Goal: Task Accomplishment & Management: Manage account settings

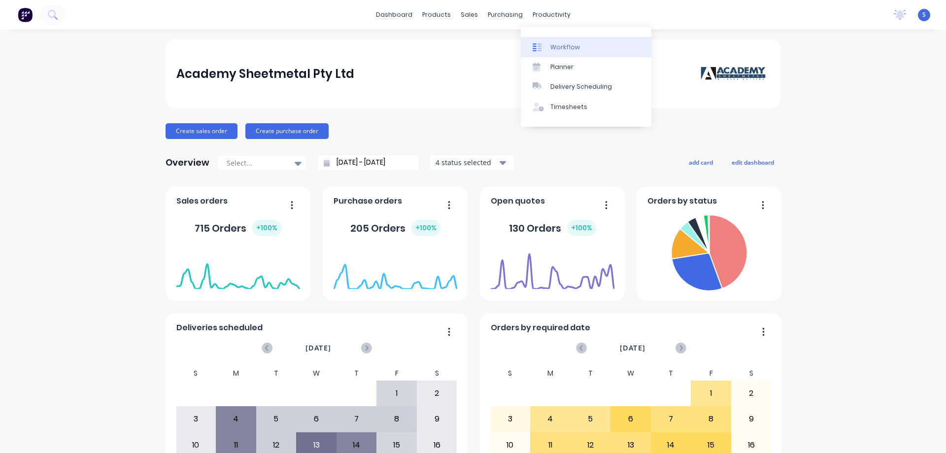
click at [562, 47] on div "Workflow" at bounding box center [565, 47] width 30 height 9
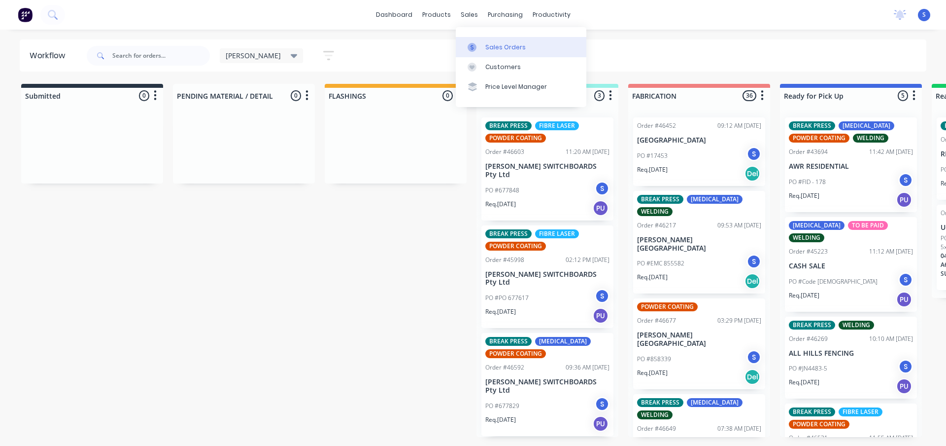
click at [503, 43] on div "Sales Orders" at bounding box center [505, 47] width 40 height 9
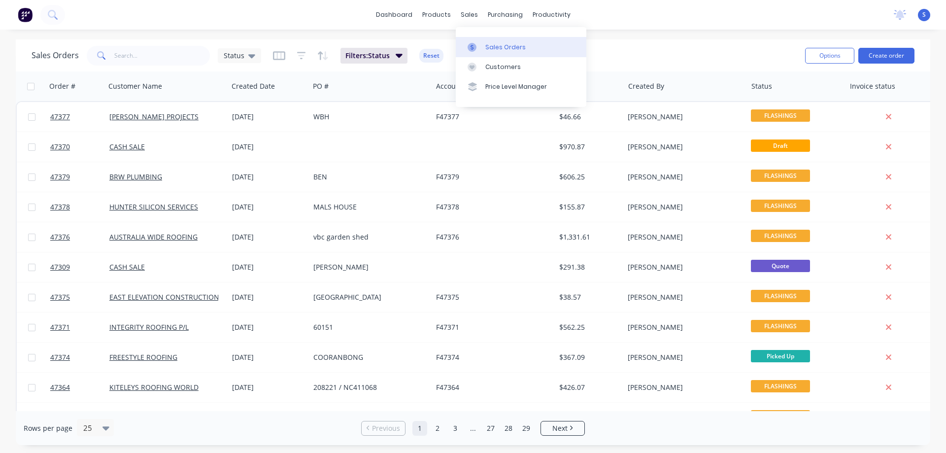
click at [495, 40] on link "Sales Orders" at bounding box center [521, 47] width 131 height 20
click at [145, 55] on input "text" at bounding box center [162, 56] width 96 height 20
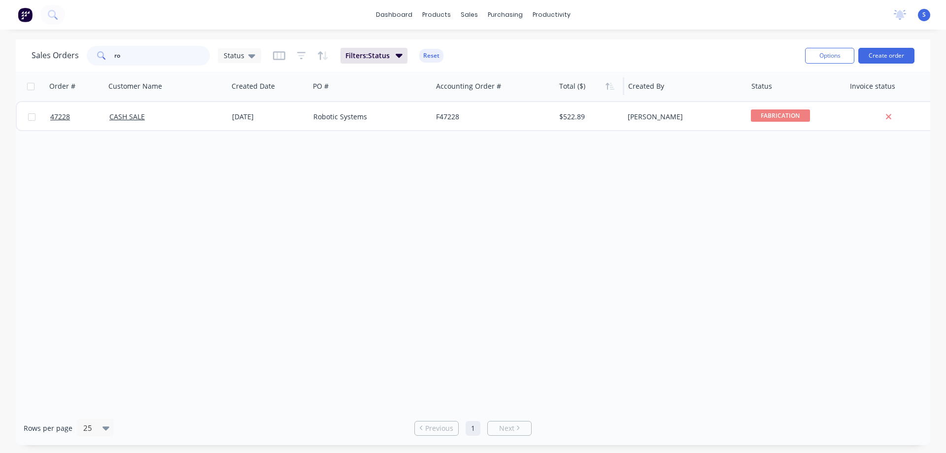
type input "r"
click at [897, 57] on button "Create order" at bounding box center [886, 56] width 56 height 16
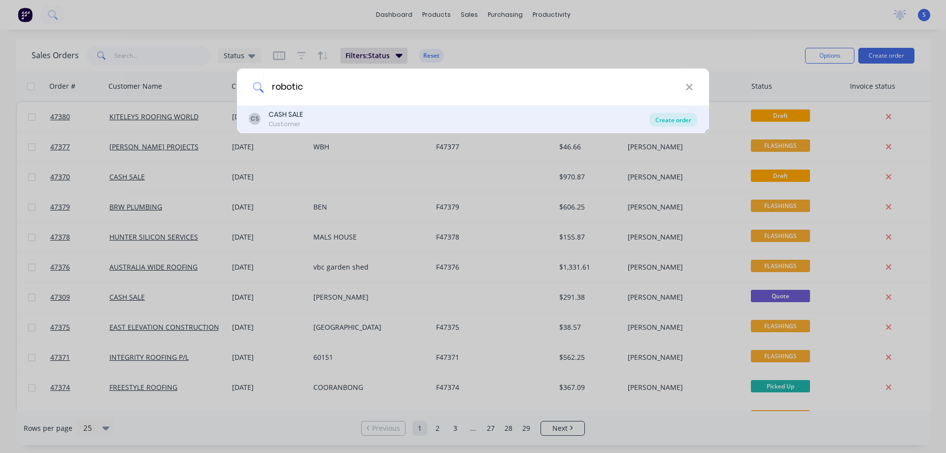
type input "robotic"
click at [667, 119] on div "Create order" at bounding box center [674, 120] width 48 height 14
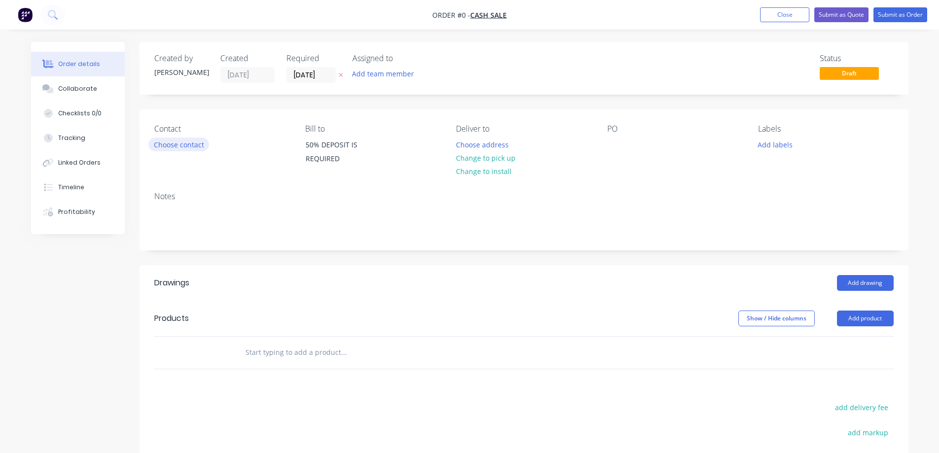
click at [171, 145] on button "Choose contact" at bounding box center [178, 143] width 61 height 13
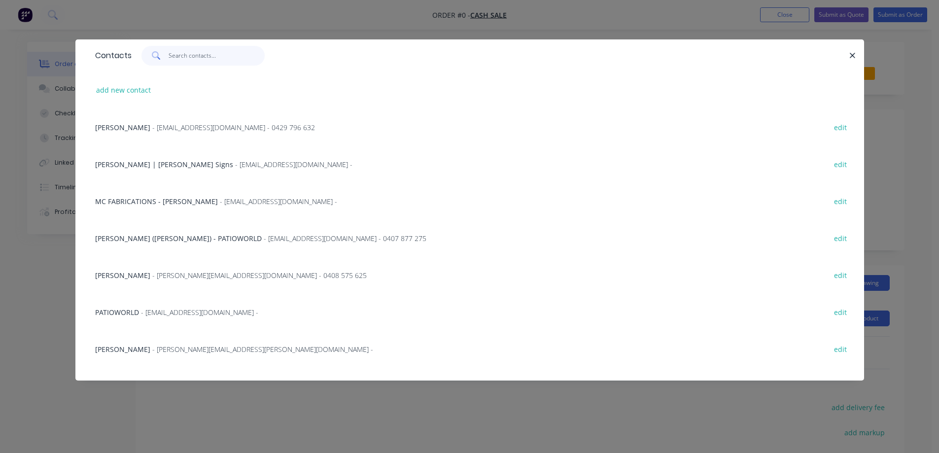
click at [200, 57] on input "text" at bounding box center [217, 56] width 96 height 20
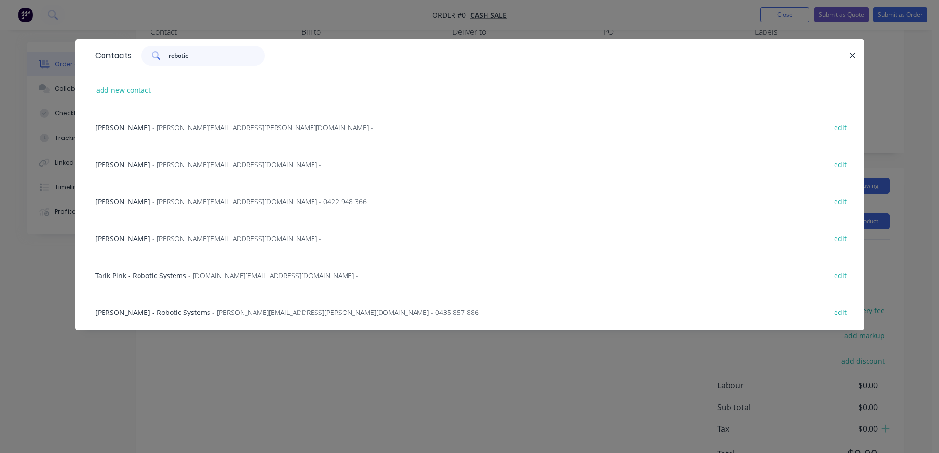
scroll to position [99, 0]
type input "robotic"
click at [224, 315] on span "- [PERSON_NAME][EMAIL_ADDRESS][PERSON_NAME][DOMAIN_NAME] - 0435 857 886" at bounding box center [345, 312] width 266 height 9
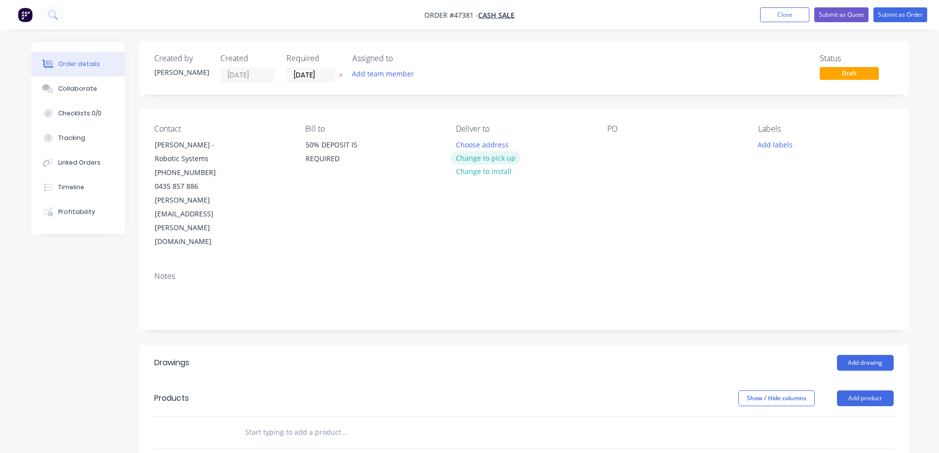
click at [494, 161] on button "Change to pick up" at bounding box center [485, 157] width 70 height 13
click at [375, 80] on button "Add team member" at bounding box center [382, 73] width 72 height 13
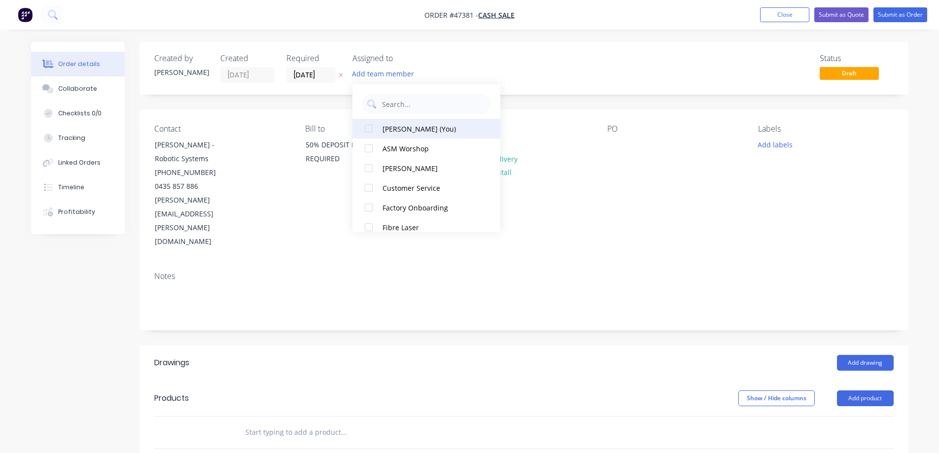
click at [370, 131] on div at bounding box center [369, 129] width 20 height 20
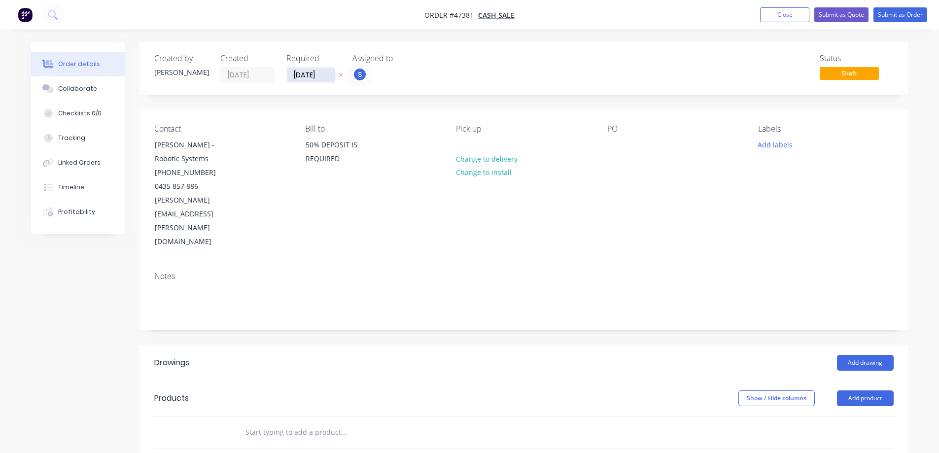
click at [332, 73] on input "[DATE]" at bounding box center [311, 75] width 48 height 15
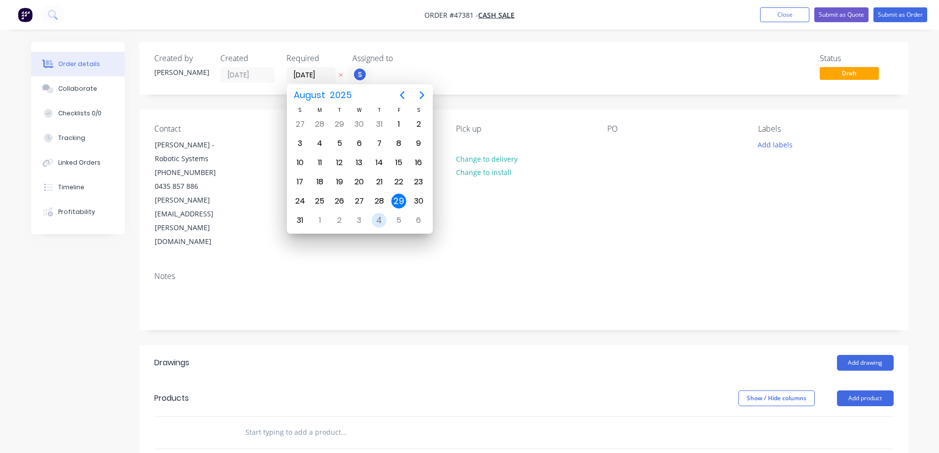
click at [371, 220] on div "4" at bounding box center [379, 220] width 20 height 19
type input "[DATE]"
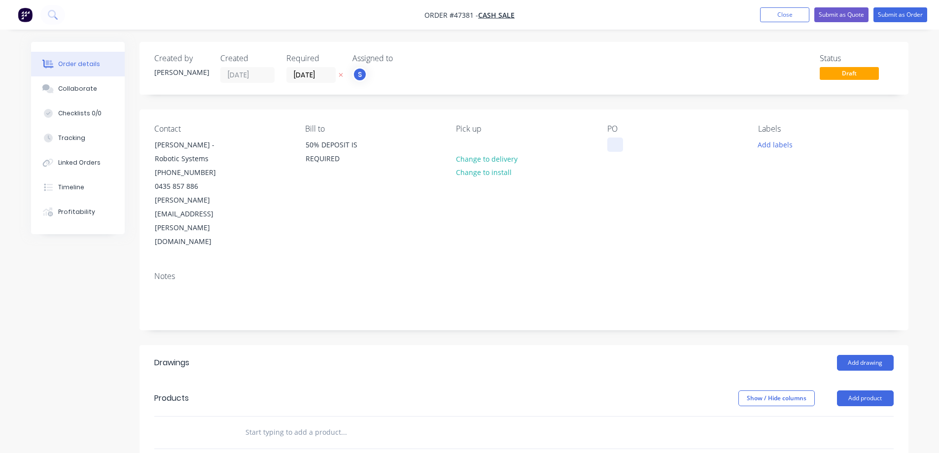
click at [611, 141] on div at bounding box center [615, 144] width 16 height 14
click at [615, 145] on div at bounding box center [615, 144] width 16 height 14
click at [771, 143] on button "Add labels" at bounding box center [775, 143] width 45 height 13
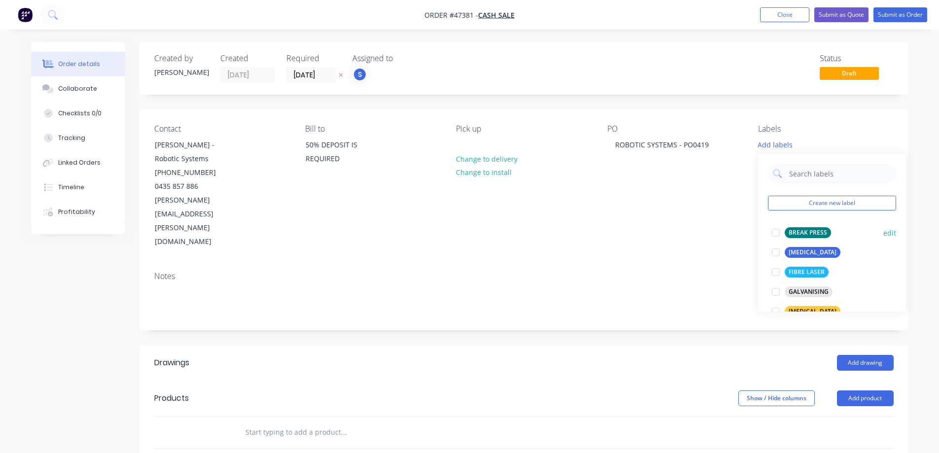
click at [777, 232] on div at bounding box center [776, 233] width 20 height 20
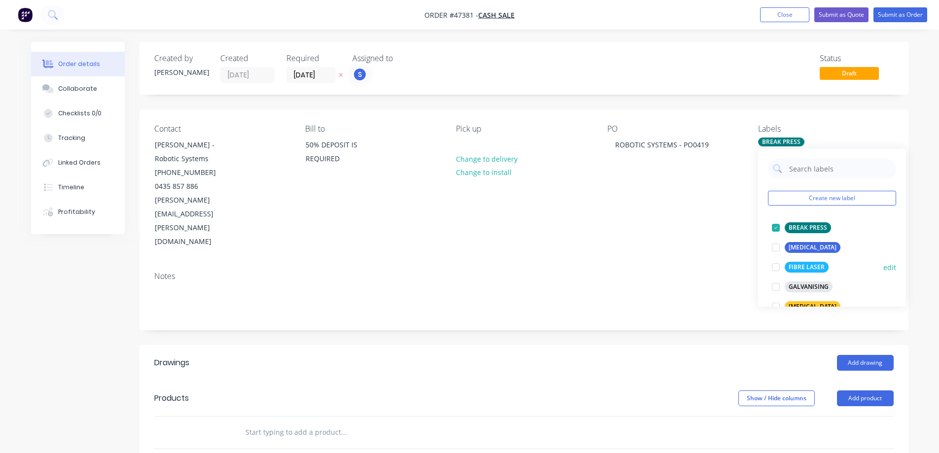
click at [776, 268] on div at bounding box center [776, 267] width 20 height 20
click at [725, 98] on div "Created by [PERSON_NAME] Created [DATE] Required [DATE] Assigned to S Status Dr…" at bounding box center [523, 353] width 769 height 622
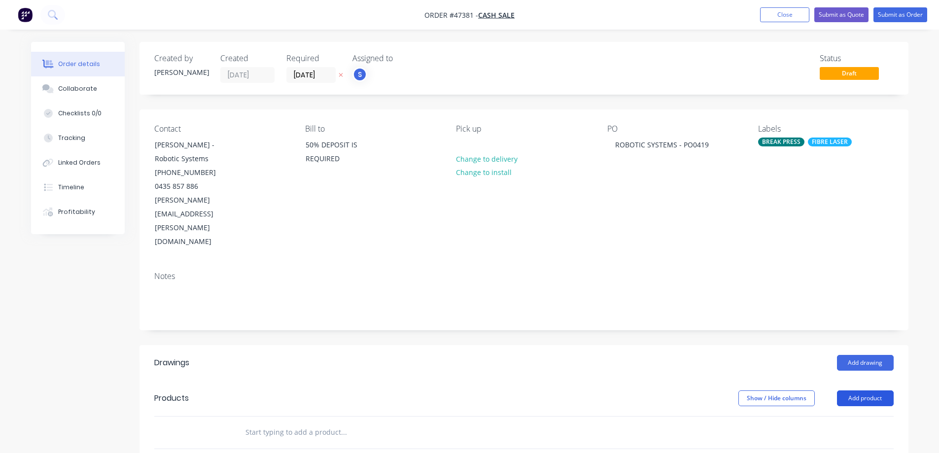
click at [869, 390] on button "Add product" at bounding box center [865, 398] width 57 height 16
click at [846, 416] on div "Product catalogue" at bounding box center [847, 423] width 76 height 14
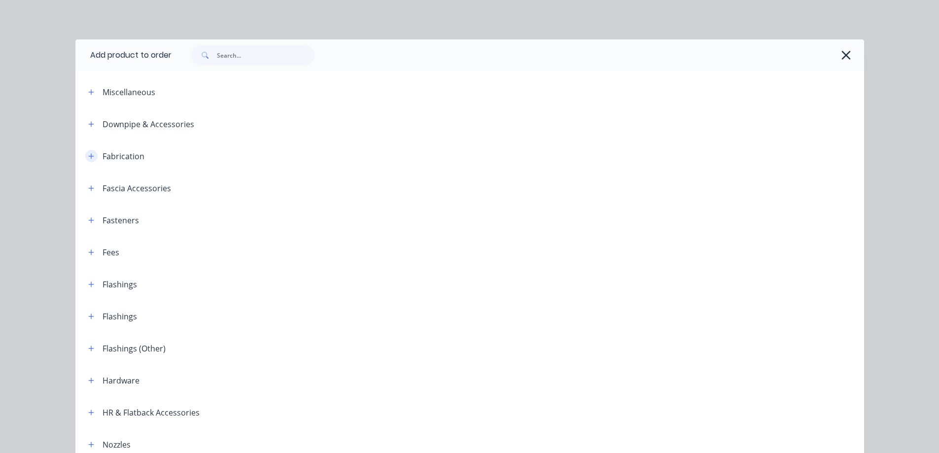
click at [91, 157] on button "button" at bounding box center [91, 156] width 12 height 12
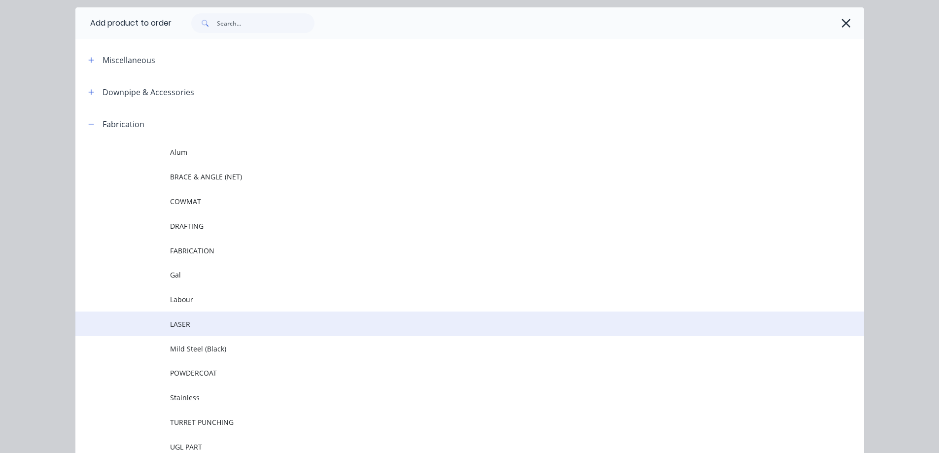
scroll to position [49, 0]
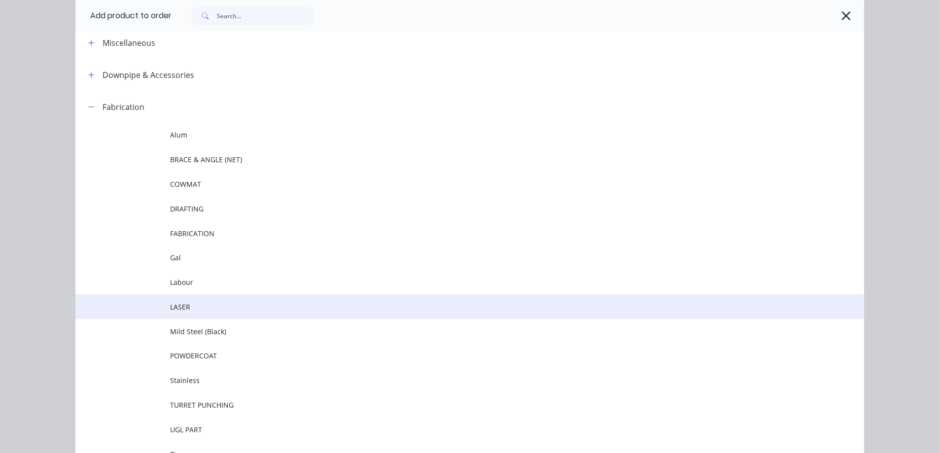
click at [190, 307] on span "LASER" at bounding box center [447, 307] width 555 height 10
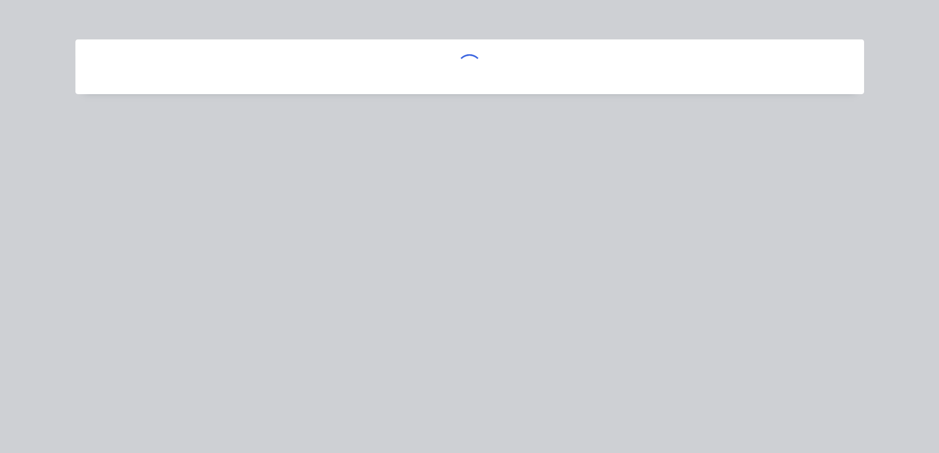
scroll to position [0, 0]
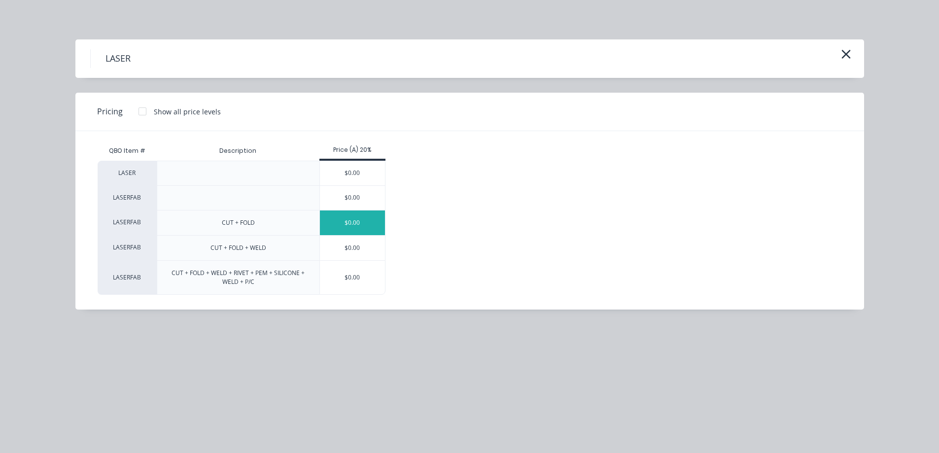
click at [352, 223] on div "$0.00" at bounding box center [353, 222] width 66 height 25
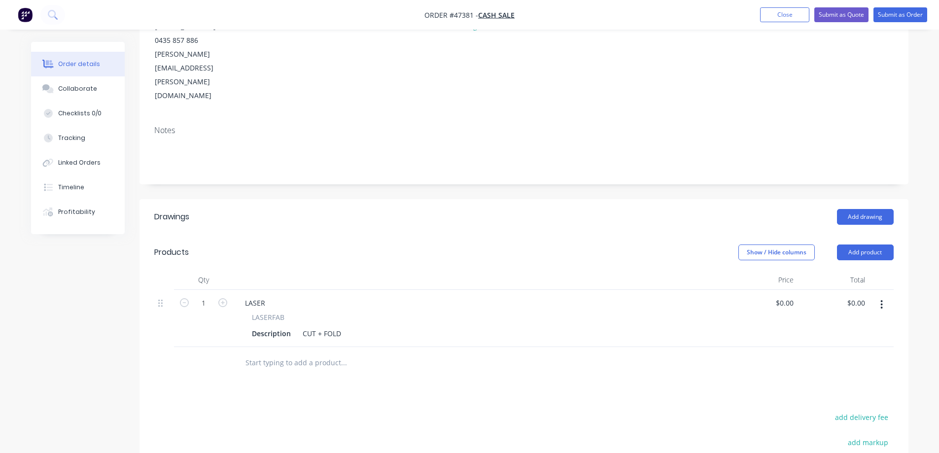
scroll to position [148, 0]
click at [256, 294] on div "LASER" at bounding box center [255, 301] width 36 height 14
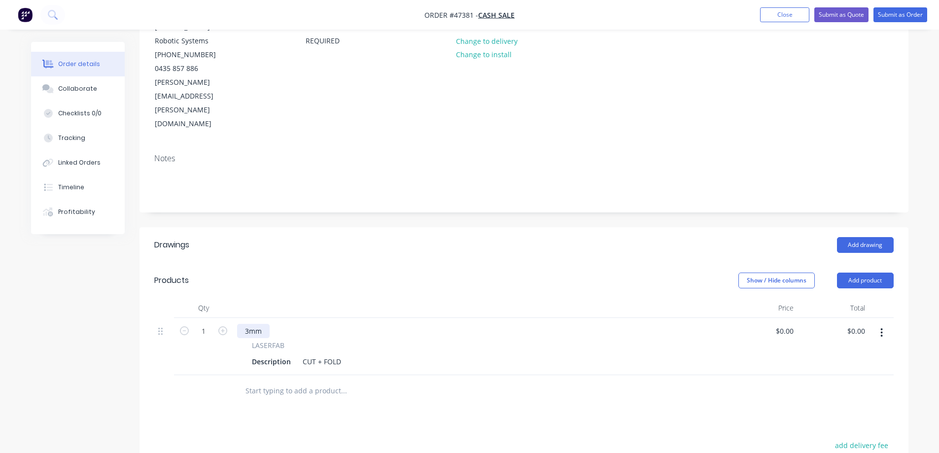
scroll to position [0, 0]
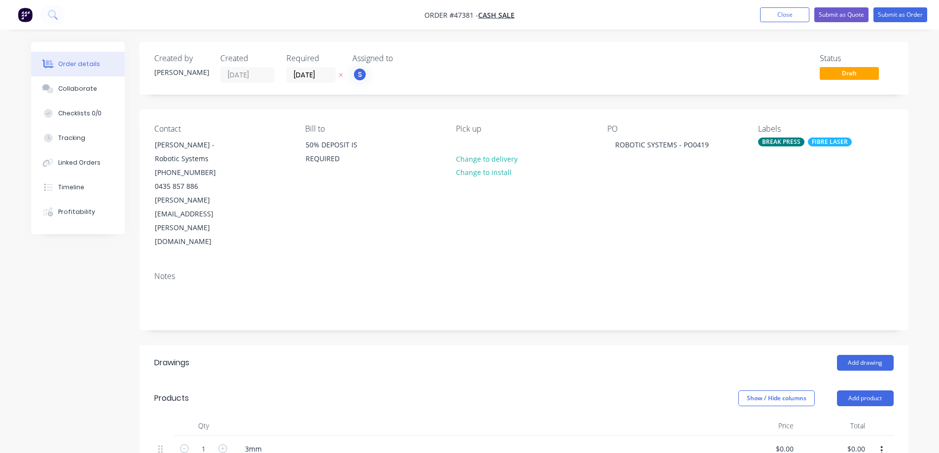
click at [832, 141] on div "FIBRE LASER" at bounding box center [830, 141] width 44 height 9
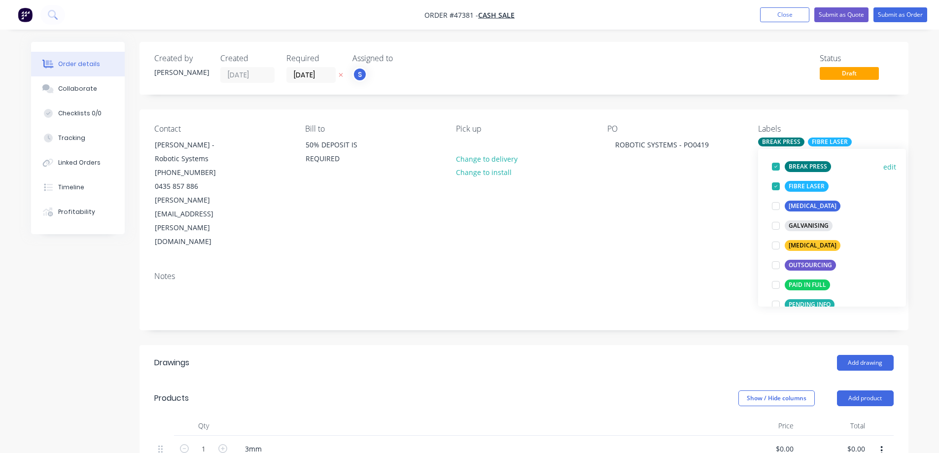
scroll to position [197, 0]
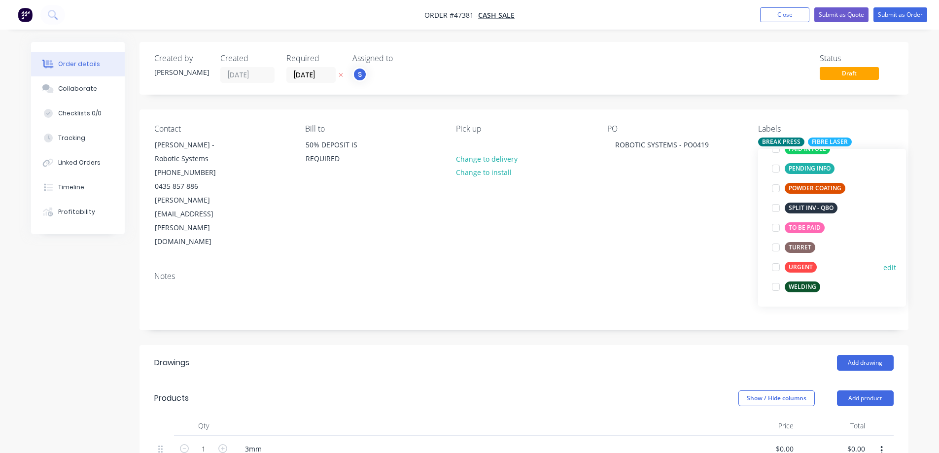
click at [802, 267] on div "URGENT" at bounding box center [801, 267] width 32 height 11
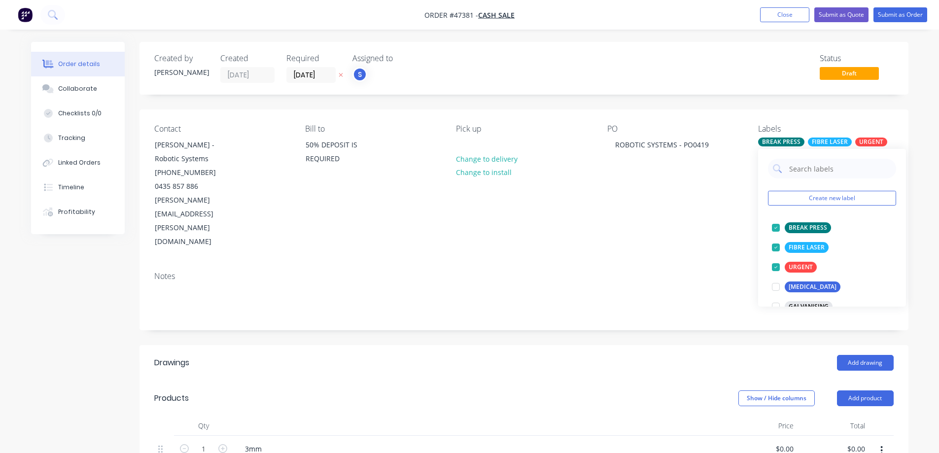
click at [646, 96] on div "Created by [PERSON_NAME] Created [DATE] Required [DATE] Assigned to S Status Dr…" at bounding box center [523, 391] width 769 height 698
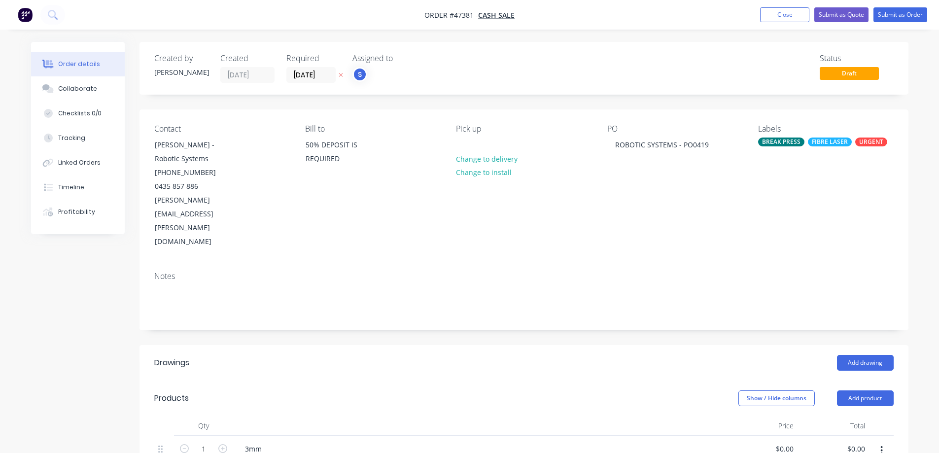
paste div
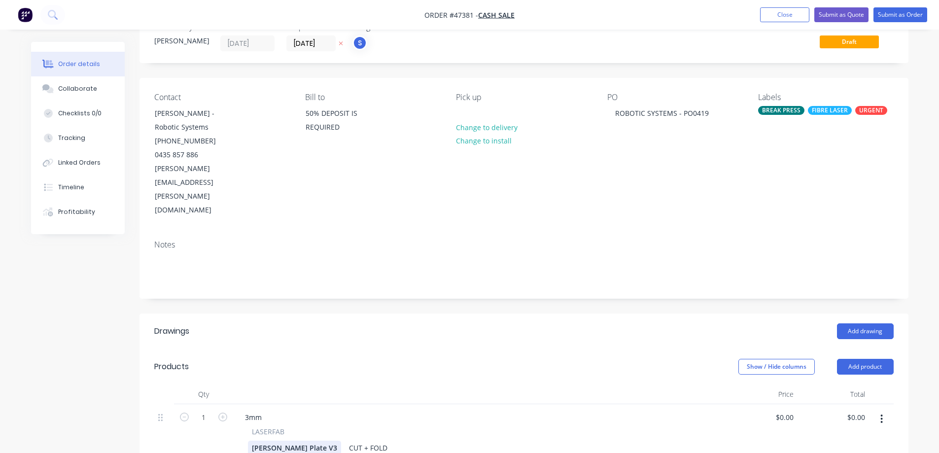
scroll to position [49, 0]
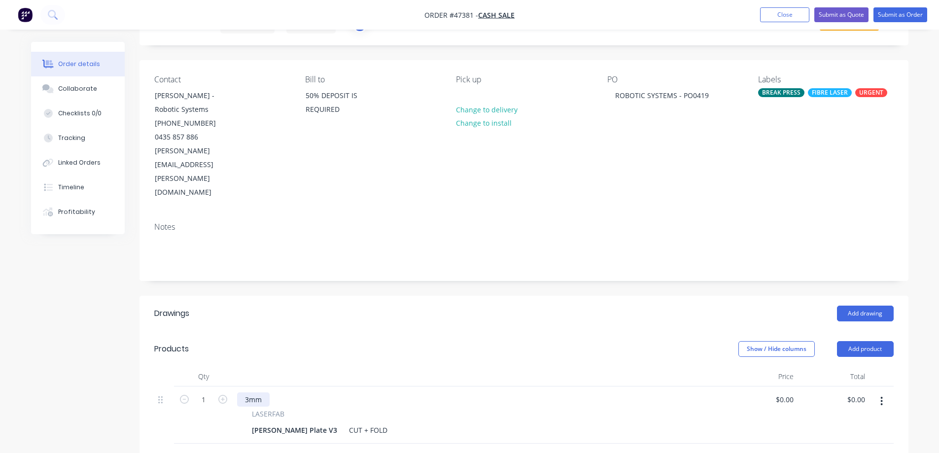
click at [265, 392] on div "3mm" at bounding box center [253, 399] width 33 height 14
click at [58, 340] on div "Created by [PERSON_NAME] Created [DATE] Required [DATE] Assigned to S Status Dr…" at bounding box center [469, 349] width 877 height 713
click at [207, 392] on input "1" at bounding box center [204, 399] width 26 height 15
click at [222, 395] on icon "button" at bounding box center [222, 399] width 9 height 9
type input "2"
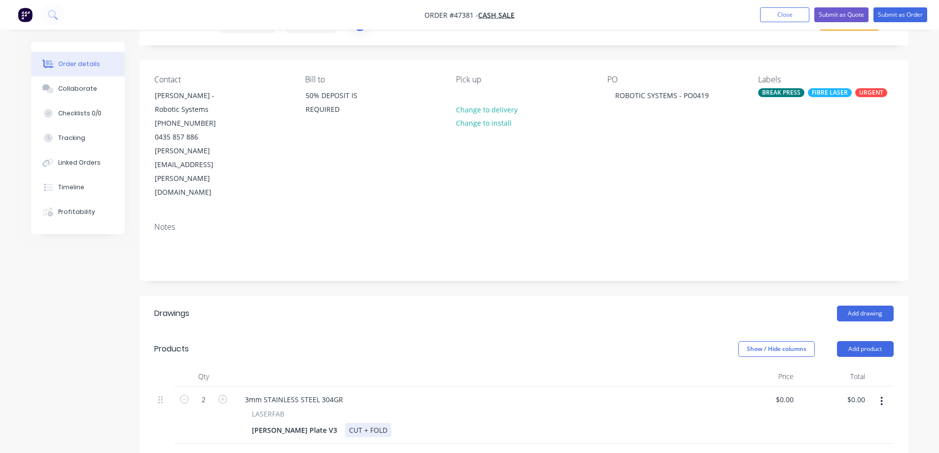
click at [345, 423] on div "CUT + FOLD" at bounding box center [368, 430] width 46 height 14
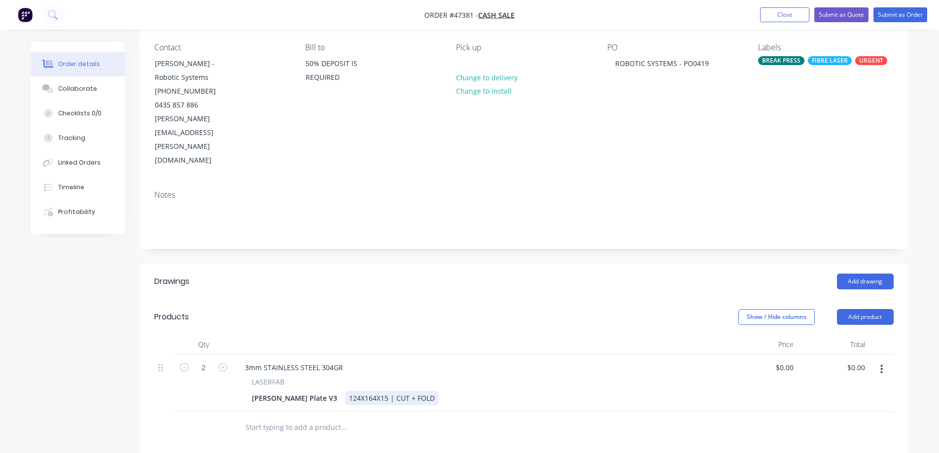
scroll to position [99, 0]
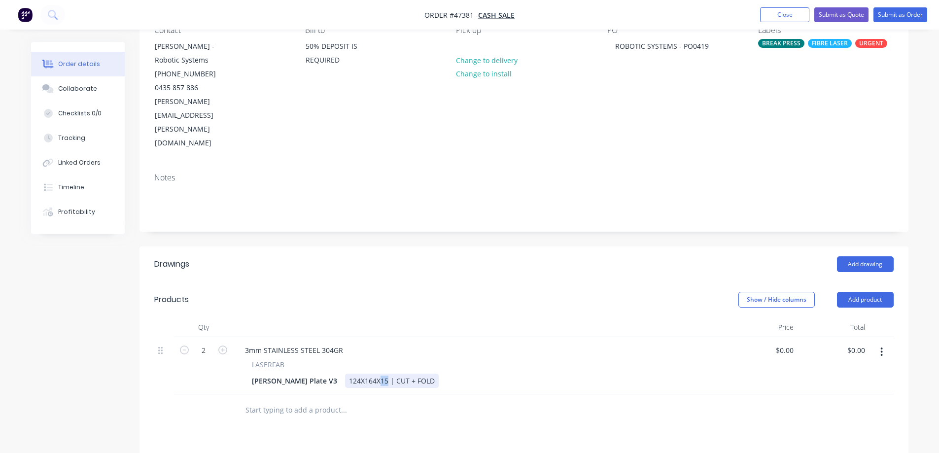
drag, startPoint x: 351, startPoint y: 338, endPoint x: 344, endPoint y: 345, distance: 10.2
click at [345, 374] on div "124X164X15 | CUT + FOLD" at bounding box center [392, 381] width 94 height 14
click at [879, 343] on button "button" at bounding box center [881, 352] width 23 height 18
click at [826, 390] on div "Duplicate" at bounding box center [847, 397] width 76 height 14
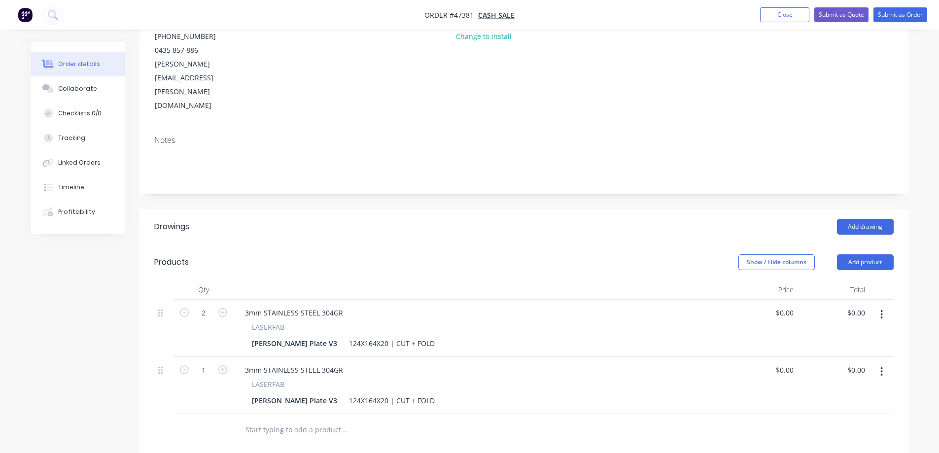
scroll to position [197, 0]
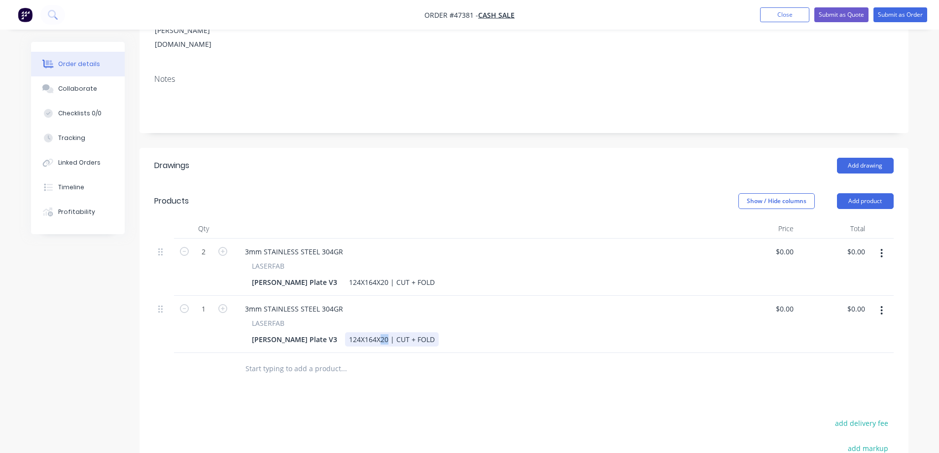
drag, startPoint x: 351, startPoint y: 297, endPoint x: 343, endPoint y: 308, distance: 13.7
click at [343, 308] on div "3mm STAINLESS STEEL 304GR LASERFAB [PERSON_NAME] Plate V3 124X164X20 | CUT + FO…" at bounding box center [479, 324] width 493 height 57
drag, startPoint x: 247, startPoint y: 266, endPoint x: 7, endPoint y: 286, distance: 241.3
click at [193, 296] on div "1 3mm STAINLESS STEEL 304GR LASERFAB [PERSON_NAME] Plate V3 124X164X15 | CUT + …" at bounding box center [523, 324] width 739 height 57
click at [400, 371] on div "Drawings Add drawing Products Show / Hide columns Add product Qty Price Total 2…" at bounding box center [523, 374] width 769 height 452
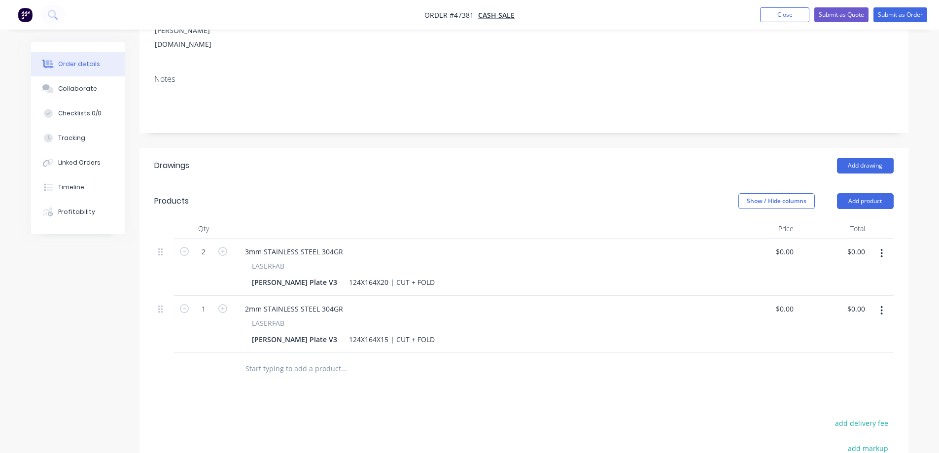
click at [224, 304] on icon "button" at bounding box center [222, 308] width 9 height 9
type input "2"
click at [789, 244] on input "0" at bounding box center [791, 251] width 11 height 14
type input "$115.30"
type input "$230.60"
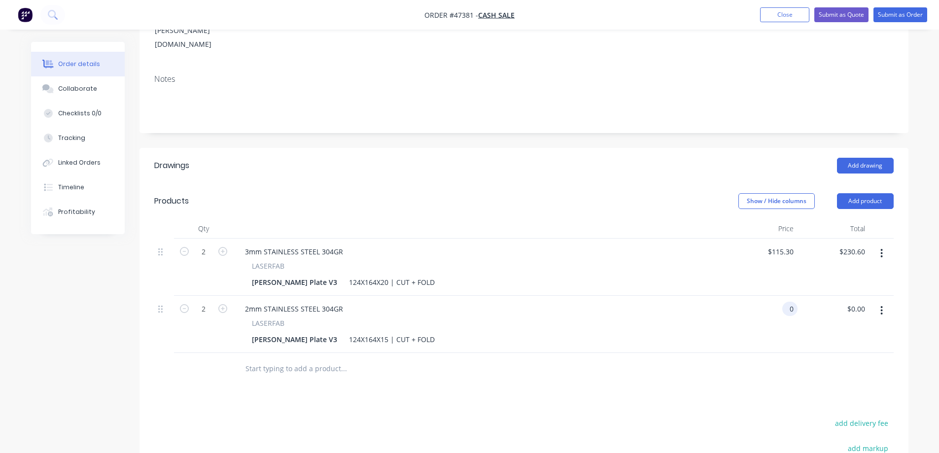
click at [785, 302] on div "0 0" at bounding box center [789, 309] width 15 height 14
type input "$109.72"
type input "$219.44"
click at [599, 148] on header "Drawings Add drawing" at bounding box center [523, 165] width 769 height 35
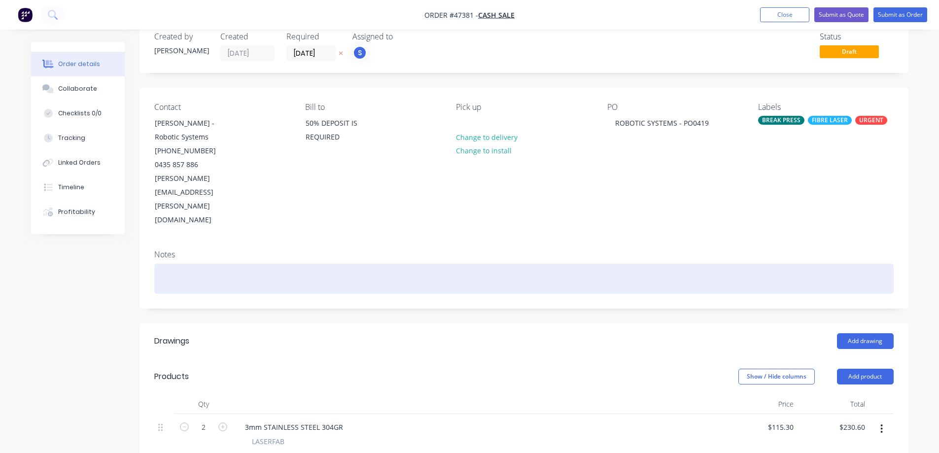
scroll to position [0, 0]
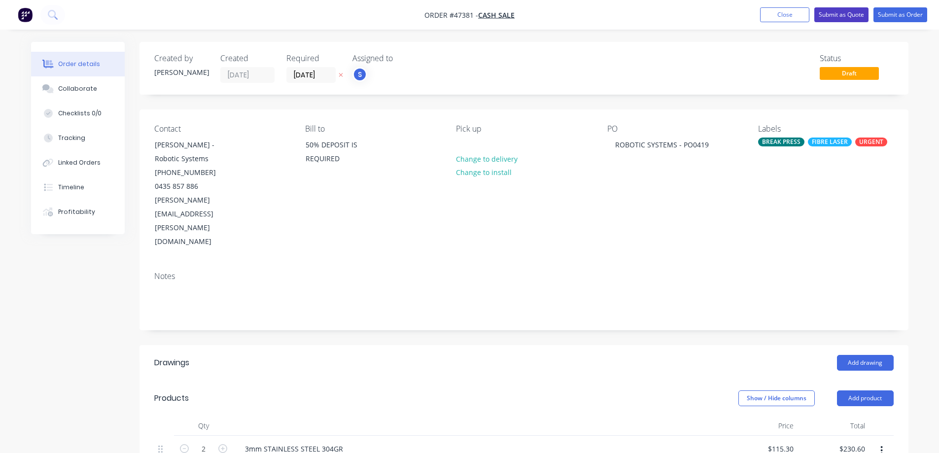
click at [850, 13] on button "Submit as Quote" at bounding box center [841, 14] width 54 height 15
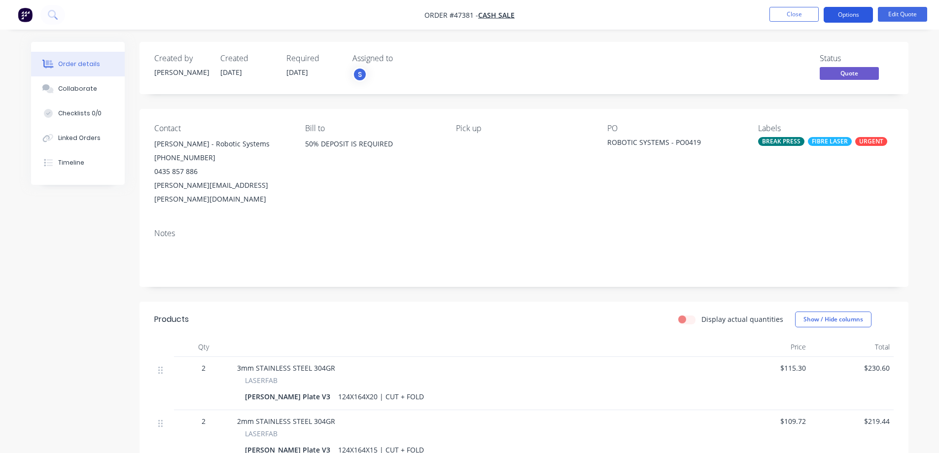
click at [854, 12] on button "Options" at bounding box center [847, 15] width 49 height 16
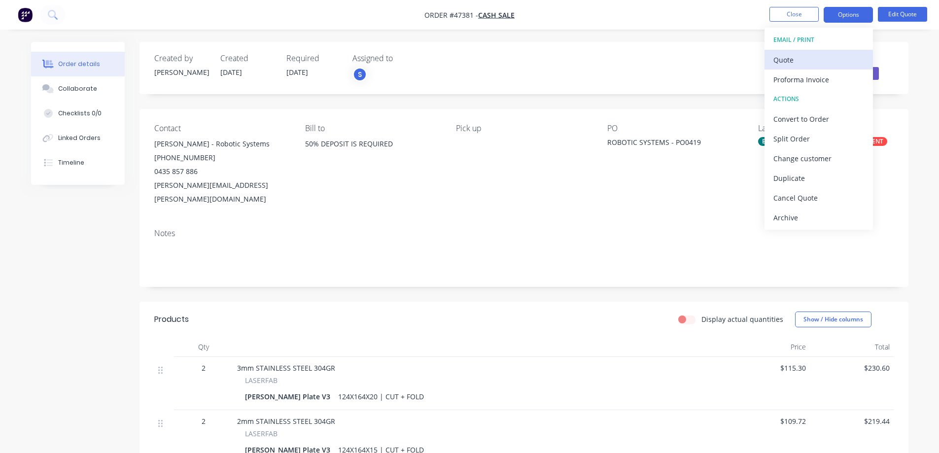
click at [802, 64] on div "Quote" at bounding box center [818, 60] width 91 height 14
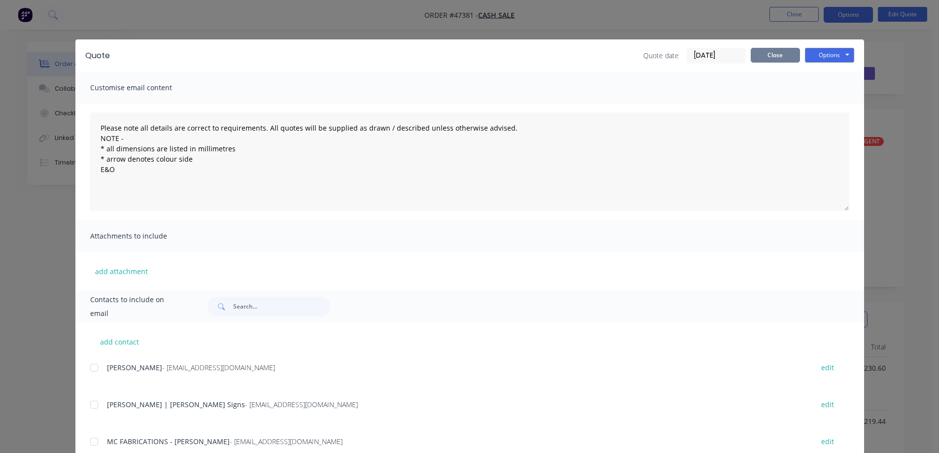
click at [777, 52] on button "Close" at bounding box center [775, 55] width 49 height 15
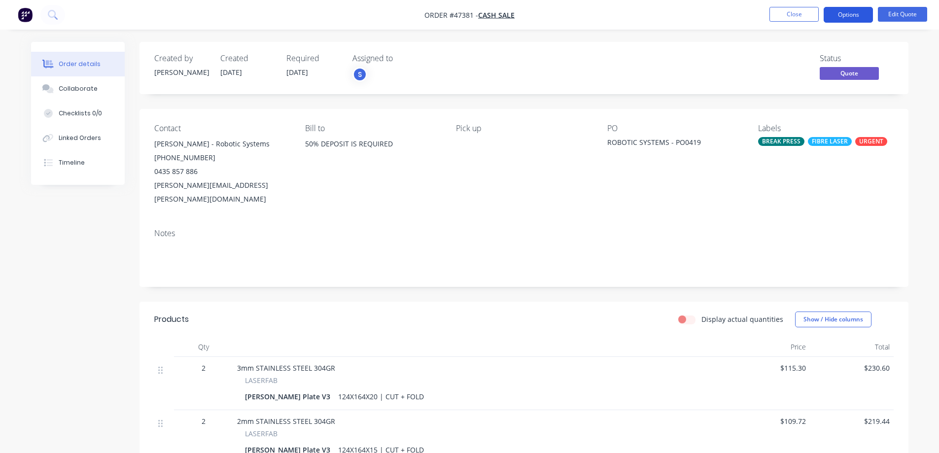
click at [841, 15] on button "Options" at bounding box center [847, 15] width 49 height 16
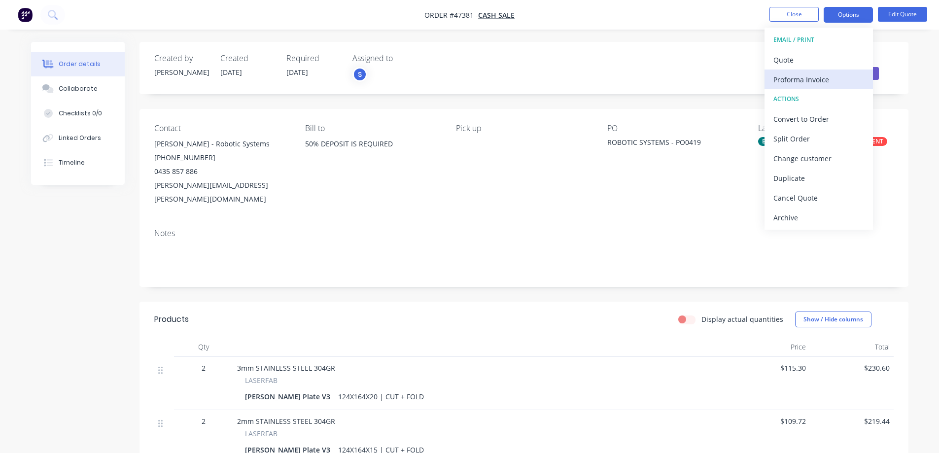
click at [794, 80] on div "Proforma Invoice" at bounding box center [818, 79] width 91 height 14
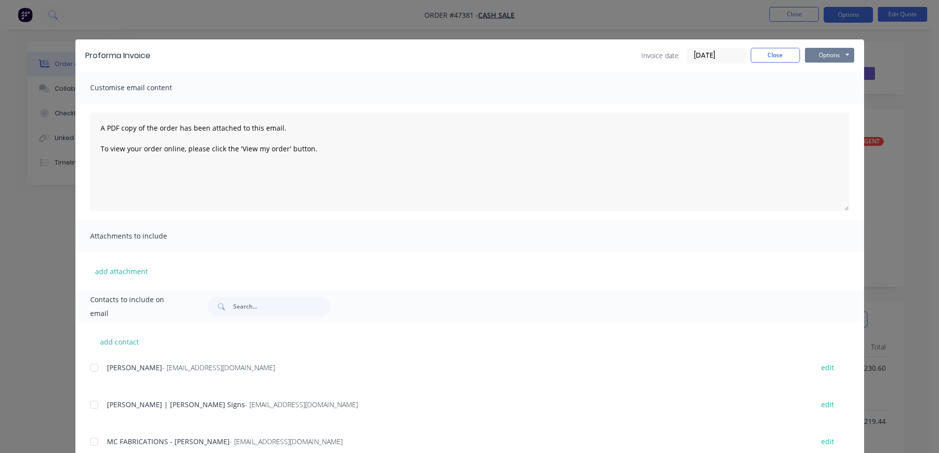
click at [837, 55] on button "Options" at bounding box center [829, 55] width 49 height 15
click at [827, 88] on button "Print" at bounding box center [836, 89] width 63 height 16
click at [757, 54] on button "Close" at bounding box center [775, 55] width 49 height 15
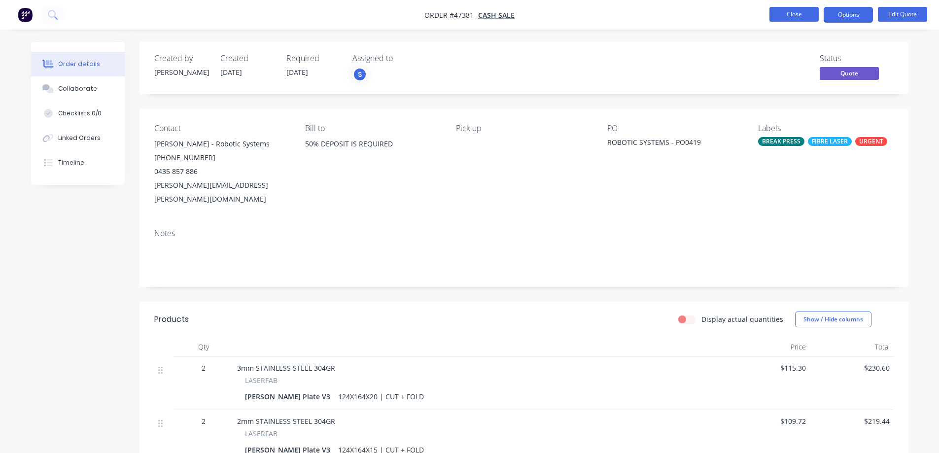
click at [789, 15] on button "Close" at bounding box center [793, 14] width 49 height 15
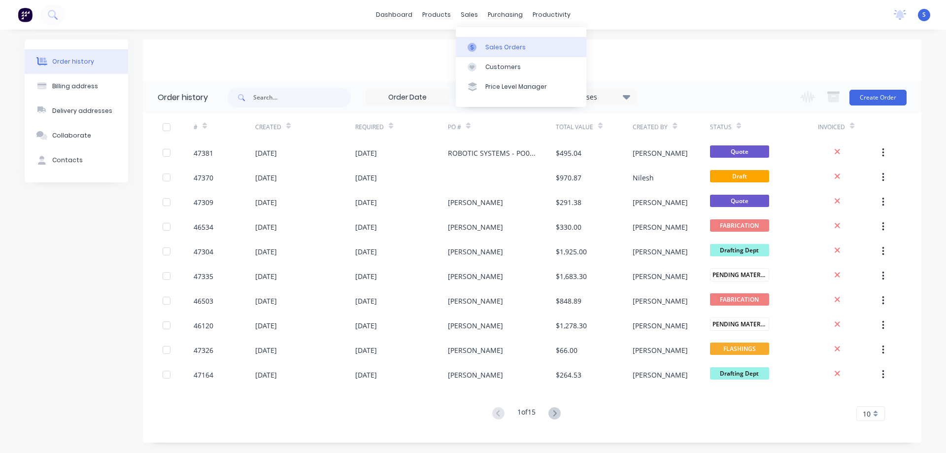
click at [499, 47] on div "Sales Orders" at bounding box center [505, 47] width 40 height 9
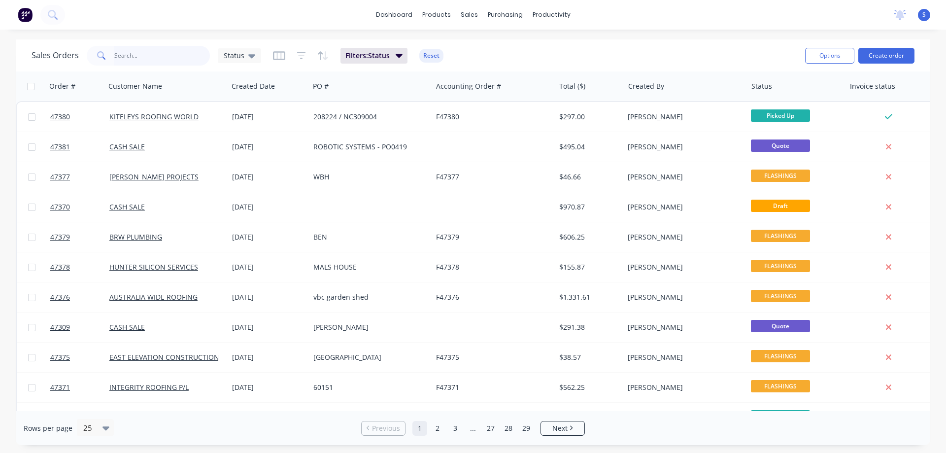
drag, startPoint x: 144, startPoint y: 56, endPoint x: 114, endPoint y: 59, distance: 30.7
click at [139, 58] on input "text" at bounding box center [162, 56] width 96 height 20
click at [153, 53] on input "text" at bounding box center [162, 56] width 96 height 20
click at [495, 63] on div "Customers" at bounding box center [502, 67] width 35 height 9
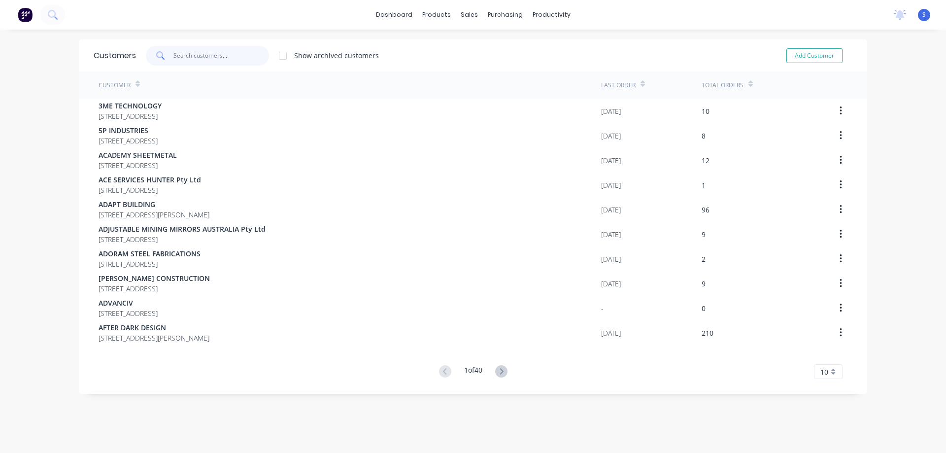
click at [196, 52] on input "text" at bounding box center [221, 56] width 96 height 20
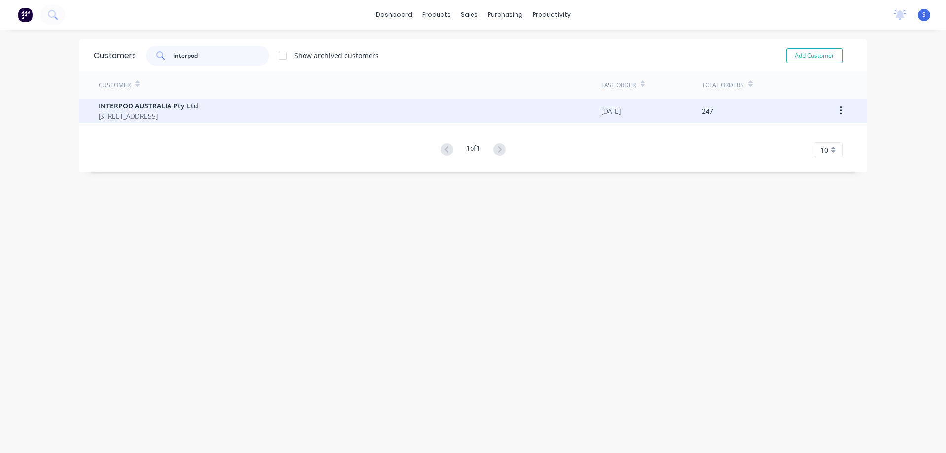
type input "interpod"
click at [198, 116] on span "[STREET_ADDRESS]" at bounding box center [149, 116] width 100 height 10
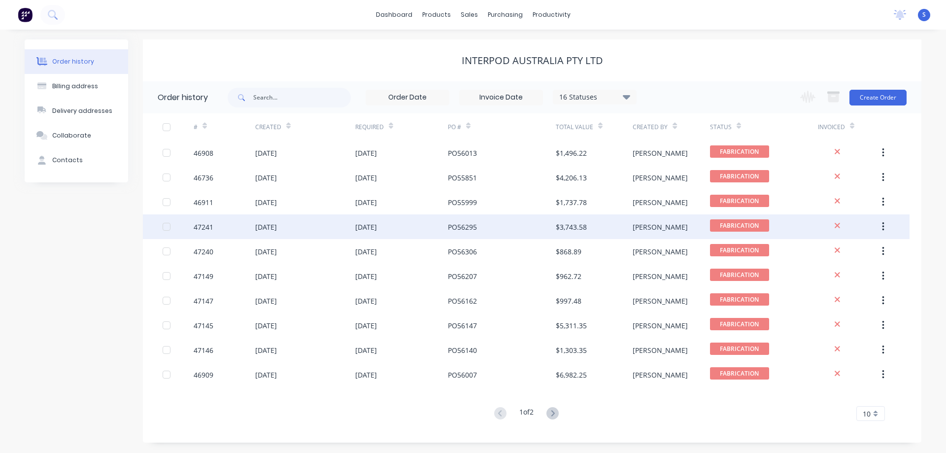
click at [410, 232] on div "[DATE]" at bounding box center [401, 226] width 93 height 25
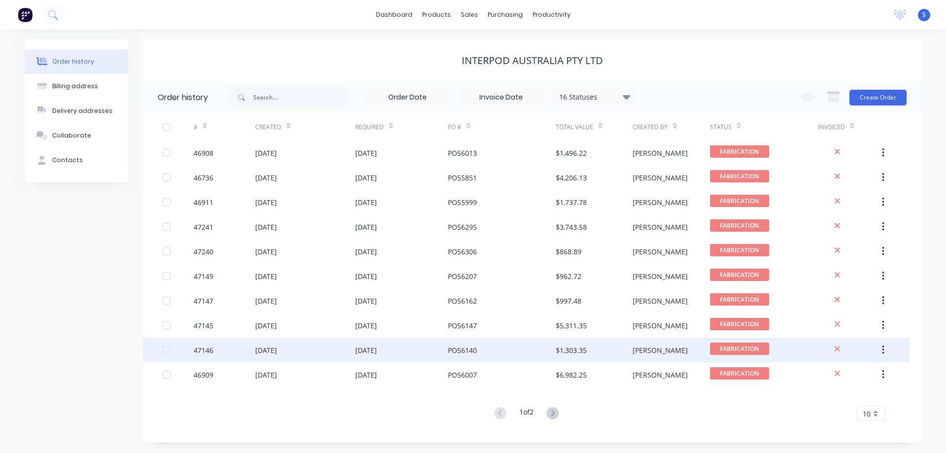
click at [420, 353] on div "[DATE]" at bounding box center [401, 350] width 93 height 25
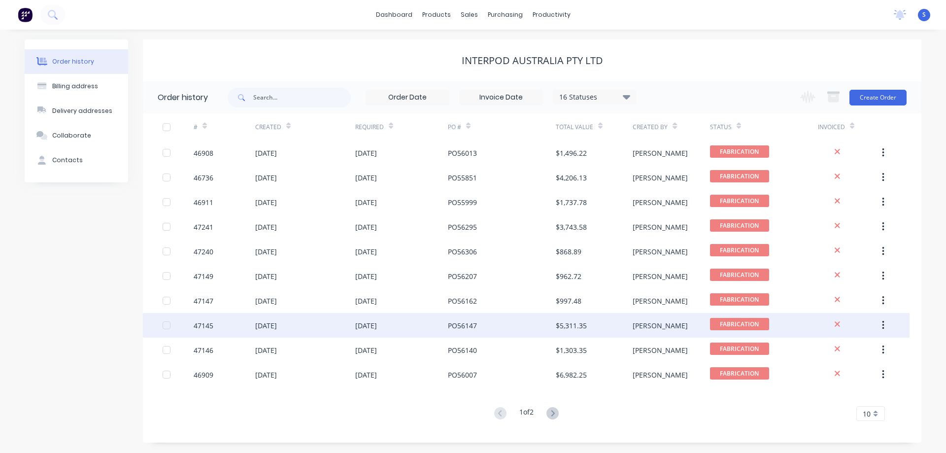
click at [494, 321] on div "PO56147" at bounding box center [502, 325] width 108 height 25
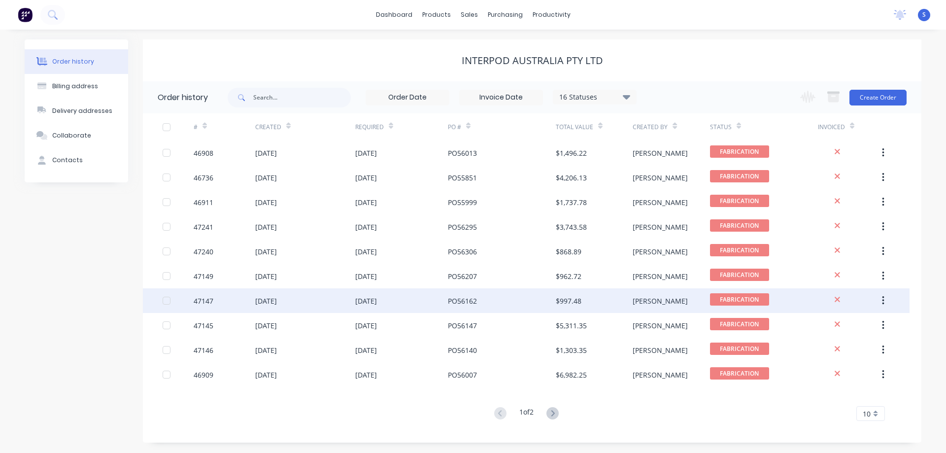
click at [522, 305] on div "PO56162" at bounding box center [502, 300] width 108 height 25
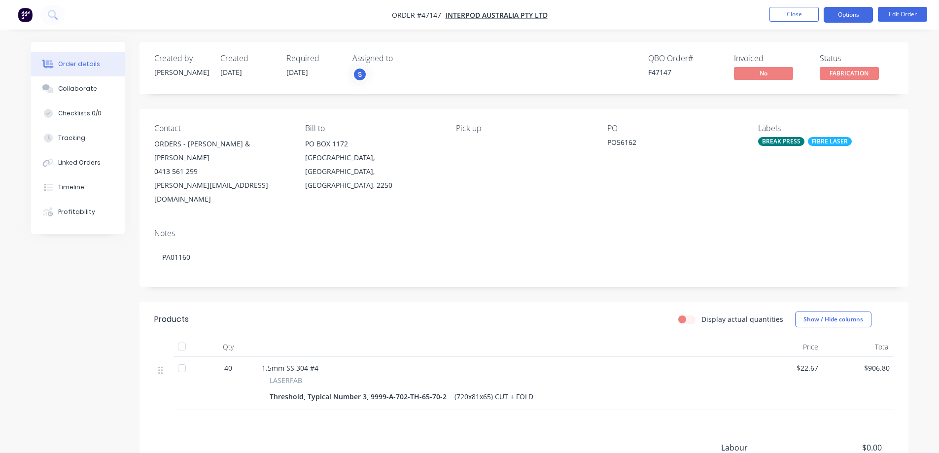
click at [845, 13] on button "Options" at bounding box center [847, 15] width 49 height 16
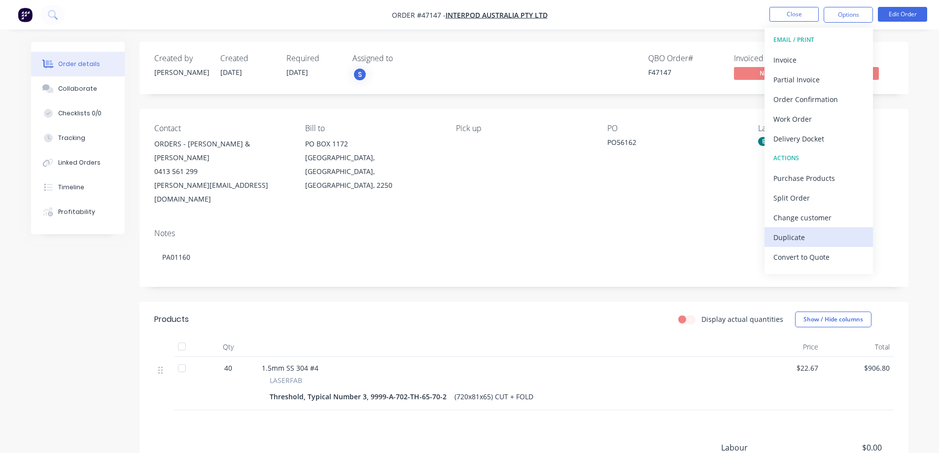
click at [805, 235] on div "Duplicate" at bounding box center [818, 237] width 91 height 14
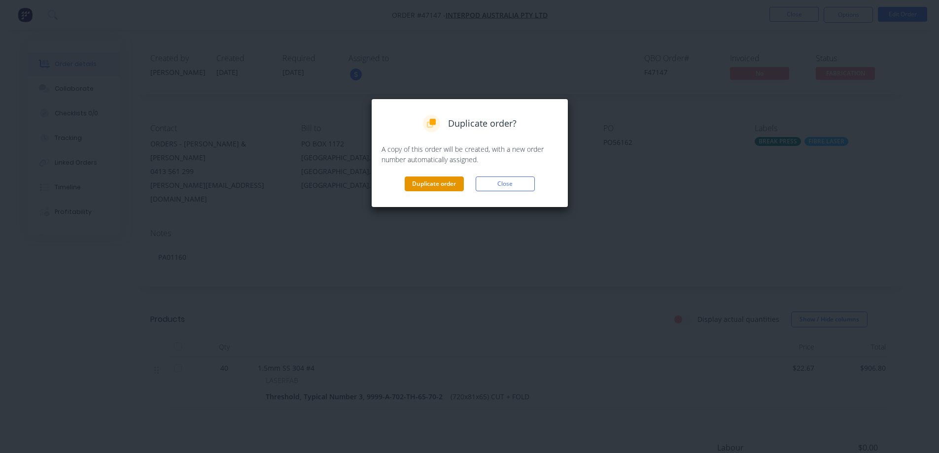
click at [426, 182] on button "Duplicate order" at bounding box center [434, 183] width 59 height 15
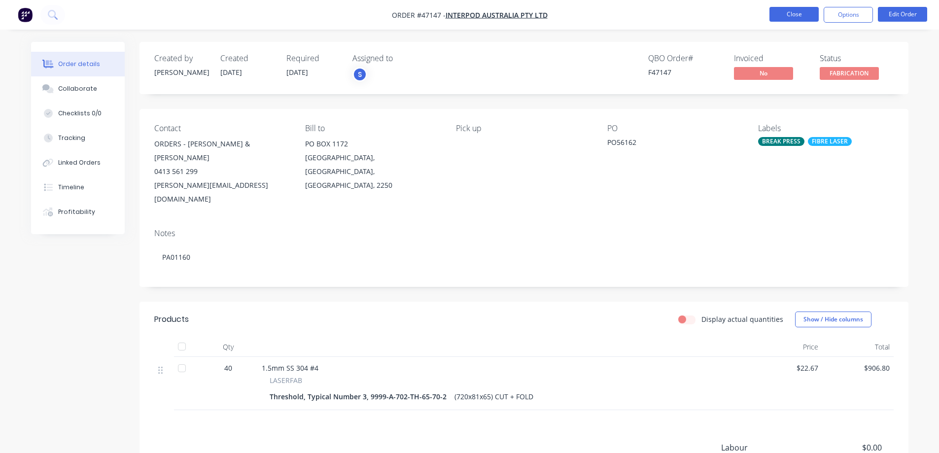
click at [809, 13] on button "Close" at bounding box center [793, 14] width 49 height 15
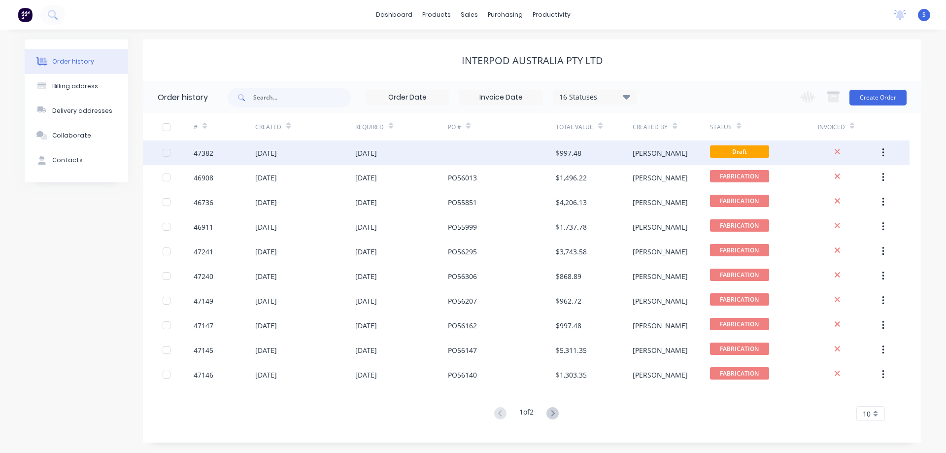
click at [511, 151] on div at bounding box center [502, 152] width 108 height 25
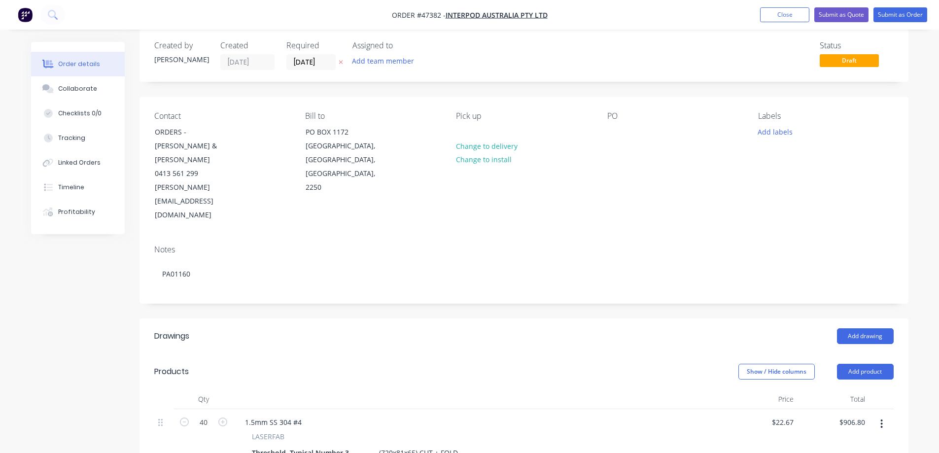
scroll to position [148, 0]
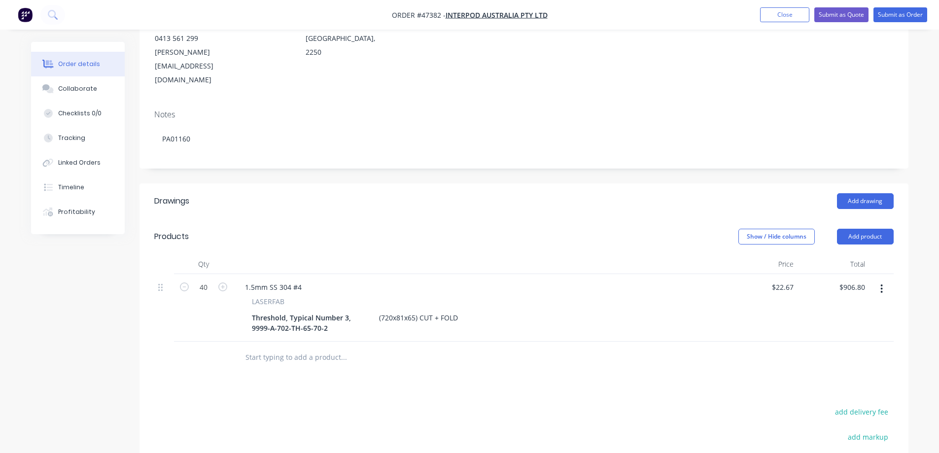
click at [885, 280] on button "button" at bounding box center [881, 289] width 23 height 18
click at [838, 327] on div "Duplicate" at bounding box center [847, 334] width 76 height 14
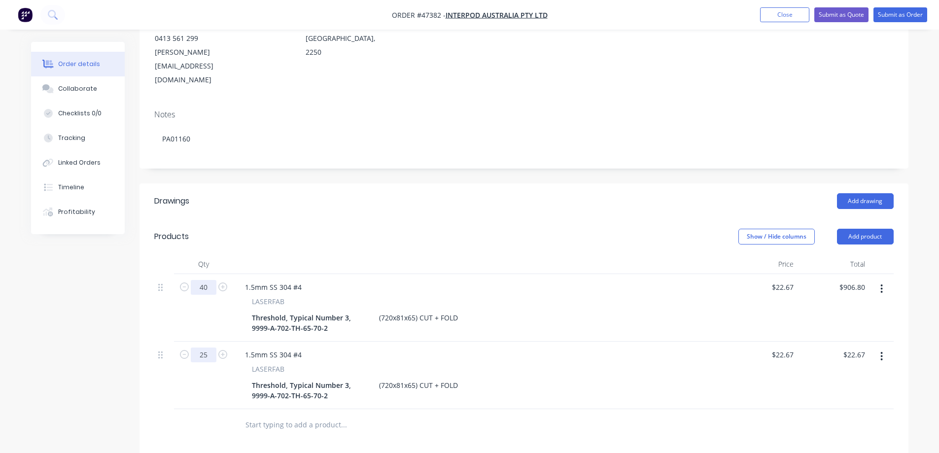
type input "25"
type input "$566.75"
click at [212, 280] on input "40" at bounding box center [204, 287] width 26 height 15
type input "25"
type input "$566.75"
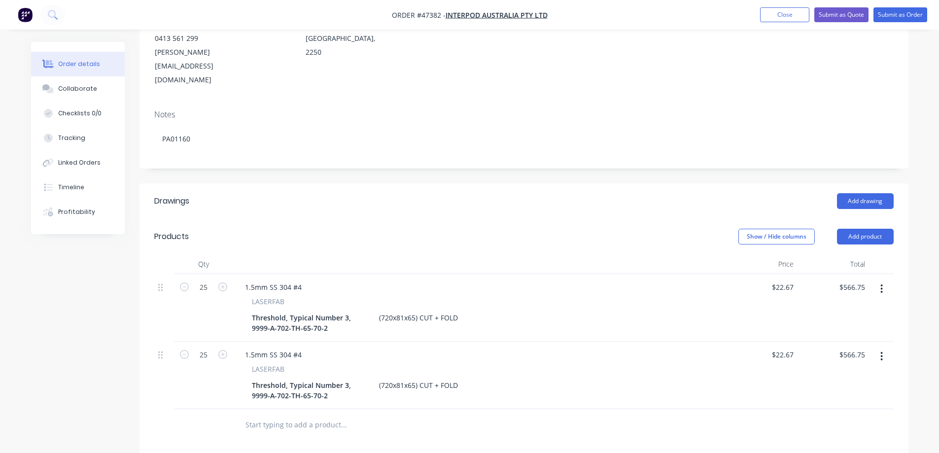
click at [79, 314] on div "Created by [PERSON_NAME] Created [DATE] Required [DATE] Assigned to Add team me…" at bounding box center [469, 282] width 877 height 777
click at [118, 340] on div "Created by [PERSON_NAME] Created [DATE] Required [DATE] Assigned to Add team me…" at bounding box center [469, 282] width 877 height 777
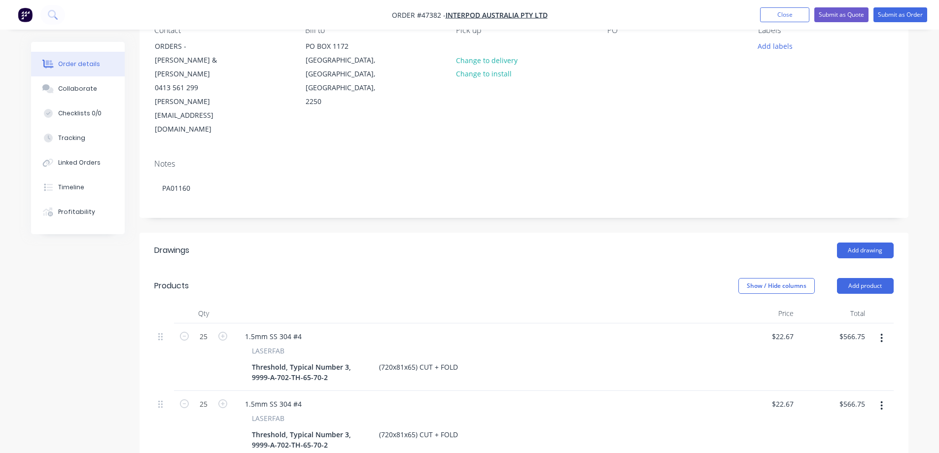
scroll to position [0, 0]
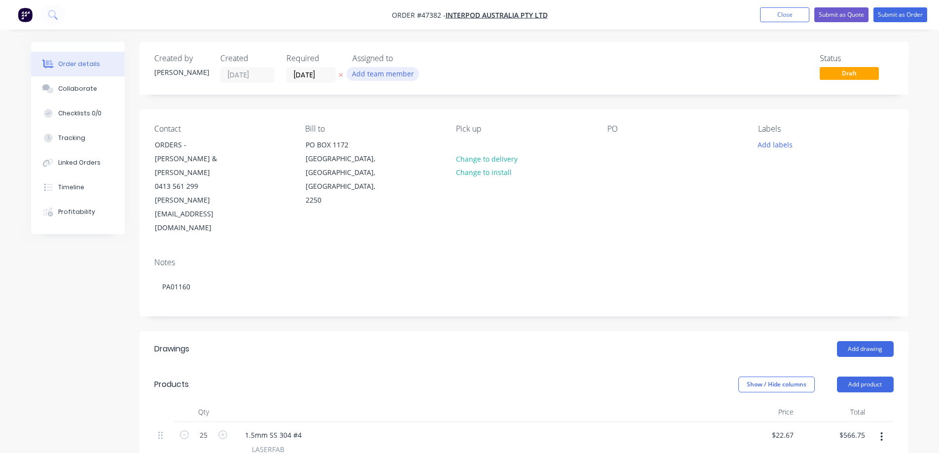
click at [390, 75] on button "Add team member" at bounding box center [382, 73] width 72 height 13
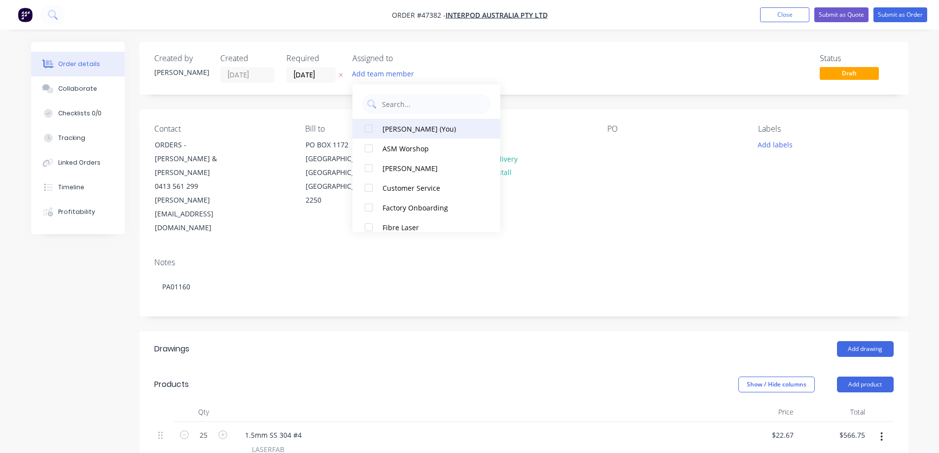
click at [367, 125] on div at bounding box center [369, 129] width 20 height 20
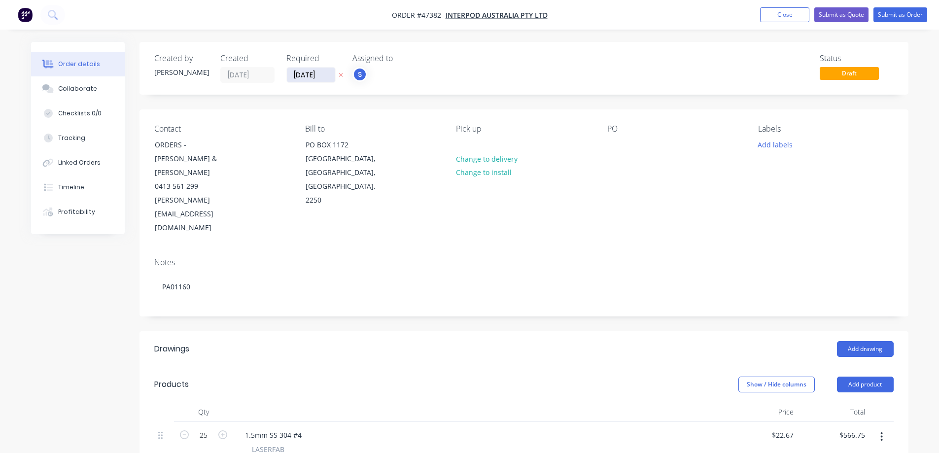
click at [330, 76] on input "[DATE]" at bounding box center [311, 75] width 48 height 15
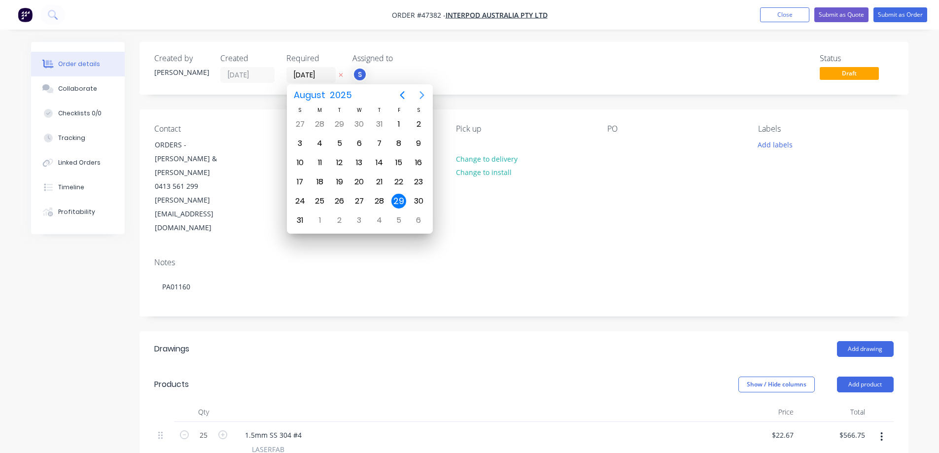
click at [420, 91] on icon "Next page" at bounding box center [422, 95] width 12 height 12
click at [378, 141] on div "11" at bounding box center [379, 143] width 15 height 15
type input "[DATE]"
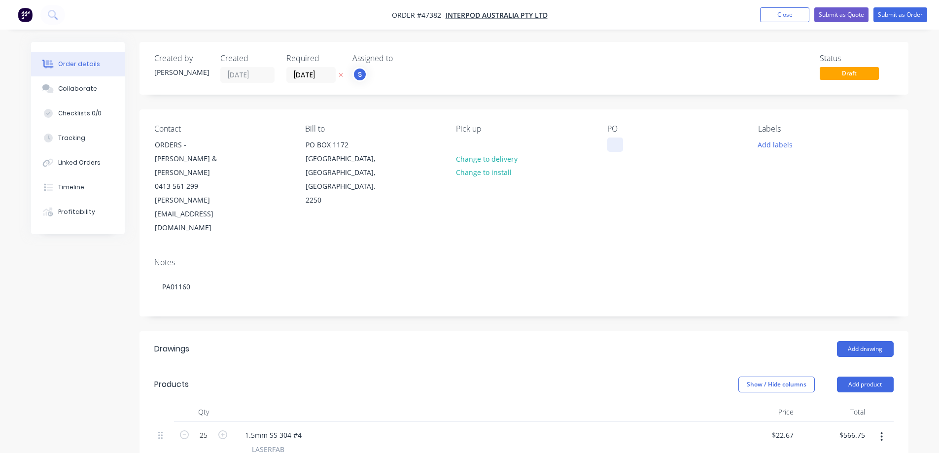
click at [615, 145] on div at bounding box center [615, 144] width 16 height 14
paste div
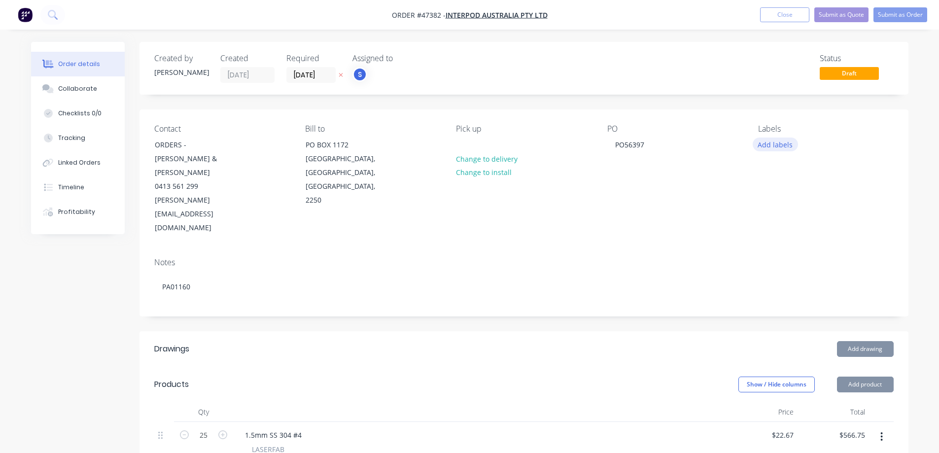
click at [768, 143] on button "Add labels" at bounding box center [775, 143] width 45 height 13
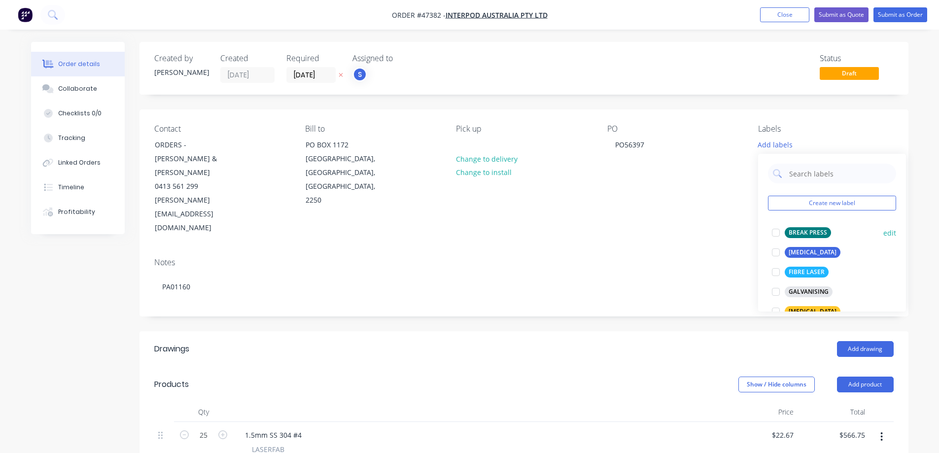
click at [777, 232] on div at bounding box center [776, 233] width 20 height 20
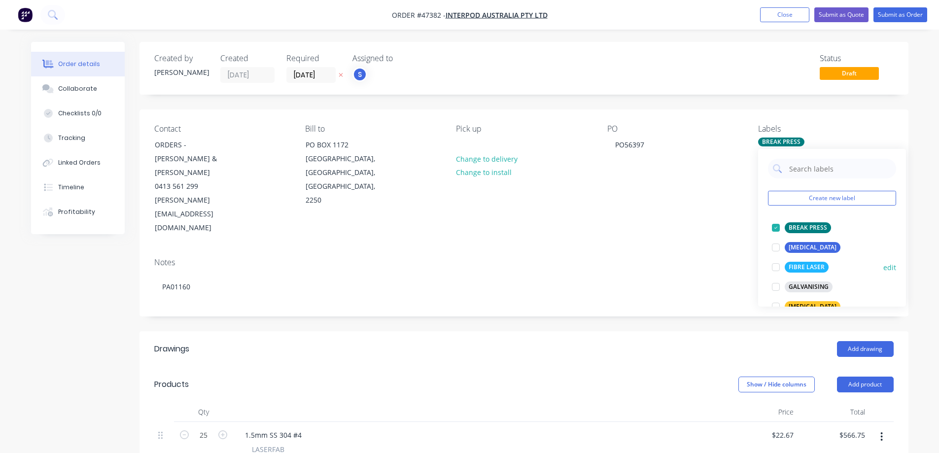
click at [773, 267] on div at bounding box center [776, 267] width 20 height 20
click at [622, 275] on div "Created by [PERSON_NAME] Created [DATE] Required [DATE] Assigned to S Status Dr…" at bounding box center [523, 423] width 769 height 762
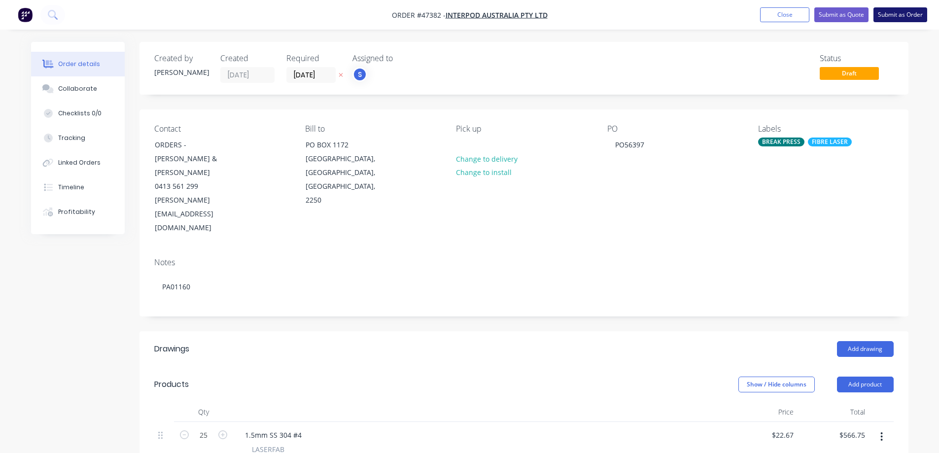
click at [904, 14] on button "Submit as Order" at bounding box center [900, 14] width 54 height 15
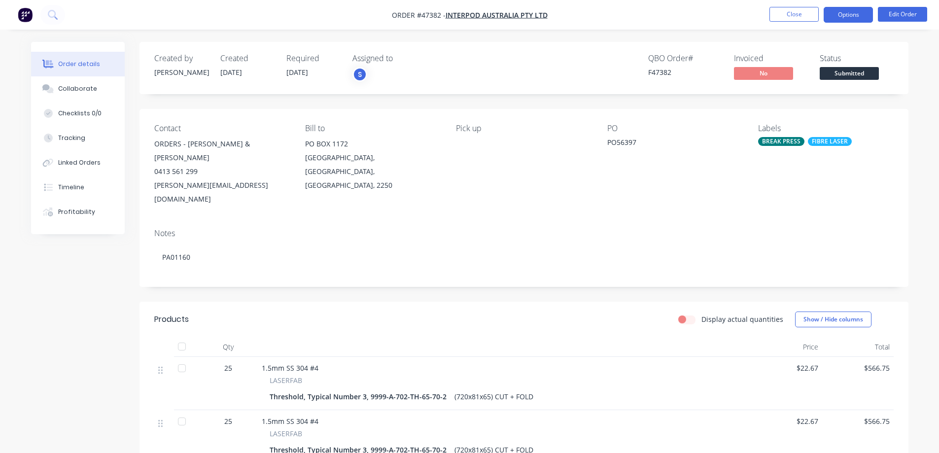
click at [847, 16] on button "Options" at bounding box center [847, 15] width 49 height 16
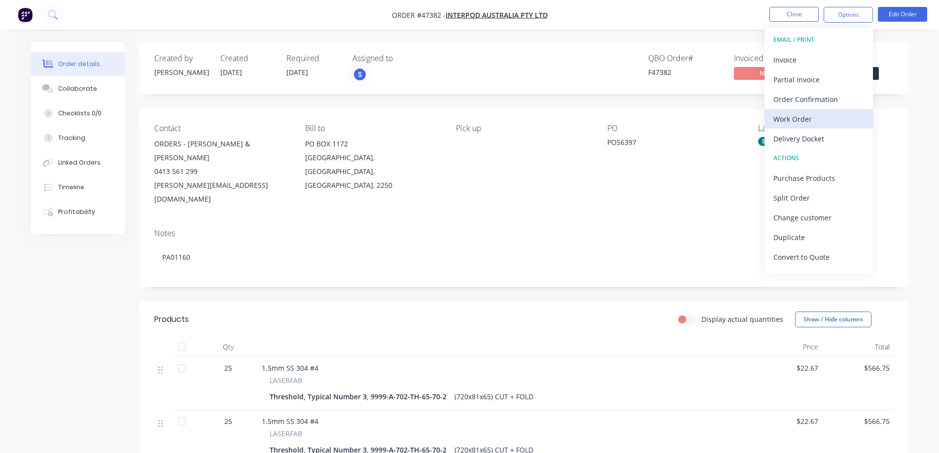
click at [800, 119] on div "Work Order" at bounding box center [818, 119] width 91 height 14
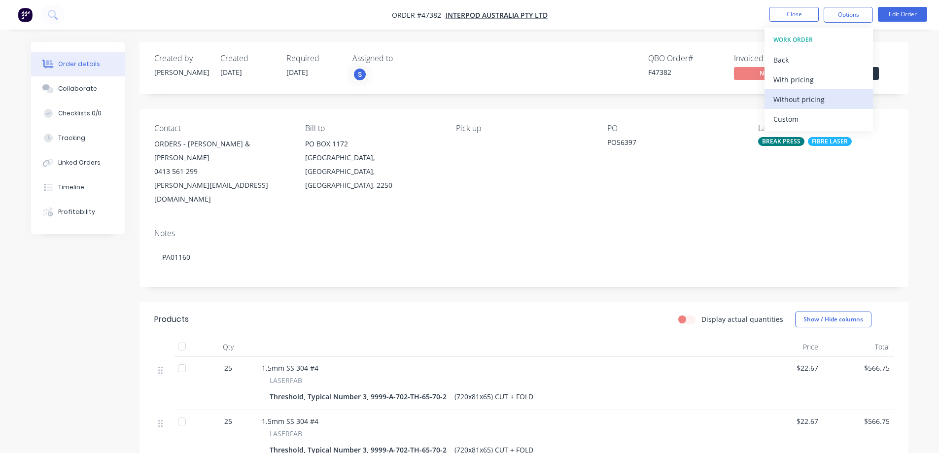
click at [784, 96] on div "Without pricing" at bounding box center [818, 99] width 91 height 14
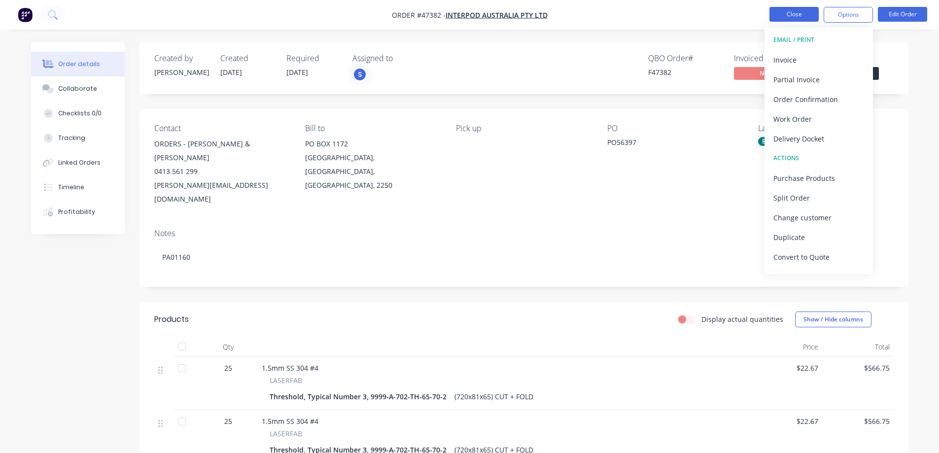
click at [781, 14] on button "Close" at bounding box center [793, 14] width 49 height 15
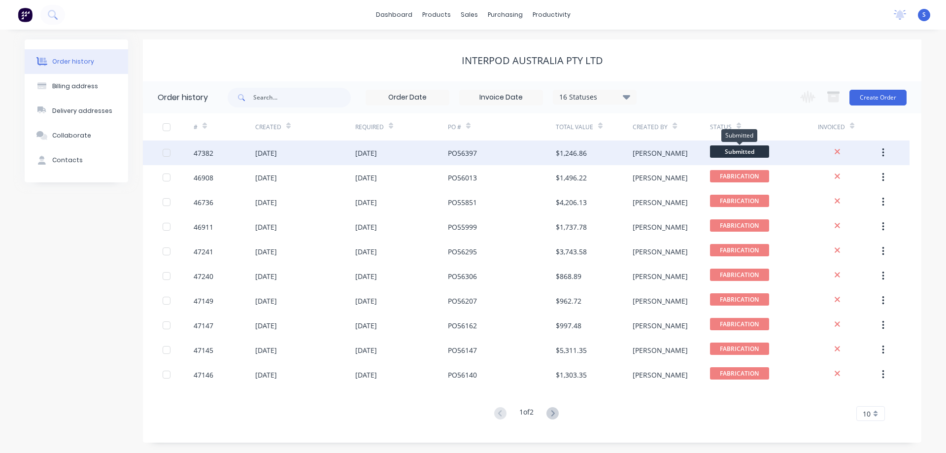
click at [733, 149] on span "Submitted" at bounding box center [739, 151] width 59 height 12
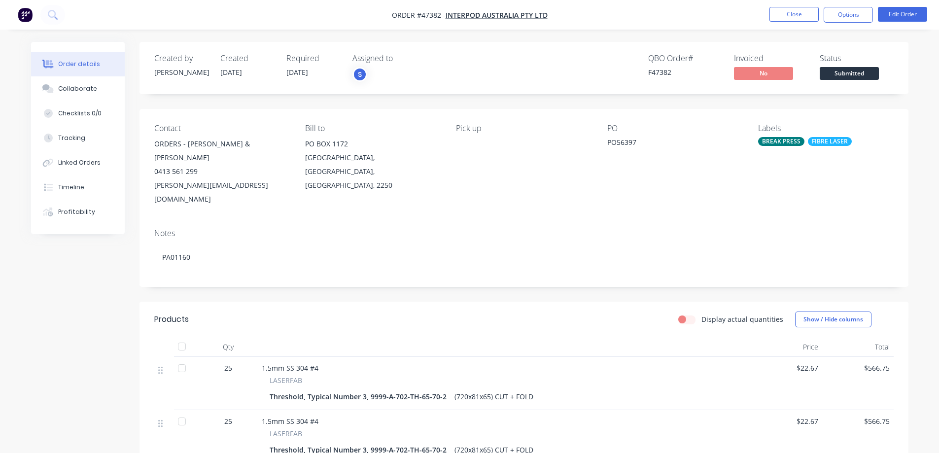
click at [857, 70] on span "Submitted" at bounding box center [849, 73] width 59 height 12
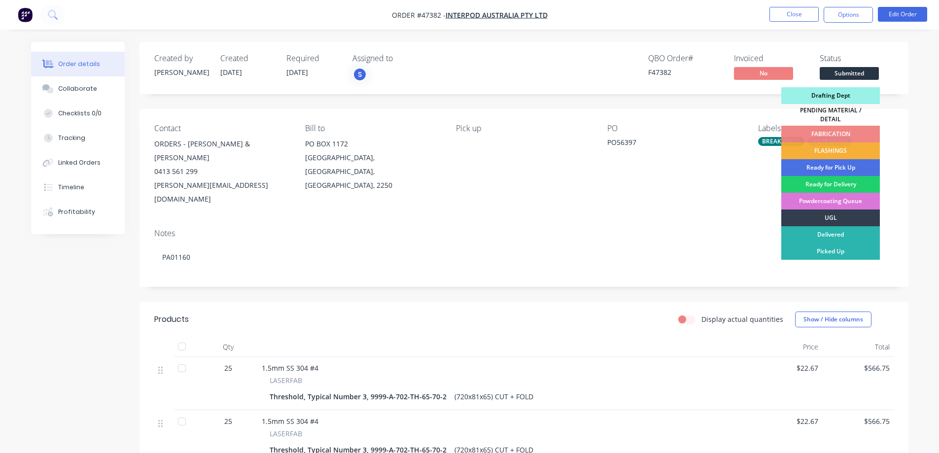
click at [829, 98] on div "Drafting Dept" at bounding box center [830, 95] width 99 height 17
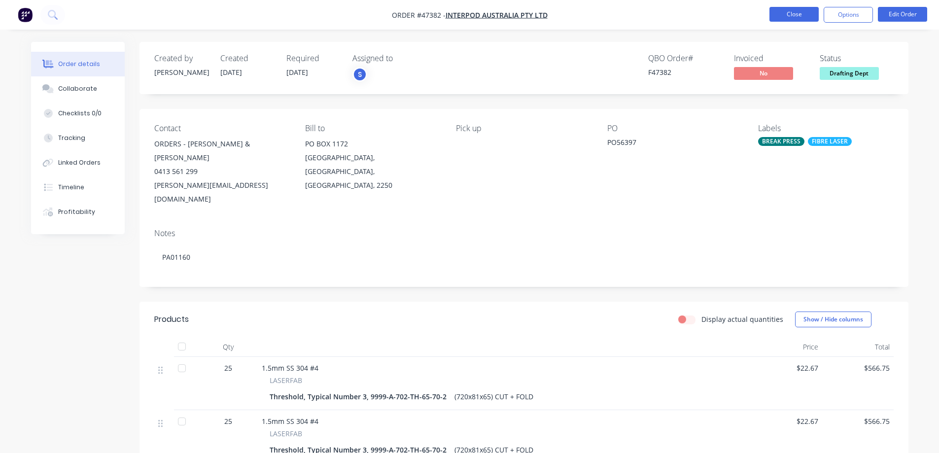
click at [790, 14] on button "Close" at bounding box center [793, 14] width 49 height 15
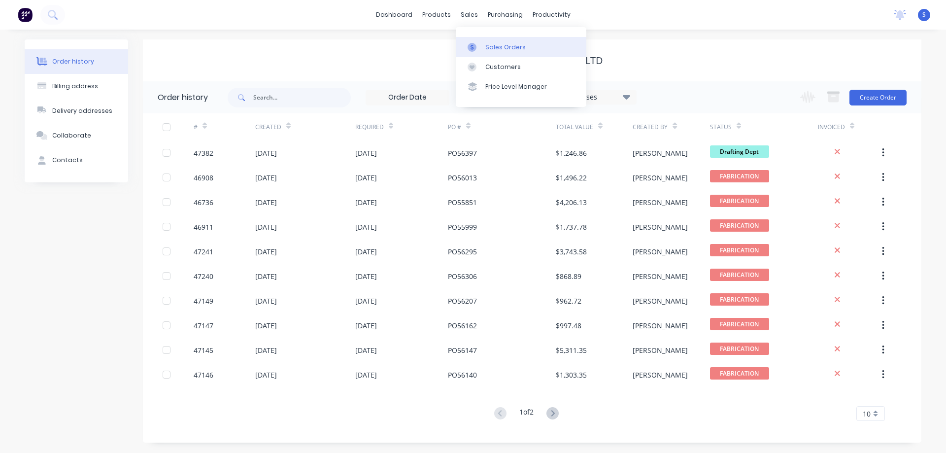
click at [507, 48] on div "Sales Orders" at bounding box center [505, 47] width 40 height 9
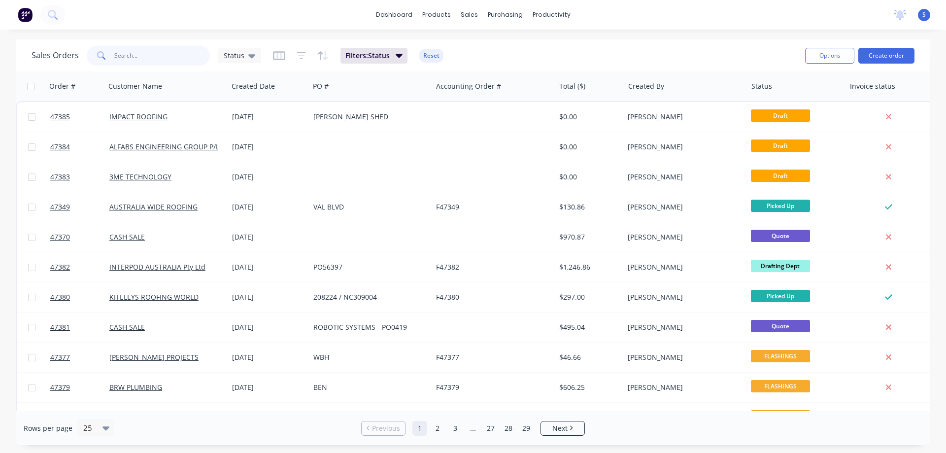
click at [141, 52] on input "text" at bounding box center [162, 56] width 96 height 20
paste input "220316"
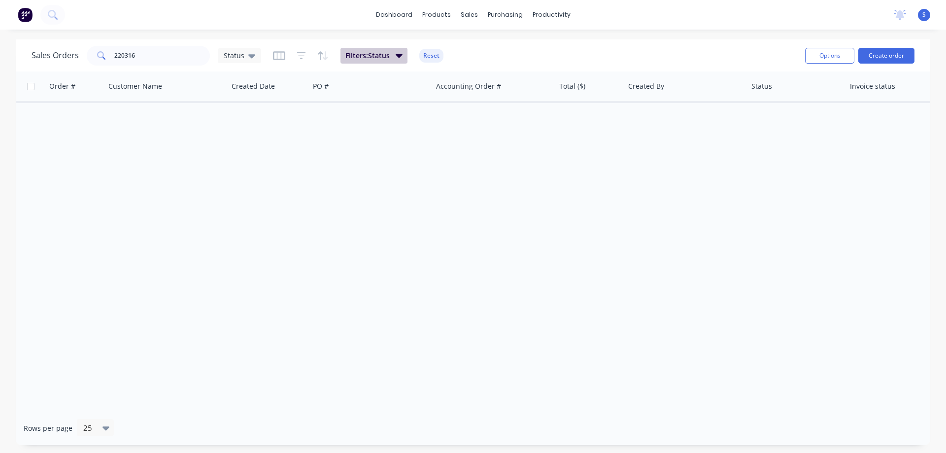
click at [394, 56] on button "Filters: Status" at bounding box center [374, 56] width 67 height 16
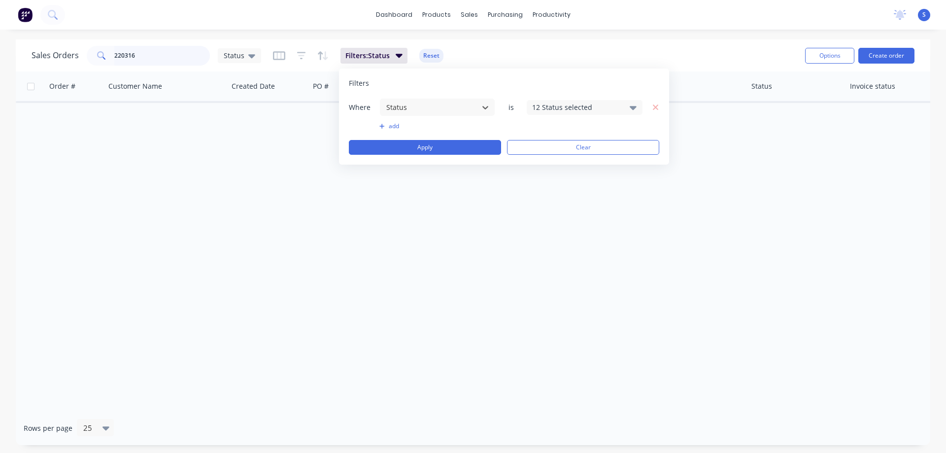
click at [173, 57] on input "220316" at bounding box center [162, 56] width 96 height 20
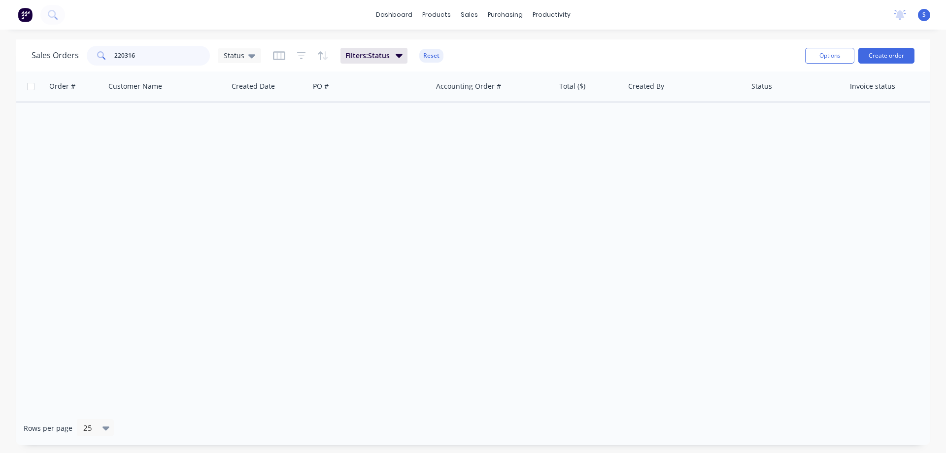
click at [173, 57] on input "220316" at bounding box center [162, 56] width 96 height 20
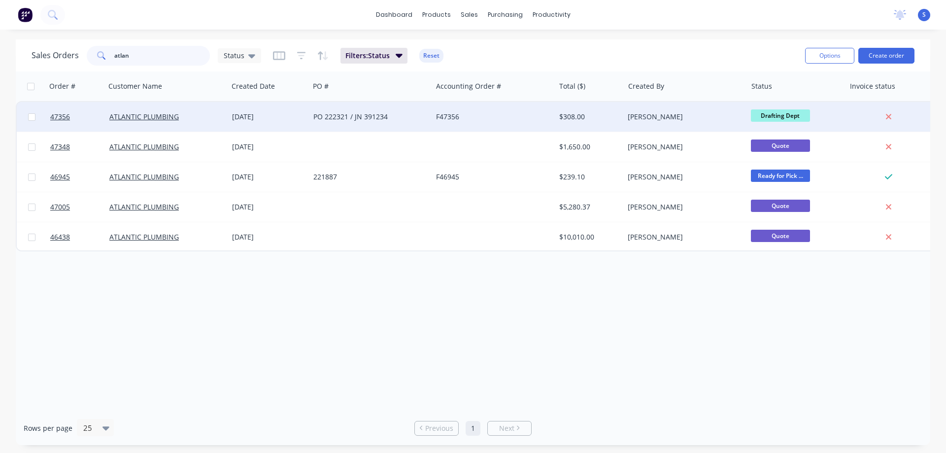
type input "atlan"
click at [367, 116] on div "PO 222321 / JN 391234" at bounding box center [367, 117] width 109 height 10
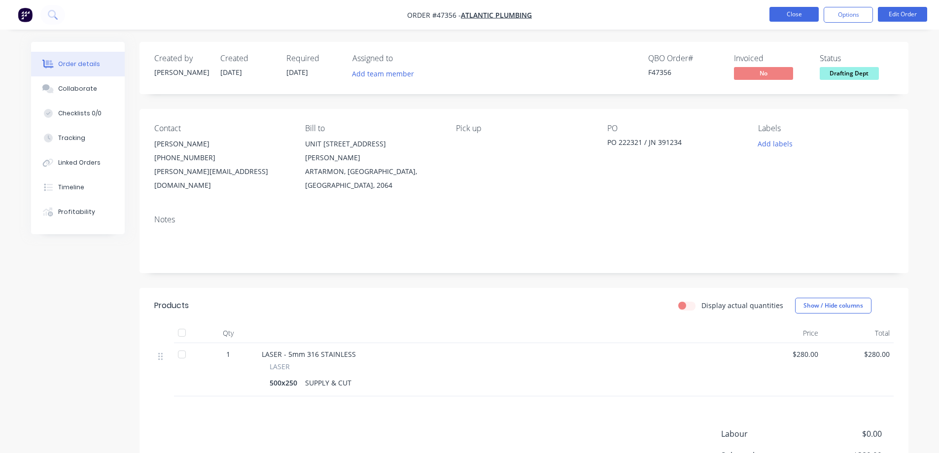
click at [797, 18] on button "Close" at bounding box center [793, 14] width 49 height 15
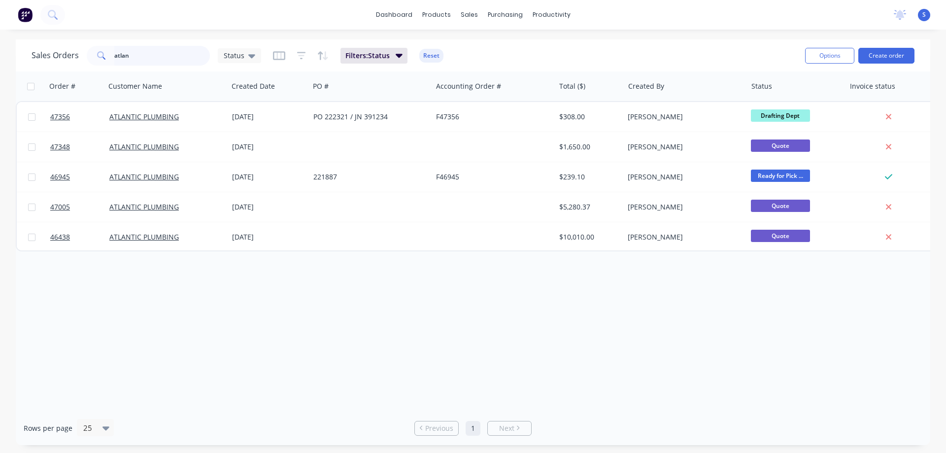
click at [133, 55] on input "atlan" at bounding box center [162, 56] width 96 height 20
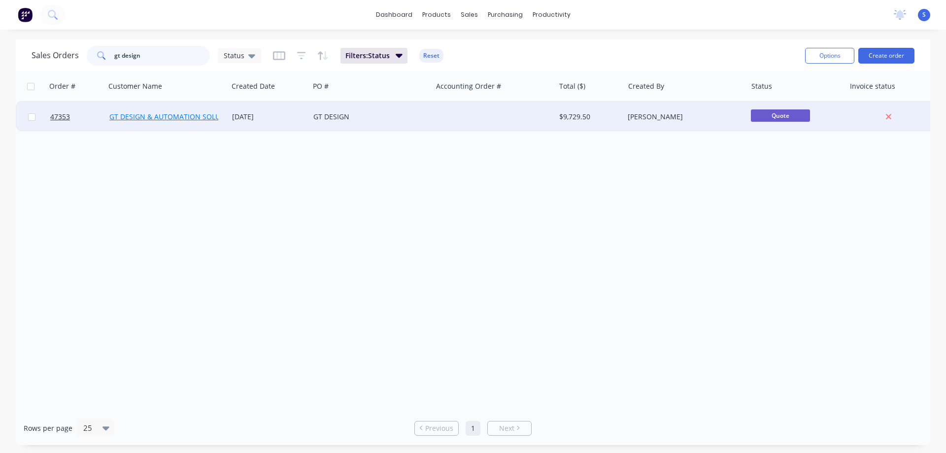
type input "gt design"
click at [160, 117] on link "GT DESIGN & AUTOMATION SOLUTIONS" at bounding box center [175, 116] width 132 height 9
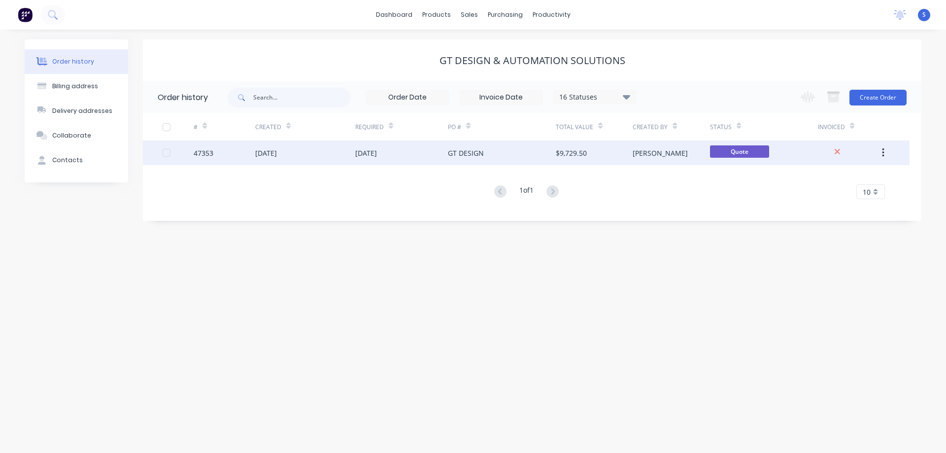
click at [498, 153] on div "GT DESIGN" at bounding box center [502, 152] width 108 height 25
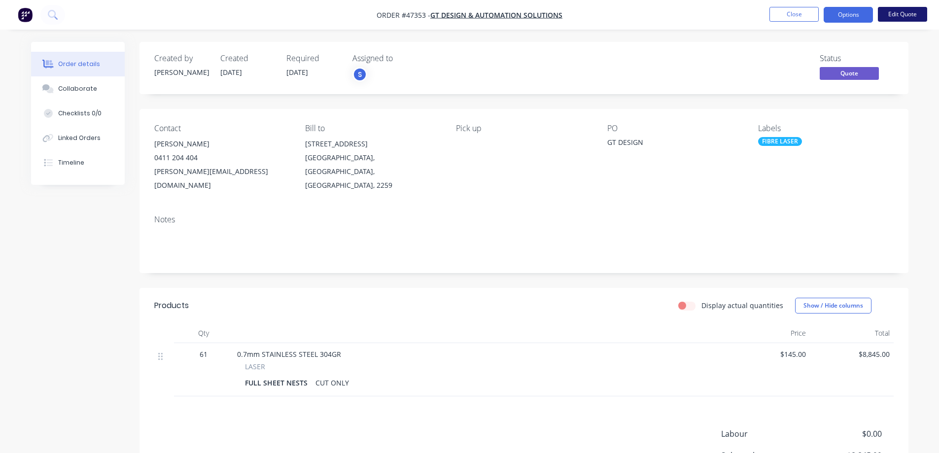
click at [901, 11] on button "Edit Quote" at bounding box center [902, 14] width 49 height 15
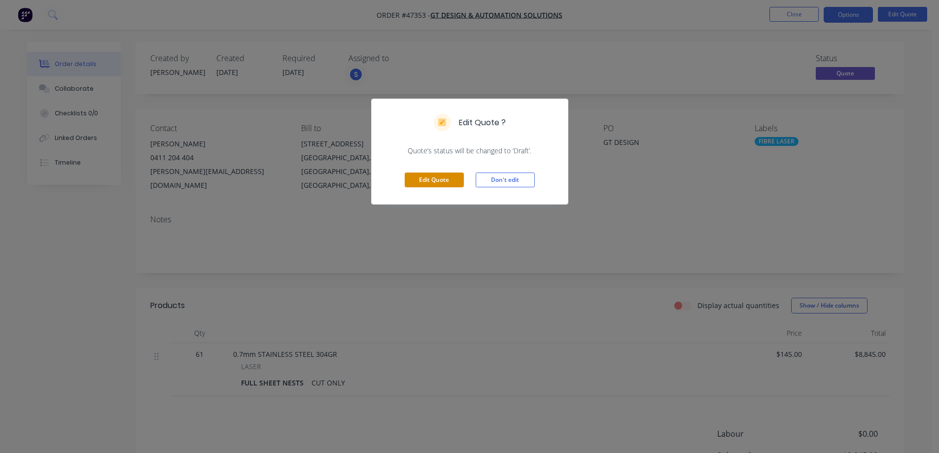
click at [430, 178] on button "Edit Quote" at bounding box center [434, 179] width 59 height 15
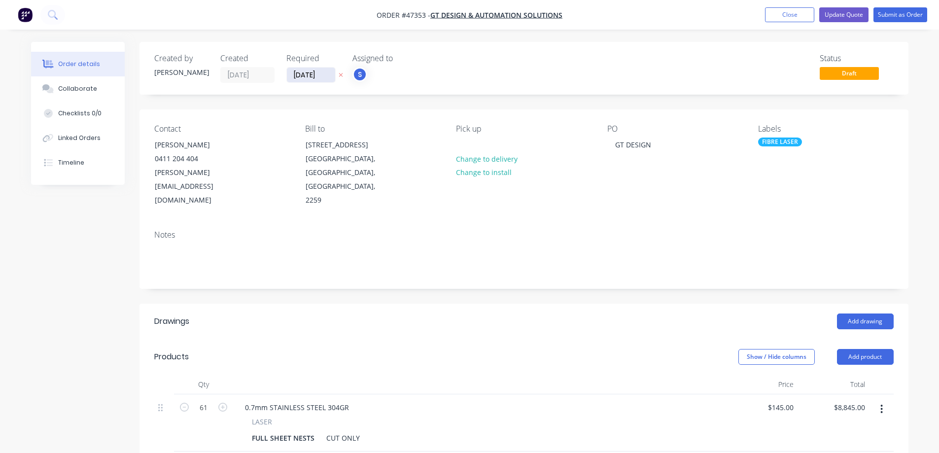
click at [327, 77] on input "[DATE]" at bounding box center [311, 75] width 48 height 15
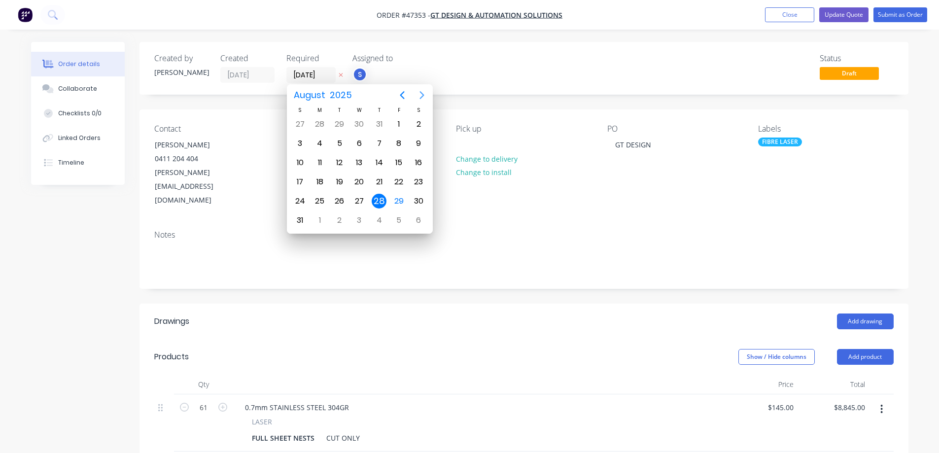
click at [420, 98] on icon "Next page" at bounding box center [422, 95] width 12 height 12
click at [399, 163] on div "19" at bounding box center [398, 162] width 15 height 15
type input "[DATE]"
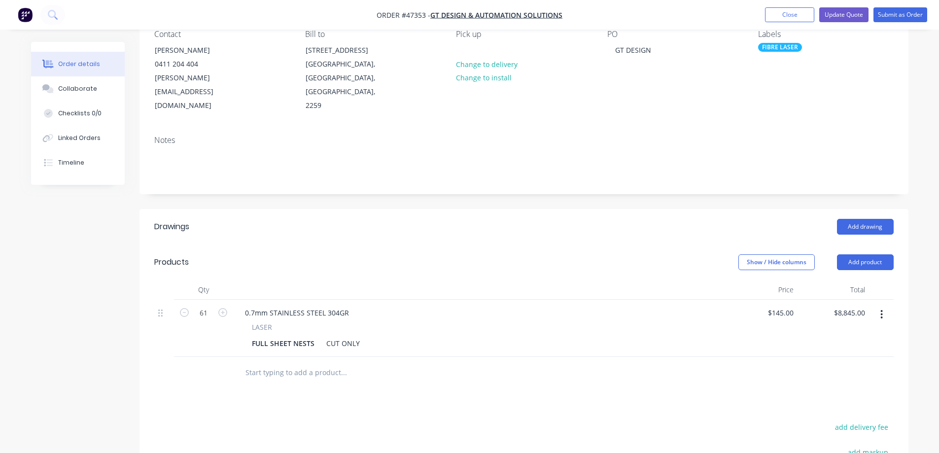
scroll to position [99, 0]
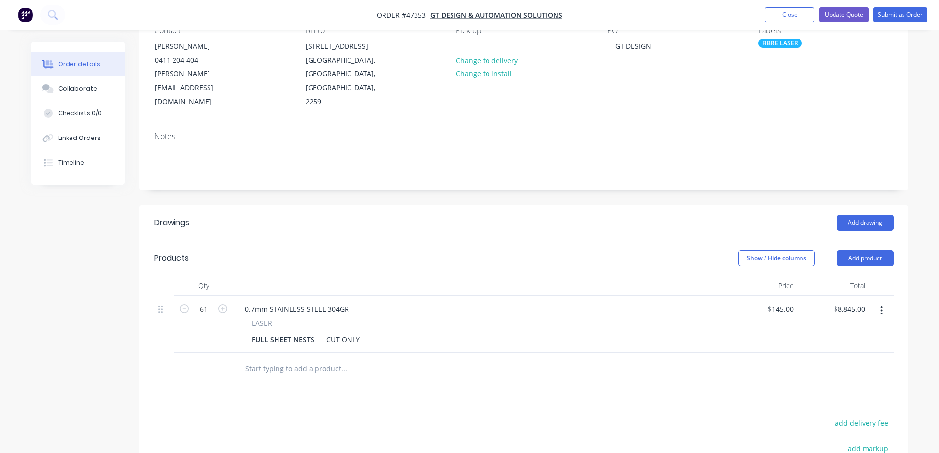
click at [881, 306] on icon "button" at bounding box center [882, 310] width 2 height 9
click at [840, 349] on div "Duplicate" at bounding box center [847, 356] width 76 height 14
click at [207, 302] on input "61" at bounding box center [204, 309] width 26 height 15
type input "7"
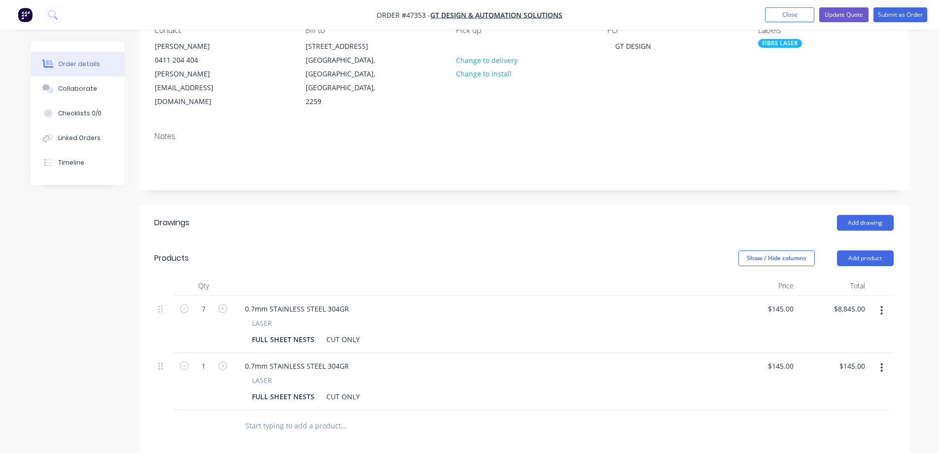
type input "$1,015.00"
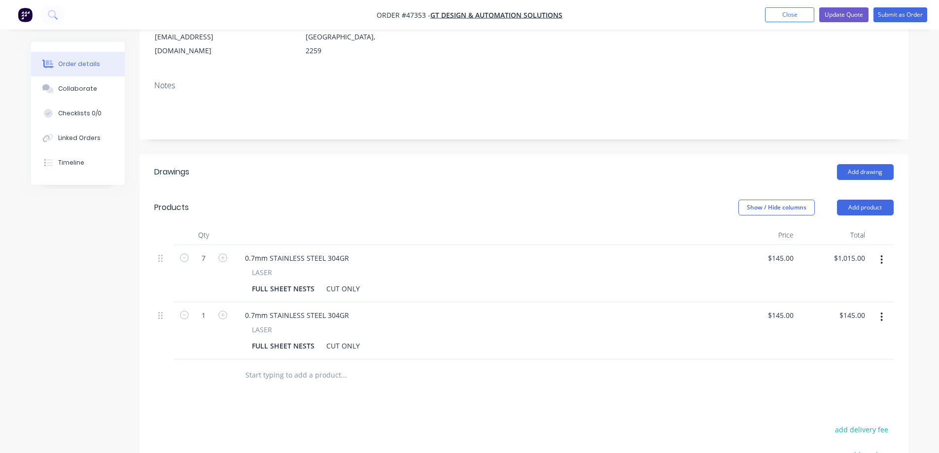
scroll to position [197, 0]
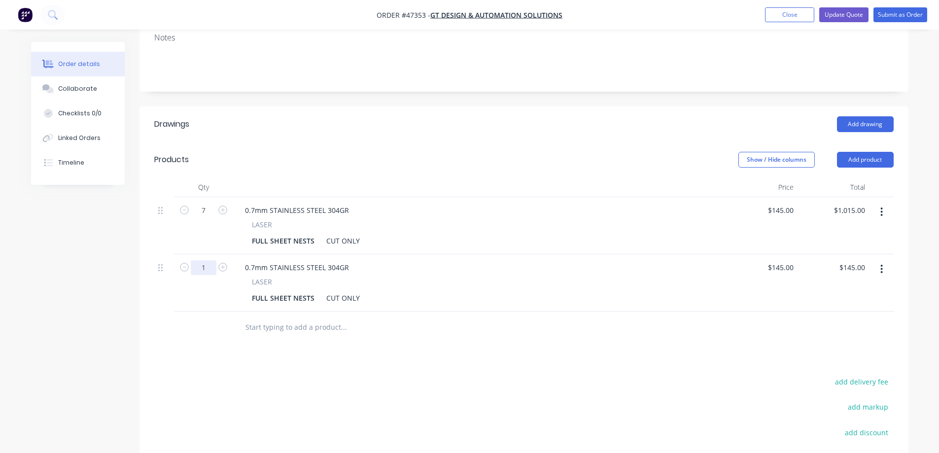
click at [207, 218] on input "1" at bounding box center [204, 210] width 26 height 15
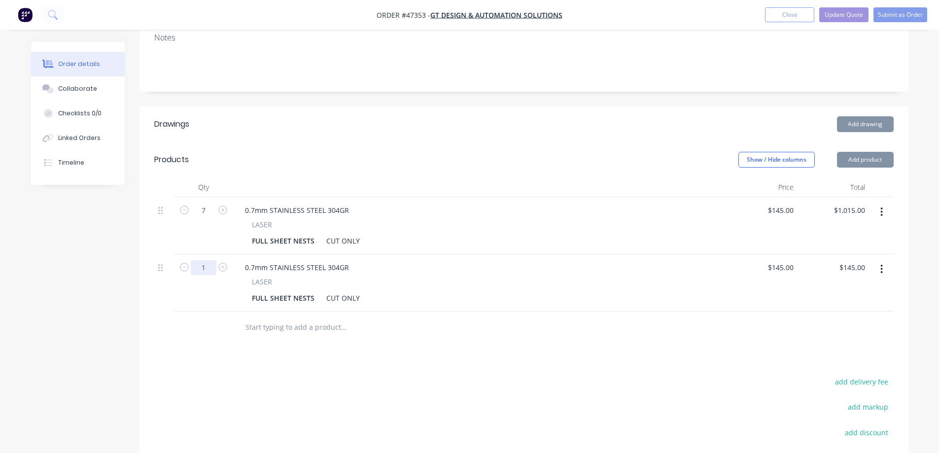
click at [207, 218] on input "1" at bounding box center [204, 210] width 26 height 15
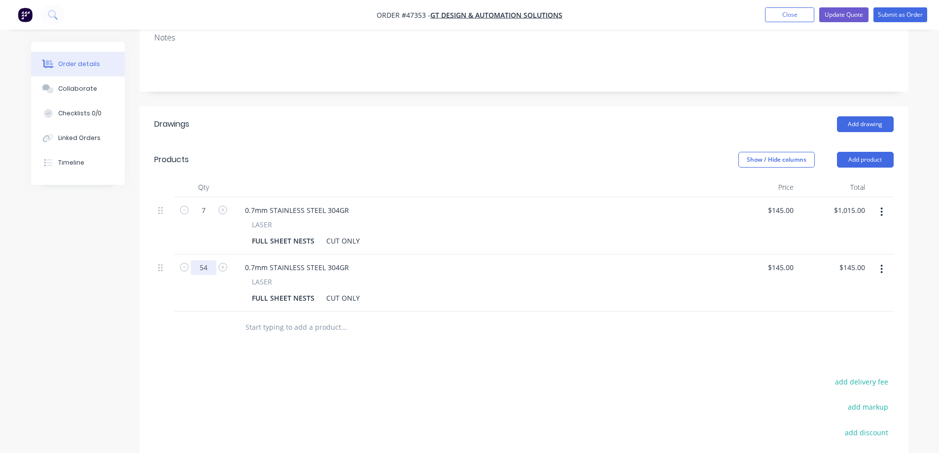
type input "54"
type input "$7,830.00"
click at [103, 290] on div "Created by [PERSON_NAME] Created [DATE] Required [DATE] Assigned to S Status Dr…" at bounding box center [469, 209] width 877 height 728
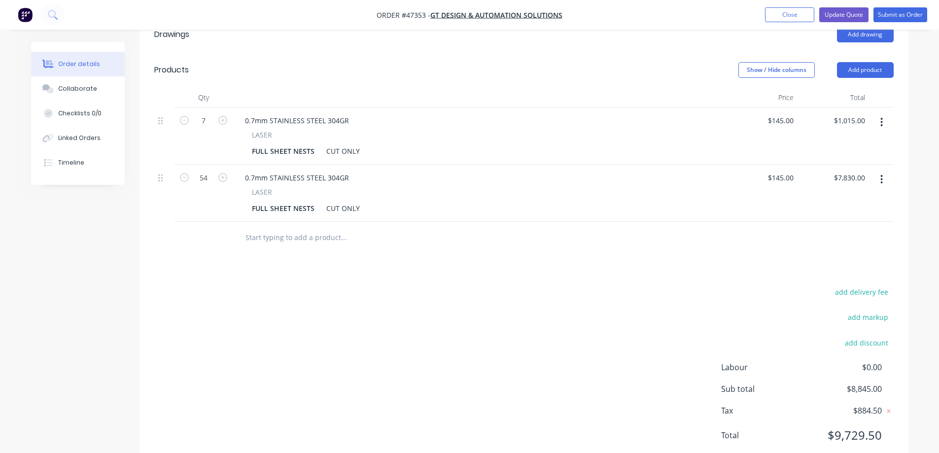
scroll to position [191, 0]
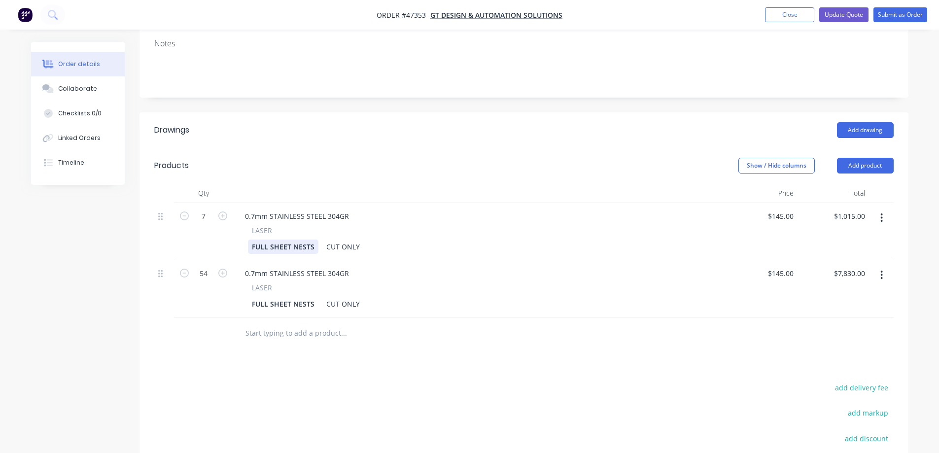
click at [251, 240] on div "FULL SHEET NESTS" at bounding box center [283, 247] width 70 height 14
paste div
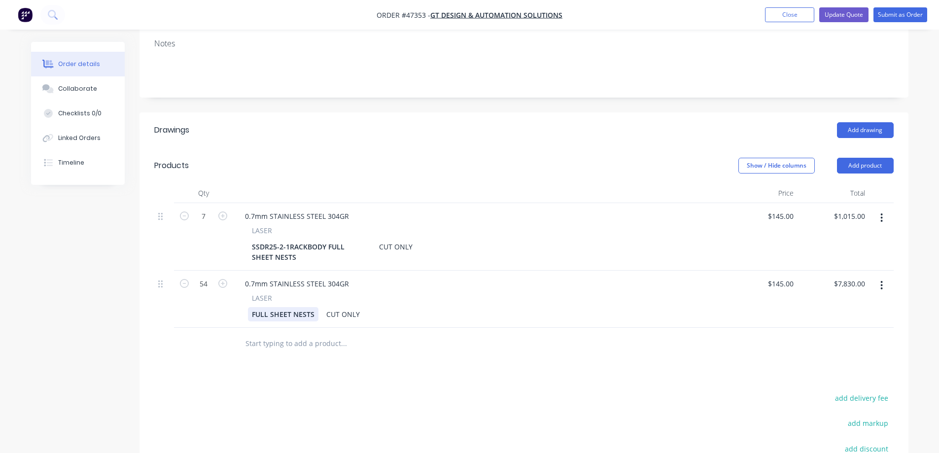
click at [257, 307] on div "FULL SHEET NESTS" at bounding box center [283, 314] width 70 height 14
click at [252, 307] on div "FULL SHEET NESTS" at bounding box center [283, 314] width 70 height 14
paste div
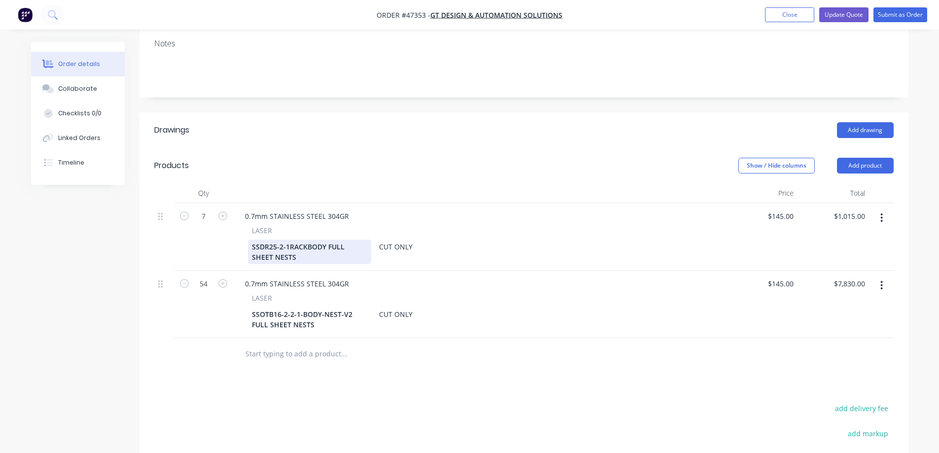
click at [329, 240] on div "SSDR25-2-1RACKBODY FULL SHEET NESTS" at bounding box center [309, 252] width 123 height 25
click at [93, 295] on div "Created by [PERSON_NAME] Created [DATE] Required [DATE] Assigned to S Status Dr…" at bounding box center [469, 225] width 877 height 749
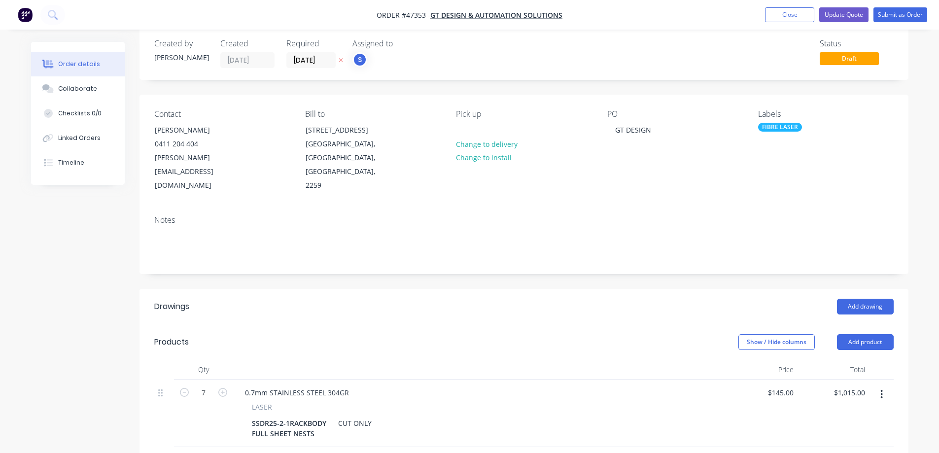
scroll to position [0, 0]
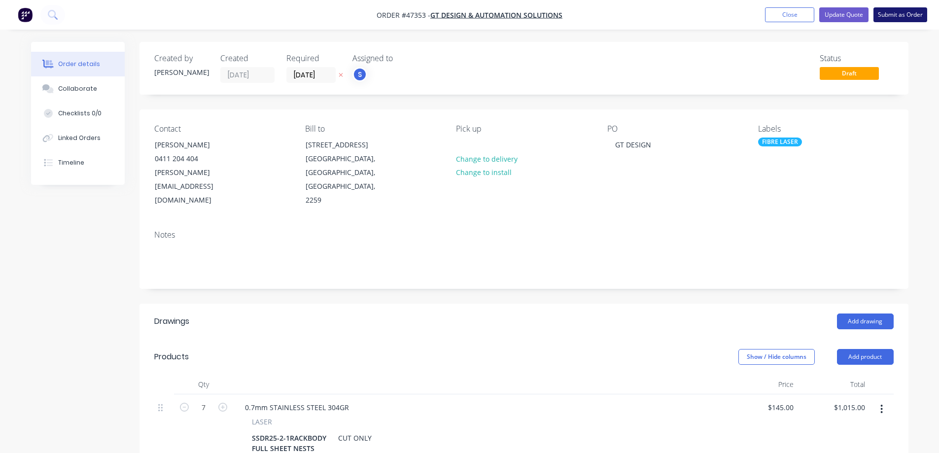
click at [895, 18] on button "Submit as Order" at bounding box center [900, 14] width 54 height 15
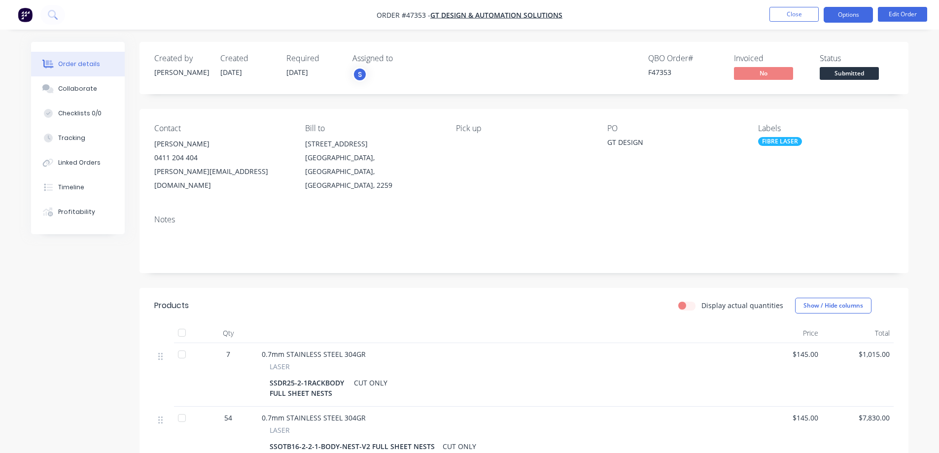
click at [866, 17] on button "Options" at bounding box center [847, 15] width 49 height 16
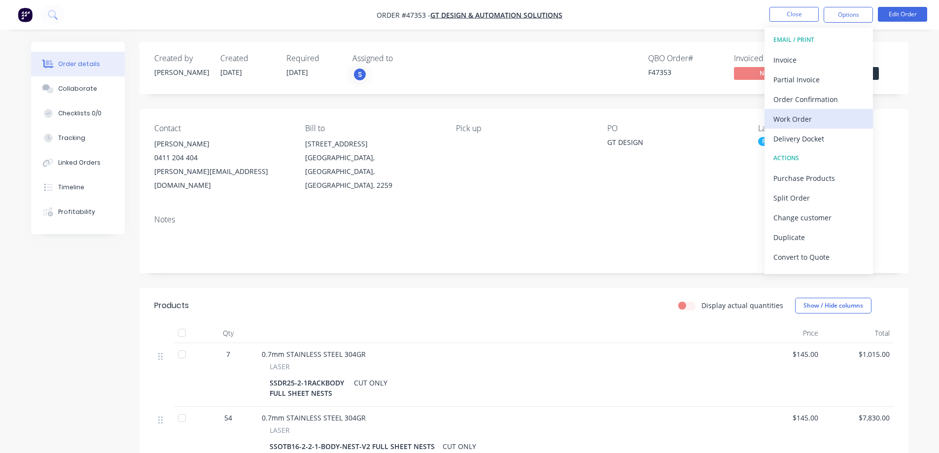
click at [799, 122] on div "Work Order" at bounding box center [818, 119] width 91 height 14
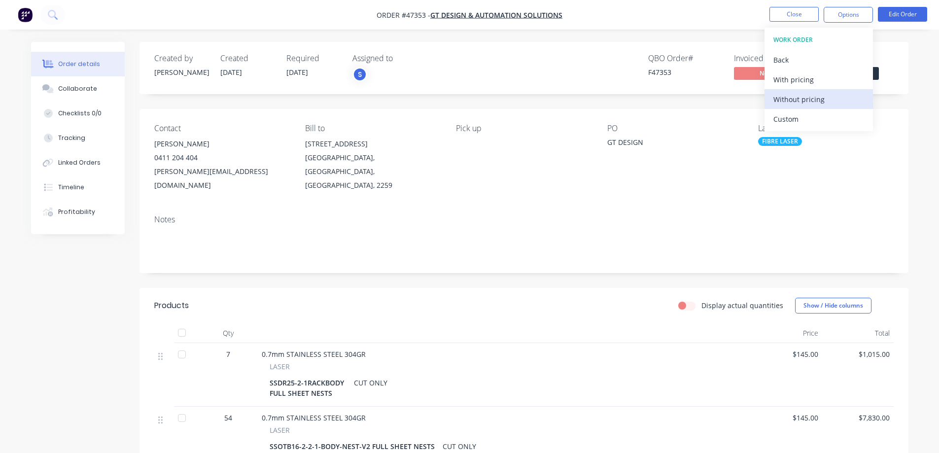
click at [803, 102] on div "Without pricing" at bounding box center [818, 99] width 91 height 14
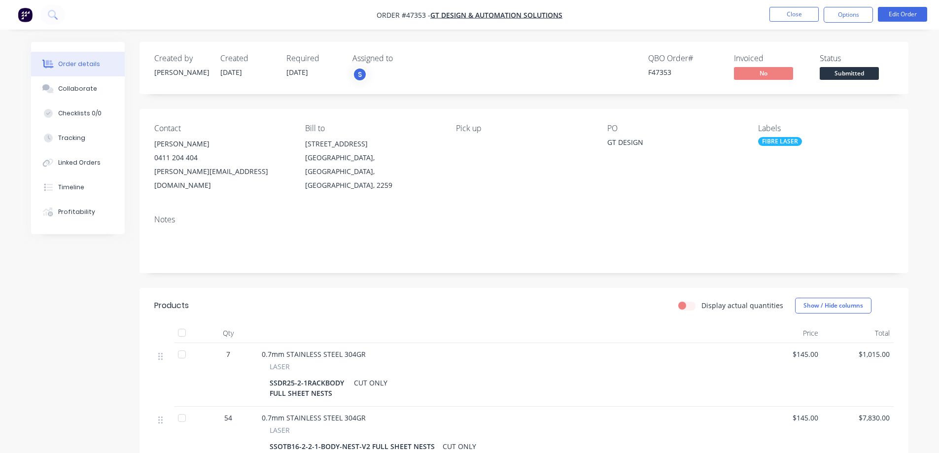
click at [343, 376] on div "SSDR25-2-1RACKBODY FULL SHEET NESTS" at bounding box center [310, 388] width 80 height 25
click at [341, 376] on div "SSDR25-2-1RACKBODY FULL SHEET NESTS" at bounding box center [310, 388] width 80 height 25
click at [891, 17] on button "Edit Order" at bounding box center [902, 14] width 49 height 15
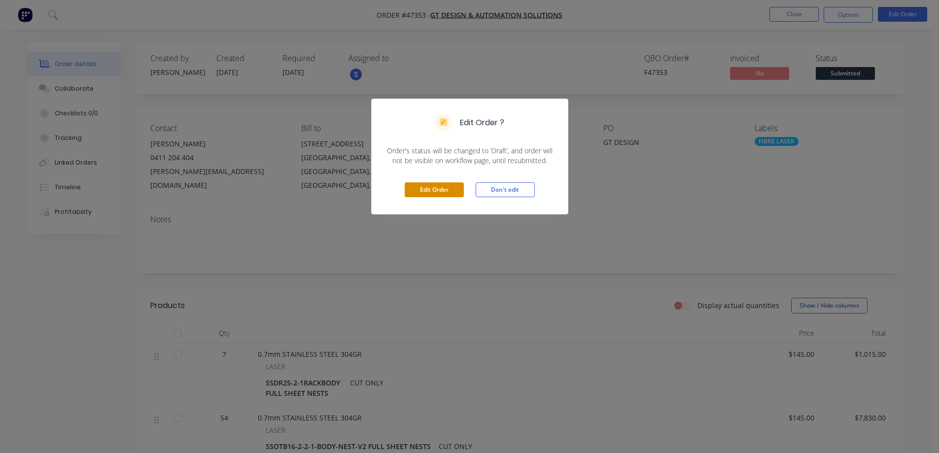
click at [445, 187] on button "Edit Order" at bounding box center [434, 189] width 59 height 15
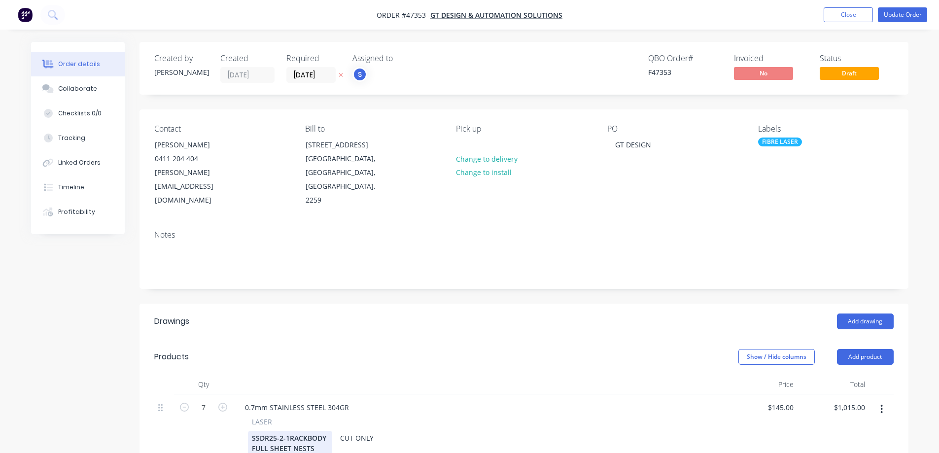
click at [319, 431] on div "SSDR25-2-1RACKBODY FULL SHEET NESTS" at bounding box center [290, 443] width 84 height 25
click at [326, 431] on div "SSDR25-2-1RACKBODY FULL SHEET NESTS" at bounding box center [290, 443] width 84 height 25
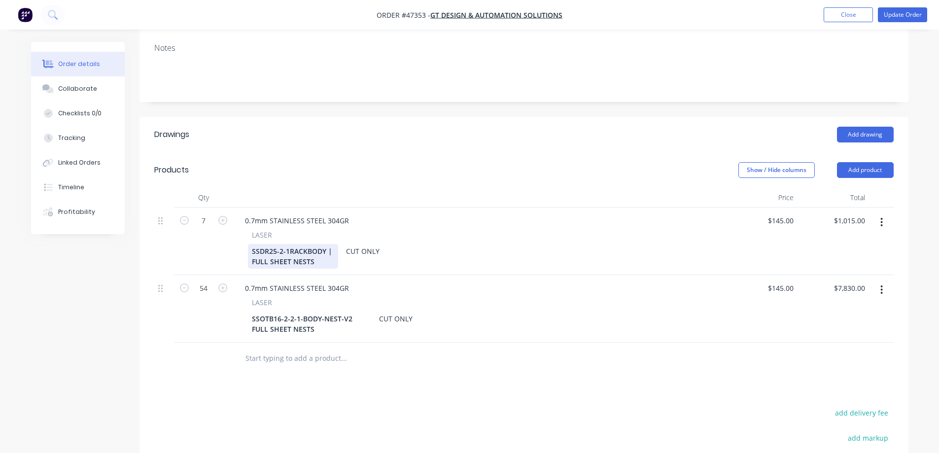
scroll to position [197, 0]
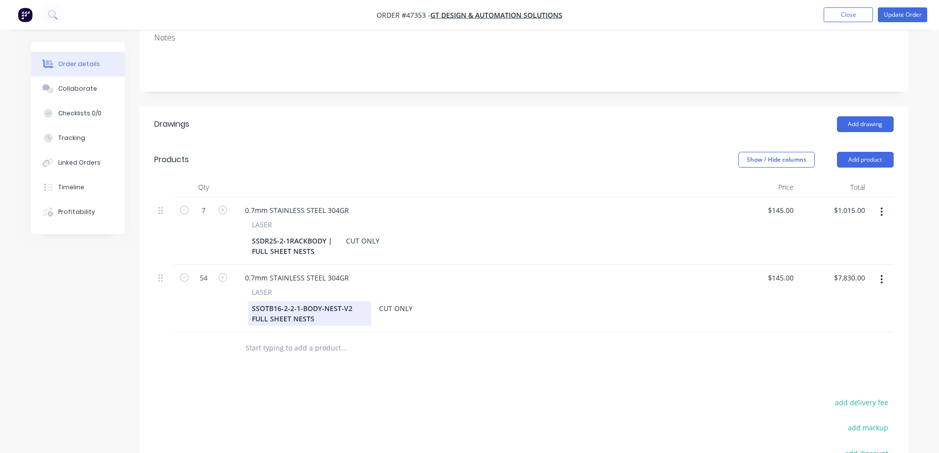
click at [349, 301] on div "SSOTB16-2-2-1-BODY-NEST-V2 FULL SHEET NESTS" at bounding box center [309, 313] width 123 height 25
click at [332, 234] on div "SSDR25-2-1RACKBODY | FULL SHEET NESTS" at bounding box center [293, 246] width 90 height 25
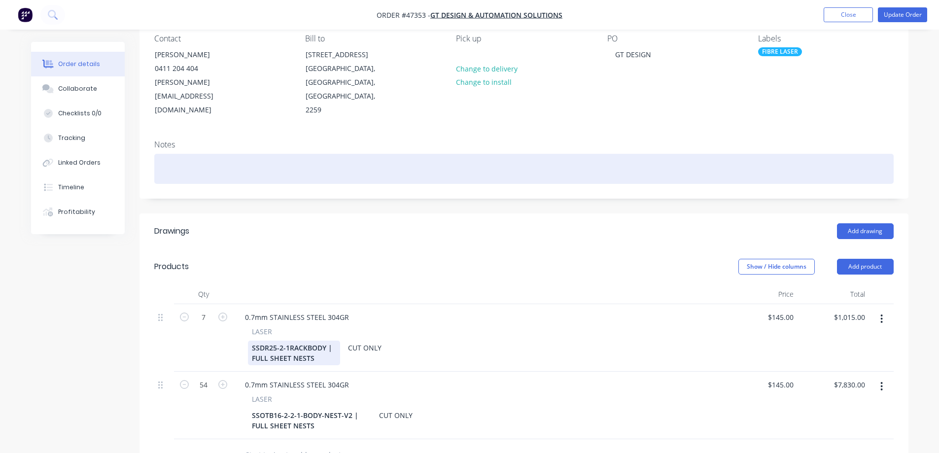
scroll to position [0, 0]
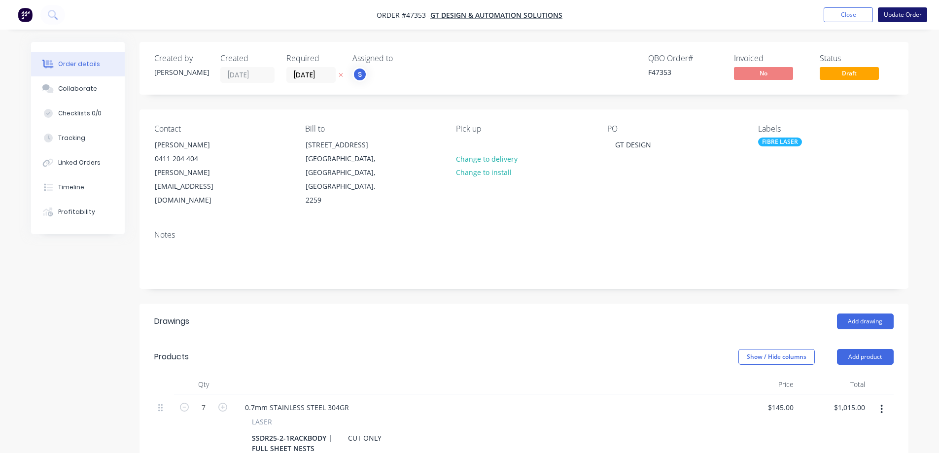
click at [911, 12] on button "Update Order" at bounding box center [902, 14] width 49 height 15
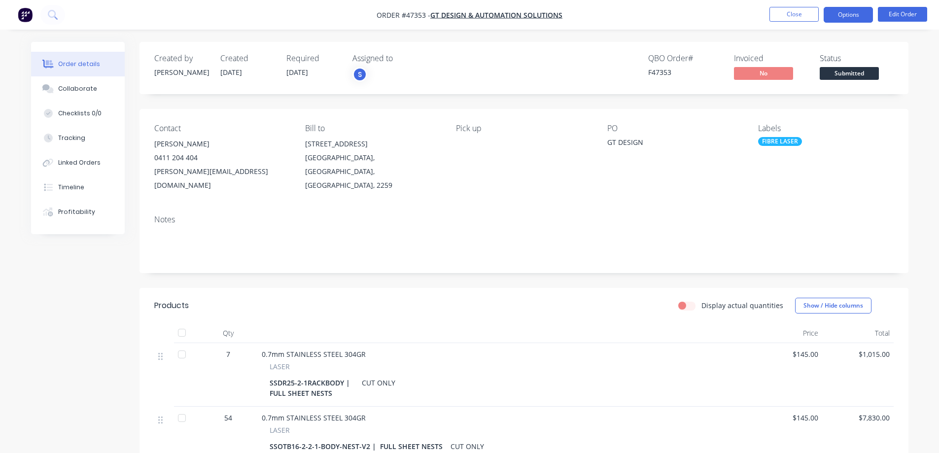
click at [855, 14] on button "Options" at bounding box center [847, 15] width 49 height 16
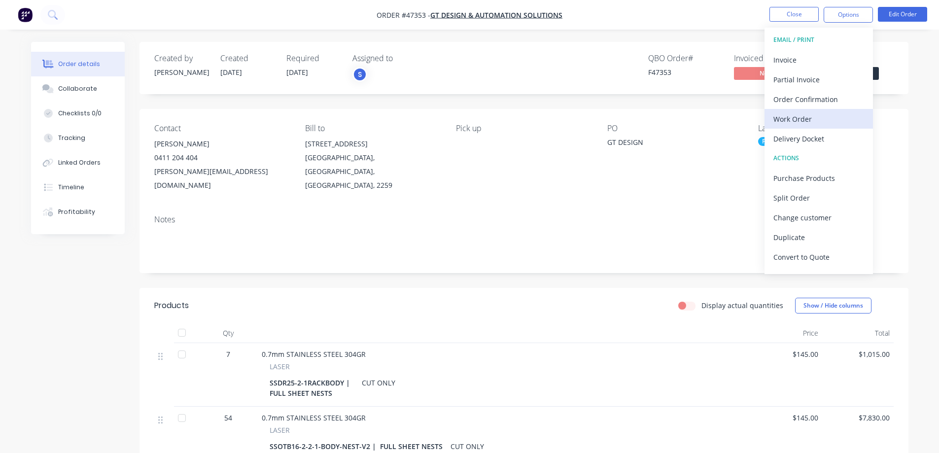
click at [795, 121] on div "Work Order" at bounding box center [818, 119] width 91 height 14
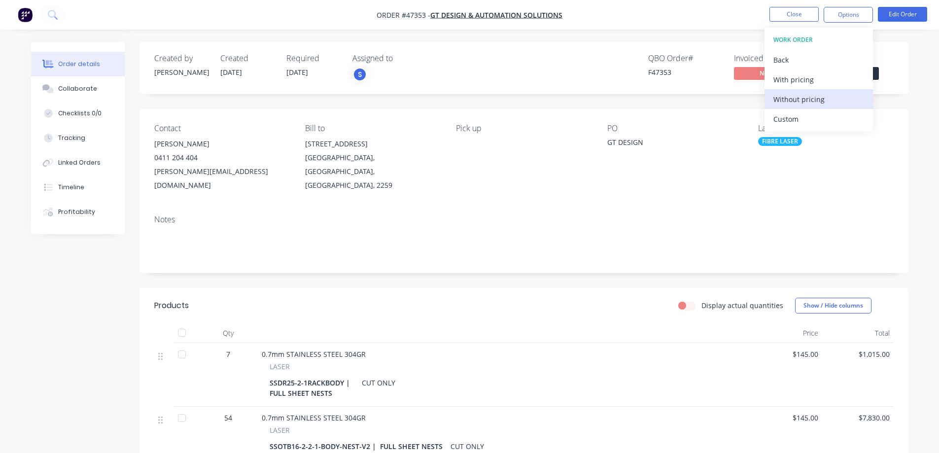
click at [789, 103] on div "Without pricing" at bounding box center [818, 99] width 91 height 14
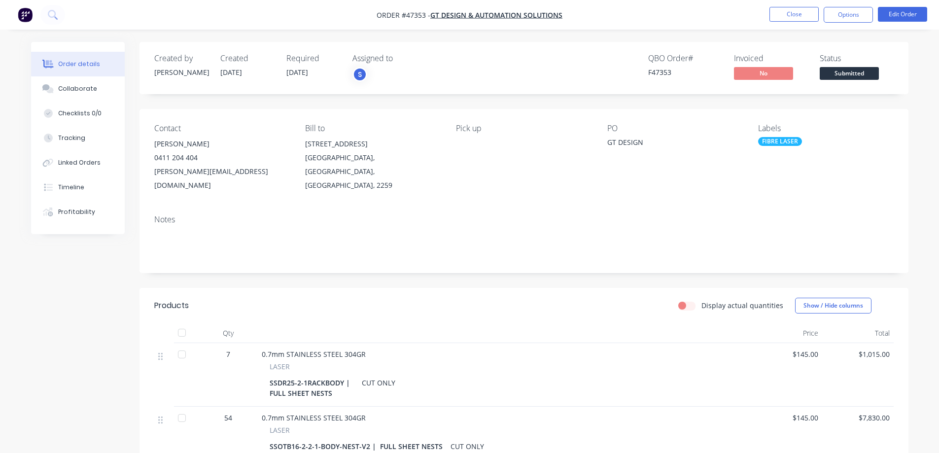
click at [57, 286] on div "Created by [PERSON_NAME] Created [DATE] Required [DATE] Assigned to S QBO Order…" at bounding box center [469, 328] width 877 height 572
click at [780, 142] on div "FIBRE LASER" at bounding box center [780, 141] width 44 height 9
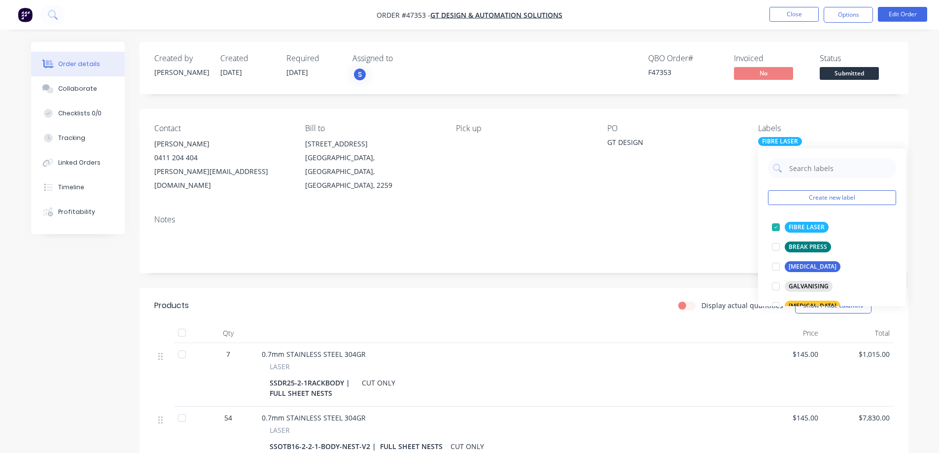
click at [69, 273] on div "Created by [PERSON_NAME] Created [DATE] Required [DATE] Assigned to S QBO Order…" at bounding box center [469, 328] width 877 height 572
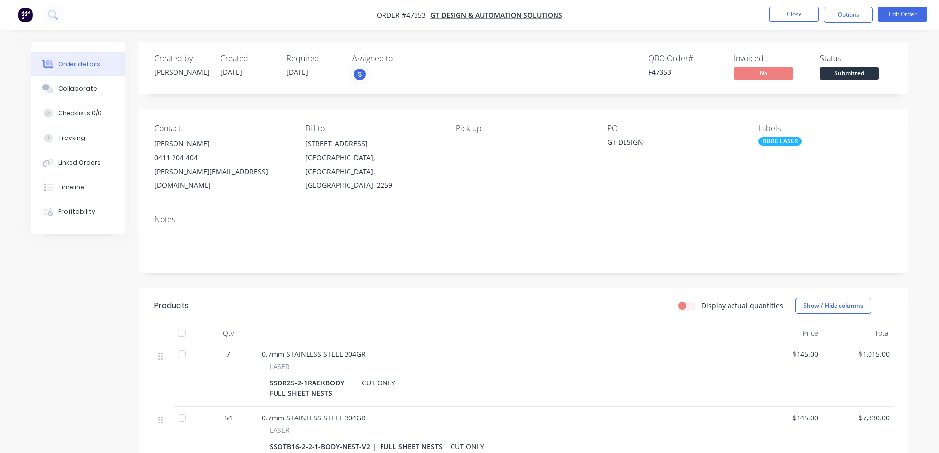
click at [857, 69] on span "Submitted" at bounding box center [849, 73] width 59 height 12
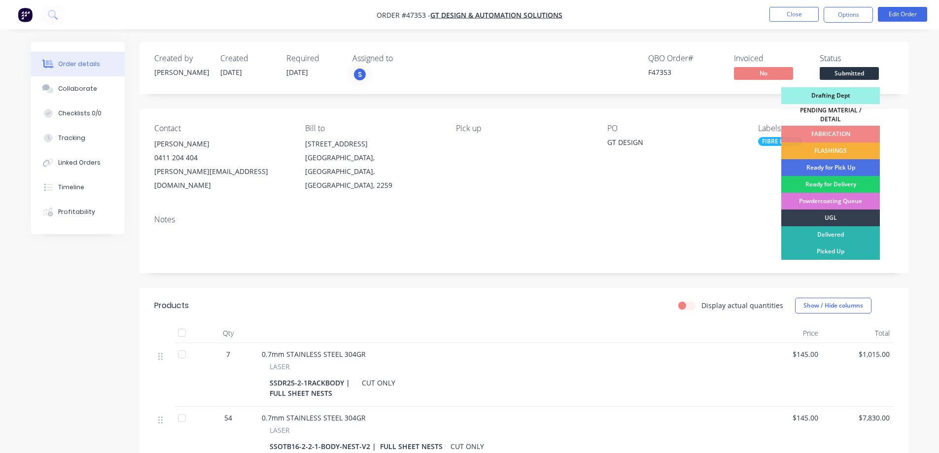
click at [831, 93] on div "Drafting Dept" at bounding box center [830, 95] width 99 height 17
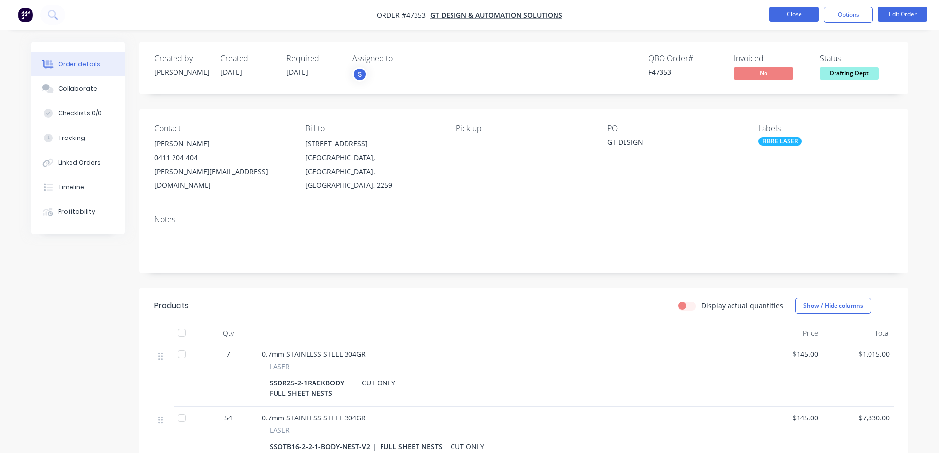
click at [790, 12] on button "Close" at bounding box center [793, 14] width 49 height 15
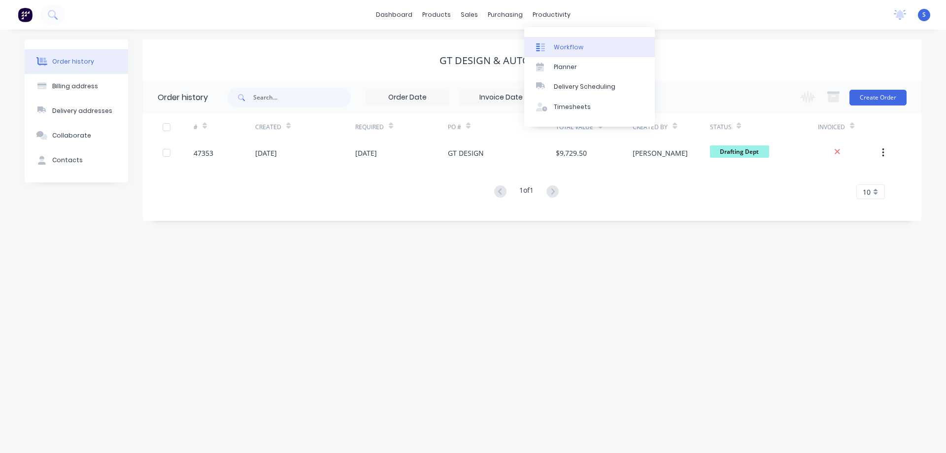
click at [573, 44] on div "Workflow" at bounding box center [569, 47] width 30 height 9
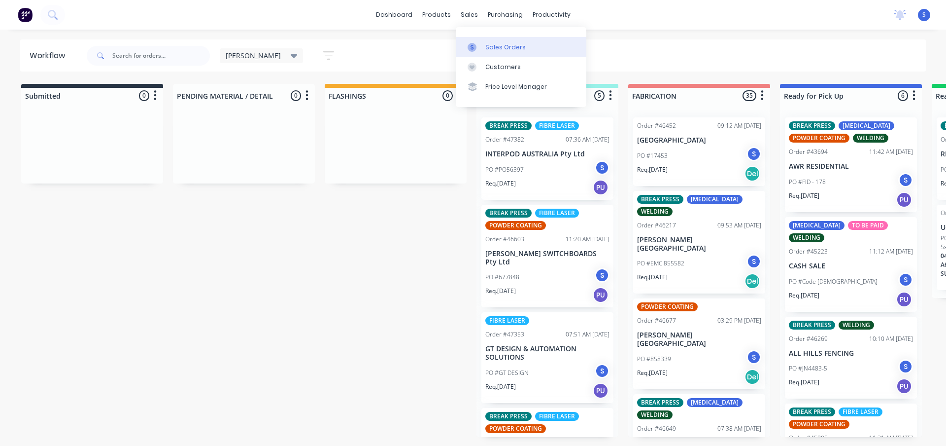
click at [506, 45] on div "Sales Orders" at bounding box center [505, 47] width 40 height 9
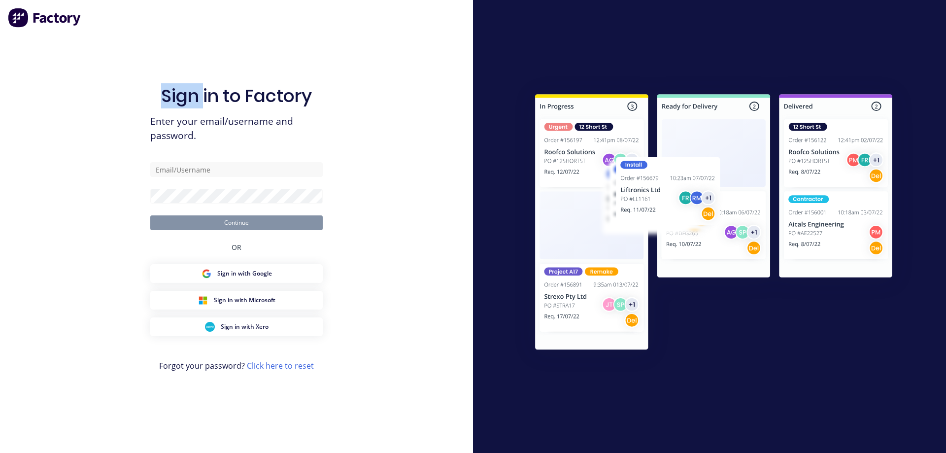
click at [172, 53] on div "Sign in to Factory Enter your email/username and password. Continue OR Sign in …" at bounding box center [236, 236] width 172 height 417
type input "[EMAIL_ADDRESS][DOMAIN_NAME]"
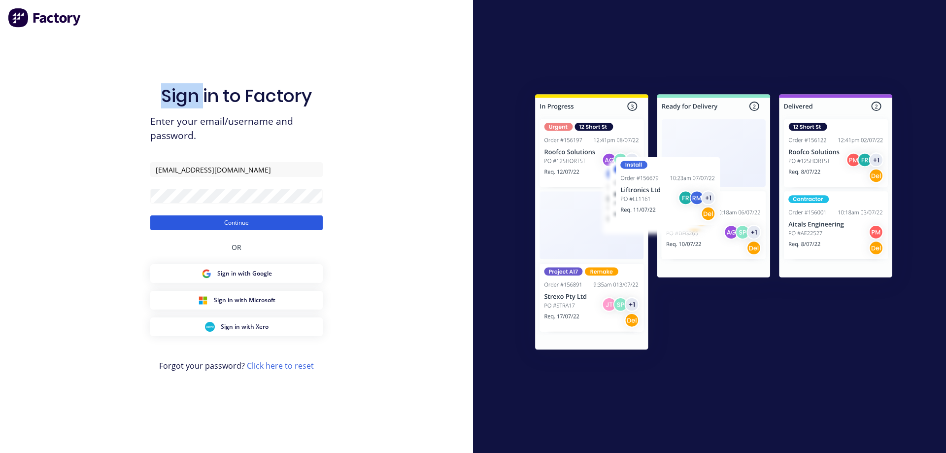
click at [234, 227] on button "Continue" at bounding box center [236, 222] width 172 height 15
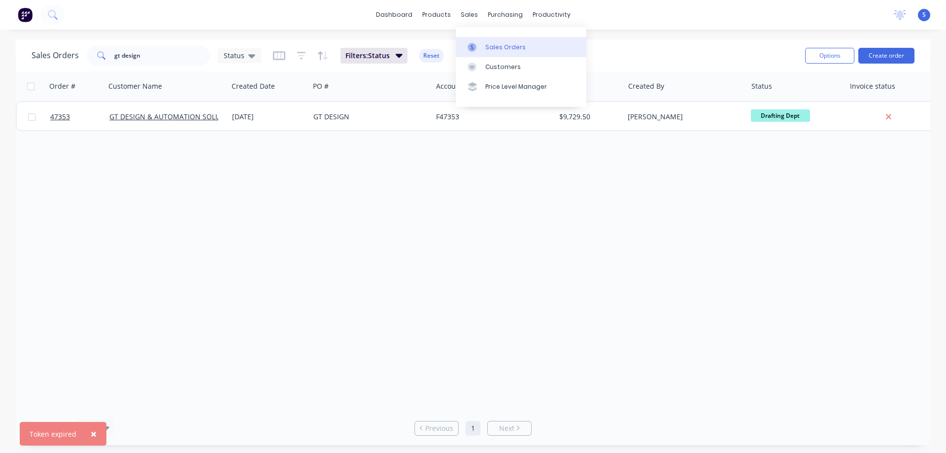
click at [502, 47] on div "Sales Orders" at bounding box center [505, 47] width 40 height 9
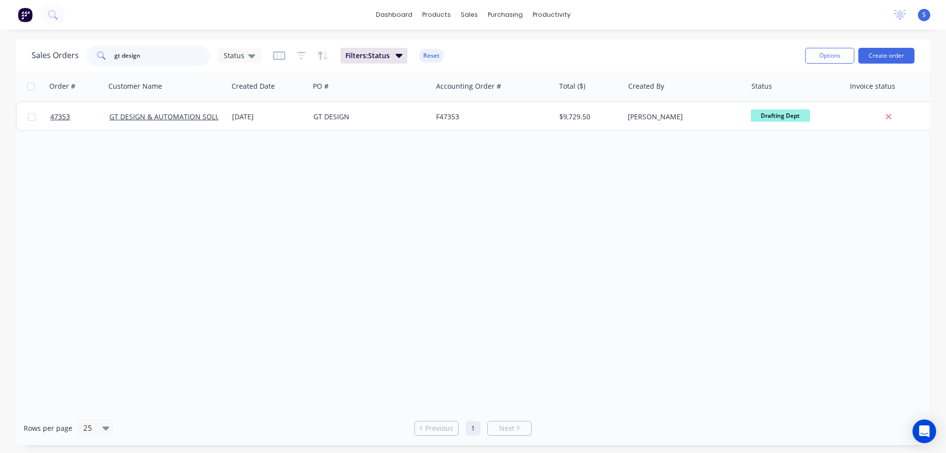
click at [159, 54] on input "gt design" at bounding box center [162, 56] width 96 height 20
paste input "41440"
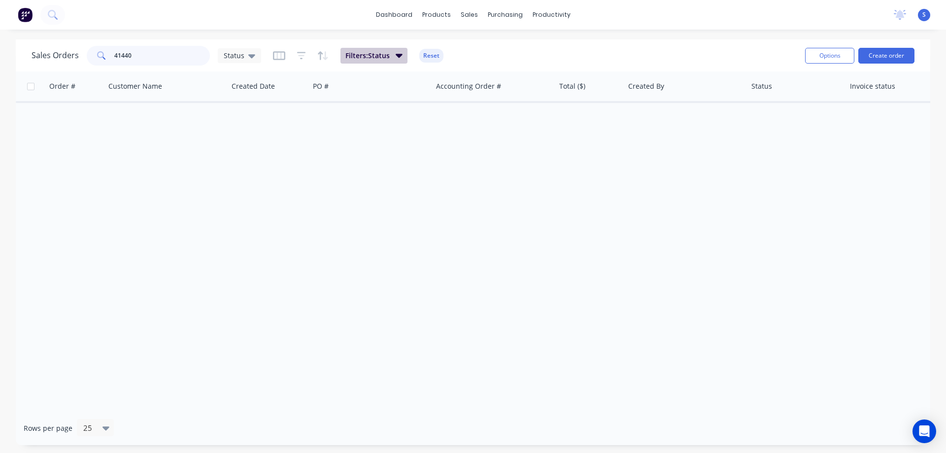
type input "41440"
click at [401, 48] on button "Filters: Status" at bounding box center [374, 56] width 67 height 16
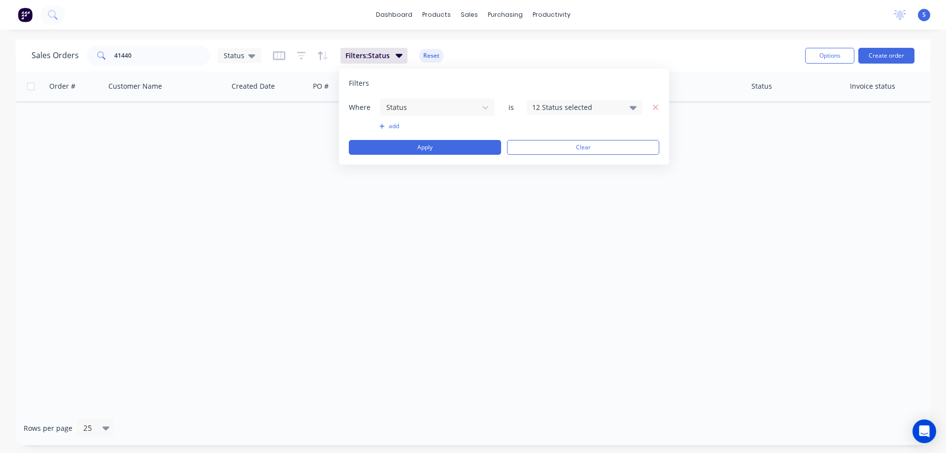
click at [577, 109] on div "12 Status selected" at bounding box center [576, 107] width 89 height 10
click at [546, 185] on div at bounding box center [543, 181] width 20 height 20
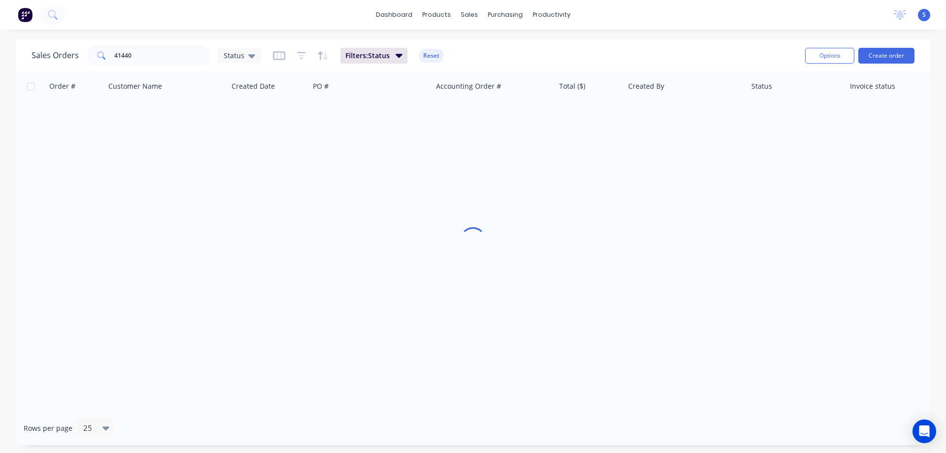
click at [704, 46] on div "Sales Orders 41440 Status Filters: Status Reset" at bounding box center [415, 55] width 766 height 24
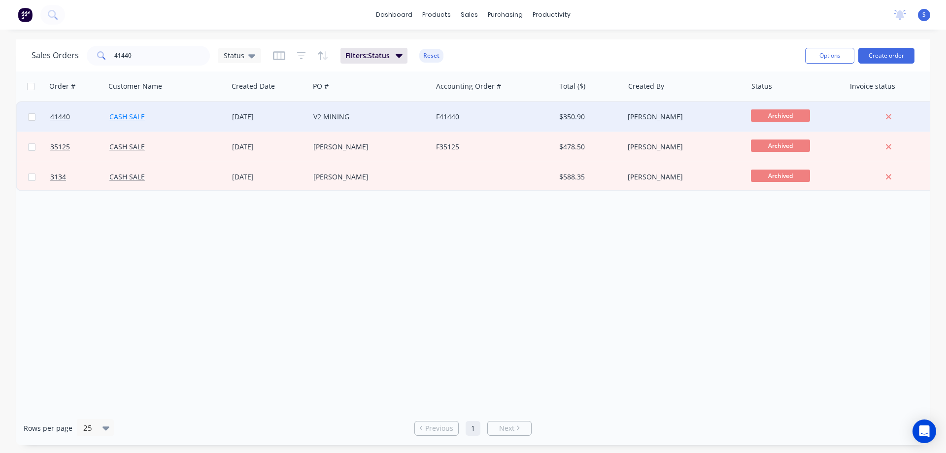
click at [127, 117] on link "CASH SALE" at bounding box center [126, 116] width 35 height 9
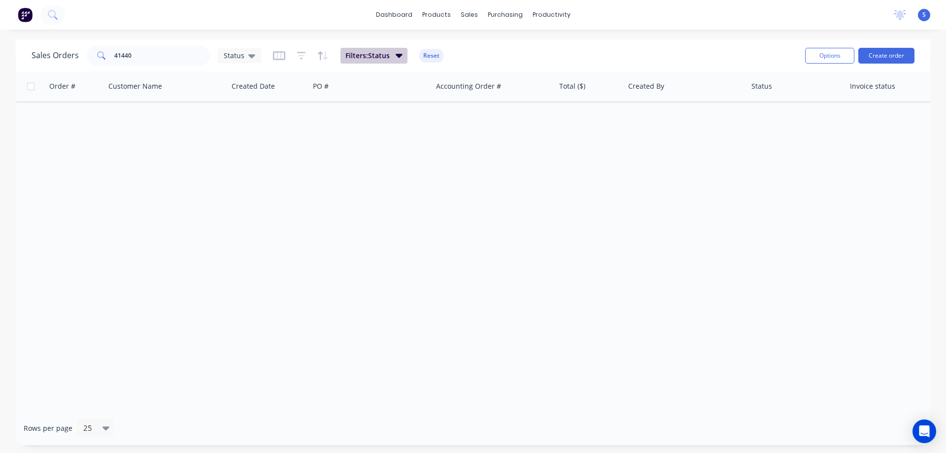
click at [352, 52] on span "Filters: Status" at bounding box center [367, 56] width 44 height 10
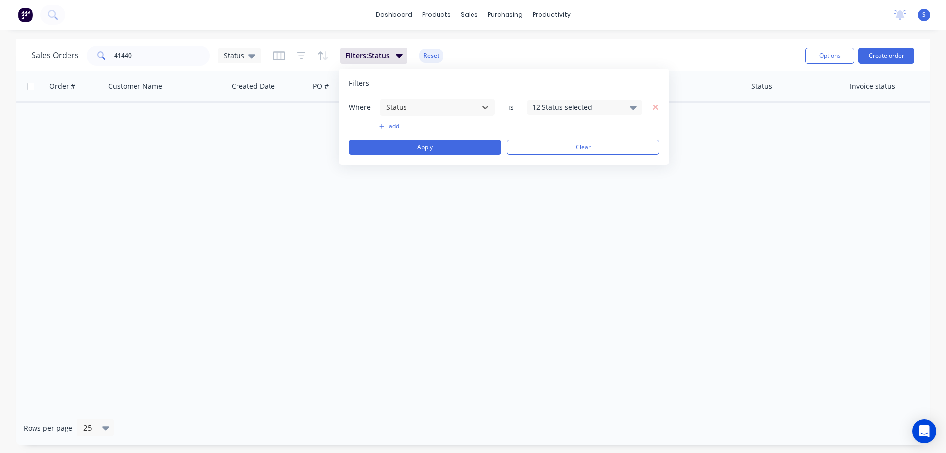
click at [602, 111] on div "12 Status selected" at bounding box center [576, 107] width 89 height 10
click at [561, 180] on div "Archived" at bounding box center [616, 181] width 118 height 10
click at [675, 34] on div "dashboard products sales purchasing productivity dashboard products Product Cat…" at bounding box center [473, 226] width 946 height 453
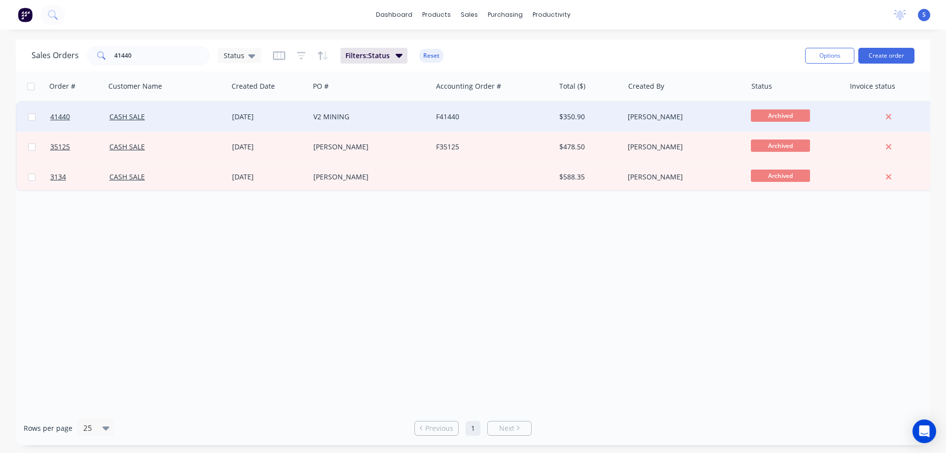
click at [389, 119] on div "V2 MINING" at bounding box center [367, 117] width 109 height 10
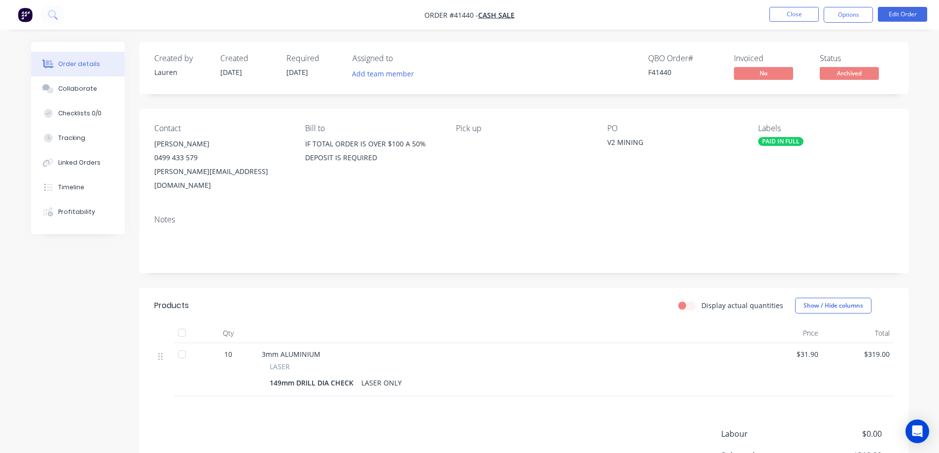
click at [466, 15] on span "Order #41440 -" at bounding box center [451, 14] width 54 height 9
copy span "41440"
click at [783, 17] on button "Close" at bounding box center [793, 14] width 49 height 15
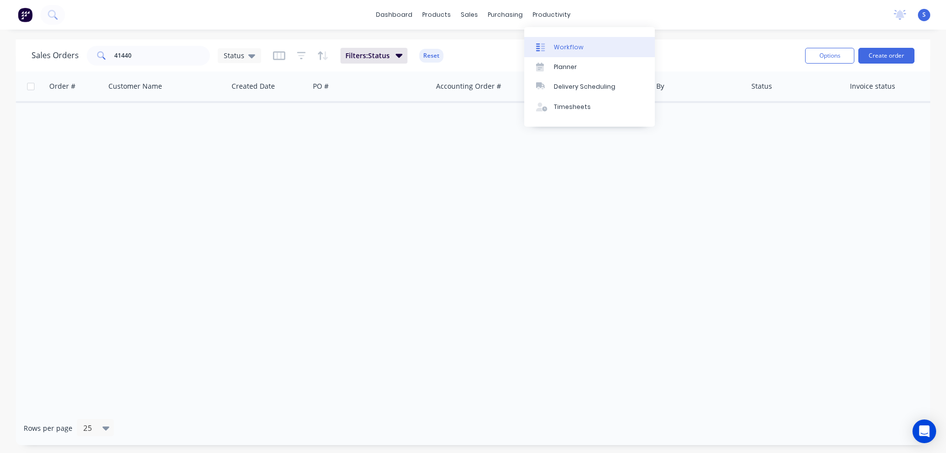
click at [576, 41] on link "Workflow" at bounding box center [589, 47] width 131 height 20
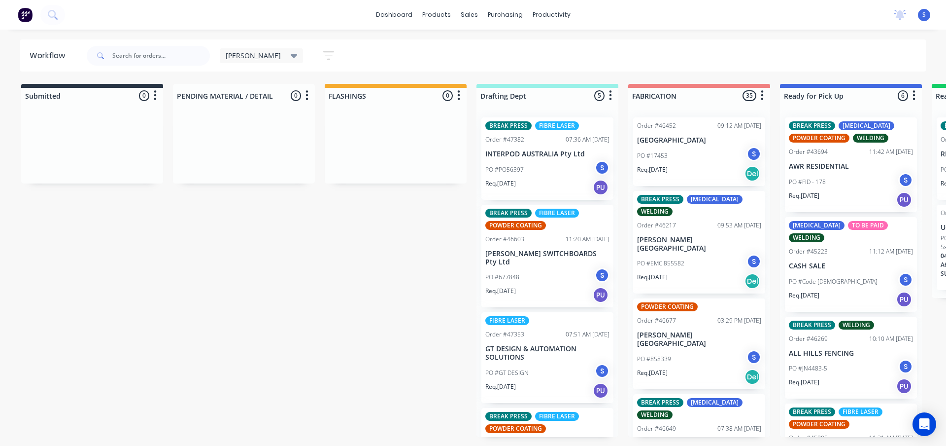
click at [250, 52] on div "[PERSON_NAME]" at bounding box center [262, 55] width 72 height 9
click at [240, 129] on button "None" at bounding box center [279, 128] width 105 height 11
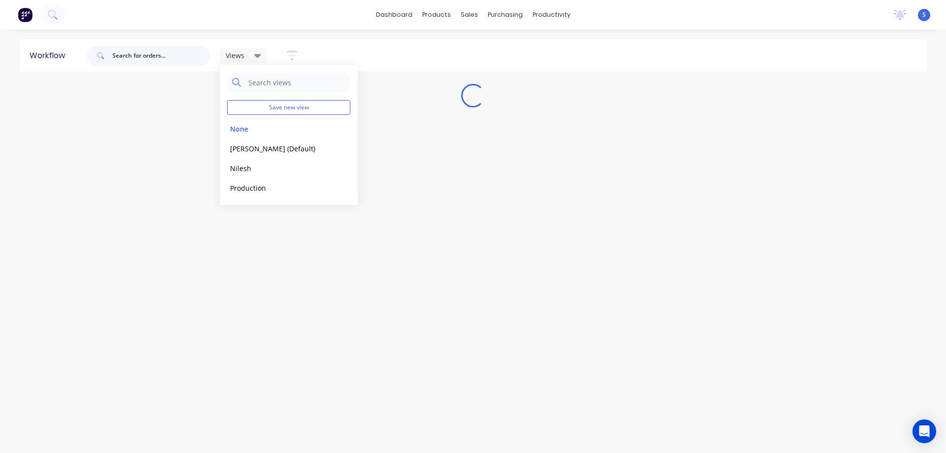
click at [144, 57] on input "text" at bounding box center [161, 56] width 98 height 20
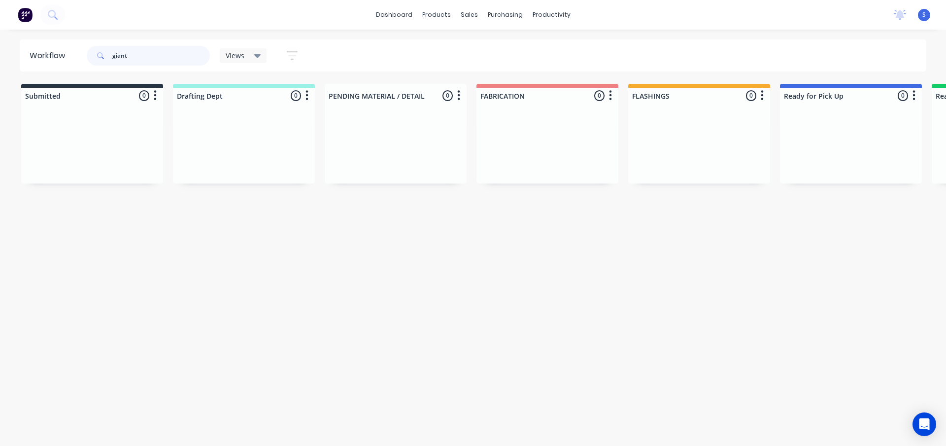
drag, startPoint x: 142, startPoint y: 58, endPoint x: -3, endPoint y: 68, distance: 146.2
click at [0, 68] on html "dashboard products sales purchasing productivity dashboard products Product Cat…" at bounding box center [473, 193] width 946 height 386
type input "giant"
click at [511, 47] on div "Sales Orders" at bounding box center [505, 47] width 40 height 9
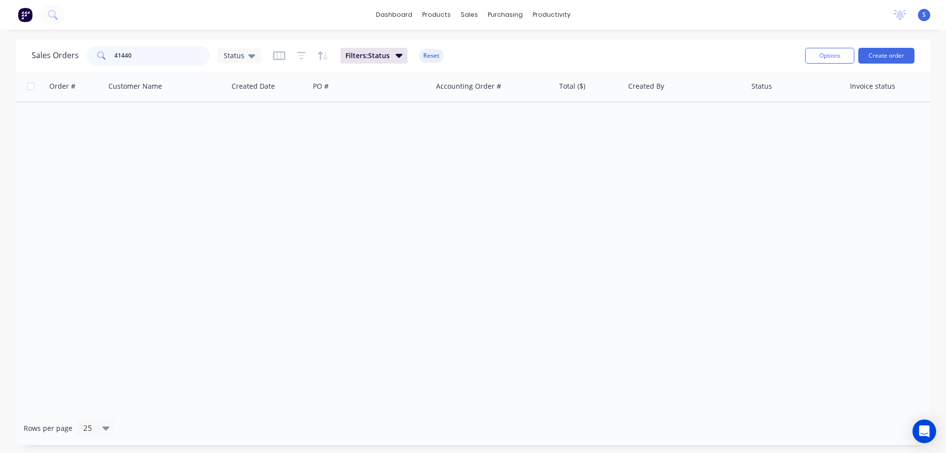
drag, startPoint x: 162, startPoint y: 56, endPoint x: -64, endPoint y: 60, distance: 225.8
click at [0, 60] on html "dashboard products sales purchasing productivity dashboard products Product Cat…" at bounding box center [473, 226] width 946 height 453
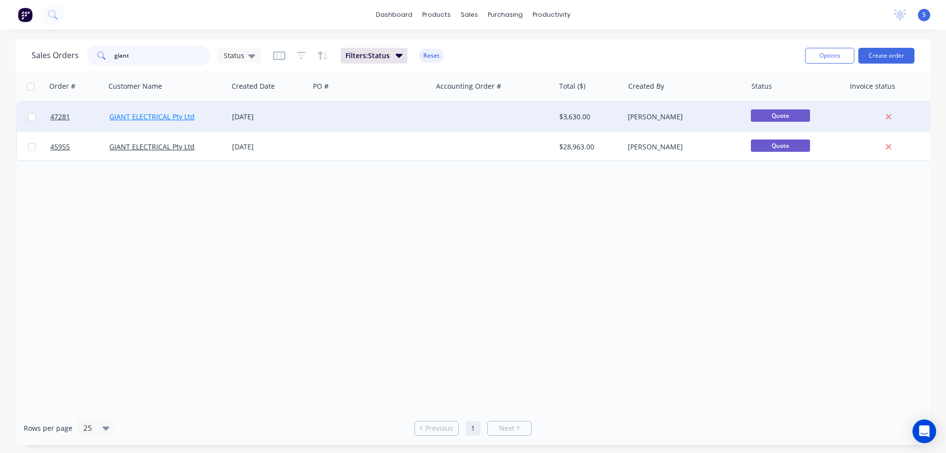
type input "giant"
click at [178, 118] on link "GIANT ELECTRICAL Pty Ltd" at bounding box center [151, 116] width 85 height 9
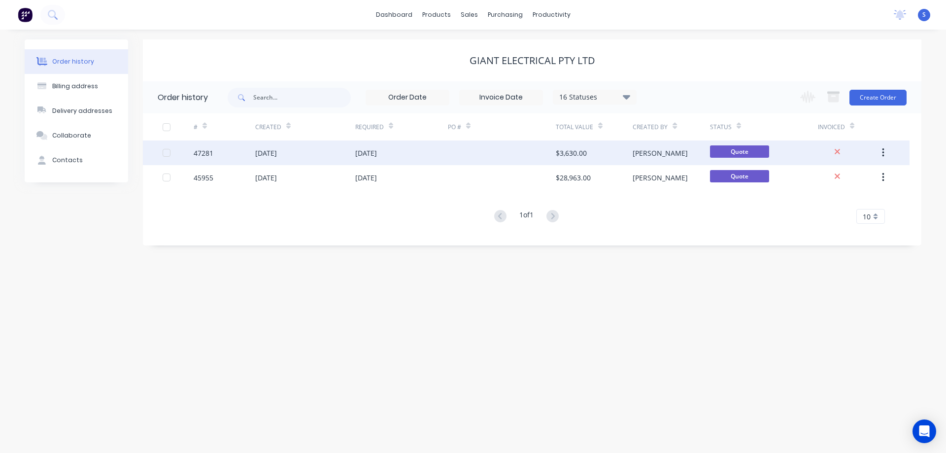
click at [433, 149] on div "[DATE]" at bounding box center [401, 152] width 93 height 25
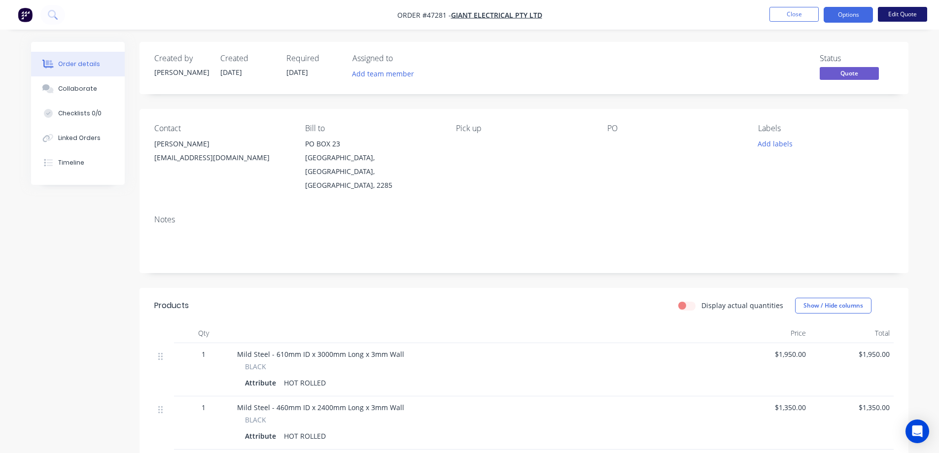
click at [901, 13] on button "Edit Quote" at bounding box center [902, 14] width 49 height 15
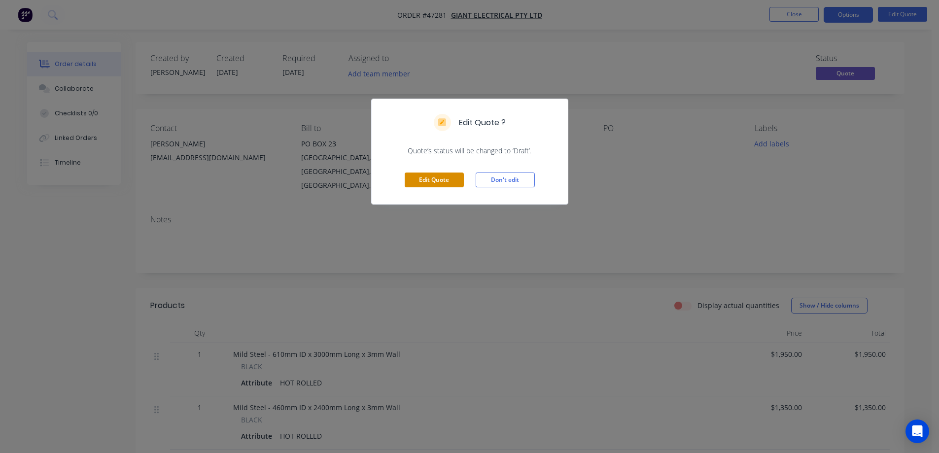
click at [445, 181] on button "Edit Quote" at bounding box center [434, 179] width 59 height 15
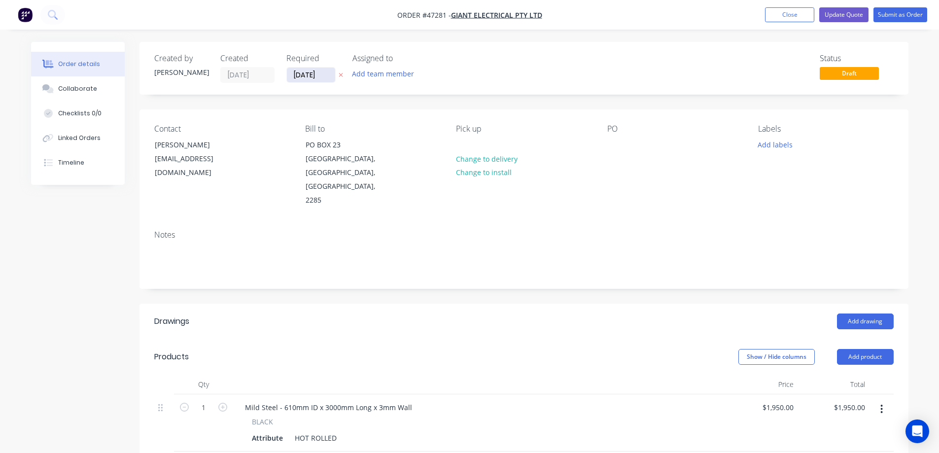
click at [327, 76] on input "[DATE]" at bounding box center [311, 75] width 48 height 15
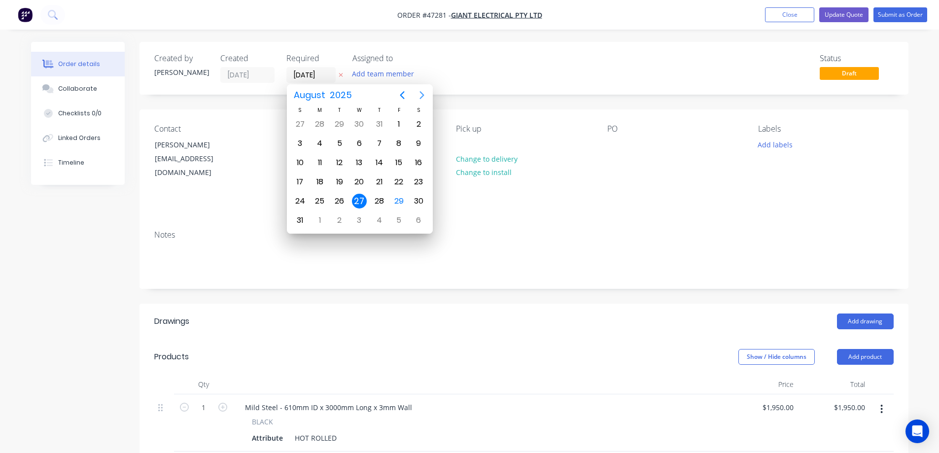
click at [423, 96] on icon "Next page" at bounding box center [422, 95] width 12 height 12
click at [422, 97] on icon "Next page" at bounding box center [421, 95] width 4 height 8
click at [403, 95] on icon "Previous page" at bounding box center [402, 95] width 12 height 12
click at [397, 140] on div "12" at bounding box center [398, 143] width 15 height 15
type input "[DATE]"
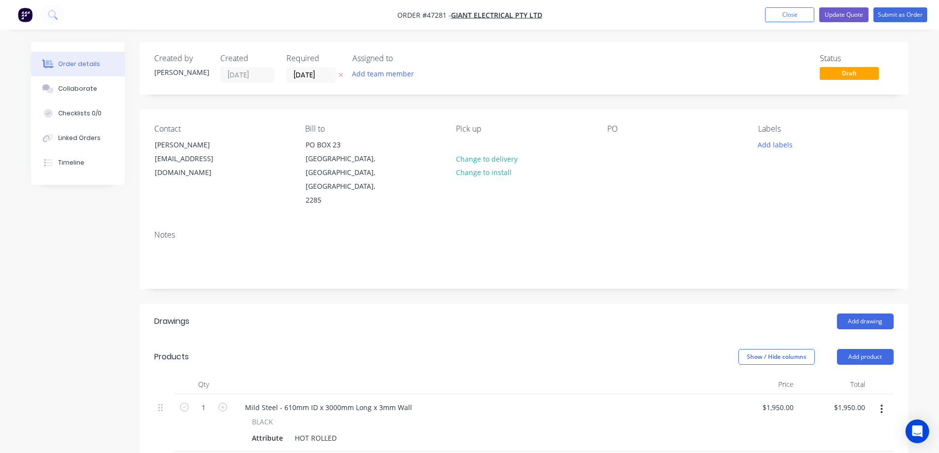
click at [392, 66] on div "Assigned to Add team member" at bounding box center [401, 68] width 99 height 29
click at [392, 70] on button "Add team member" at bounding box center [382, 73] width 72 height 13
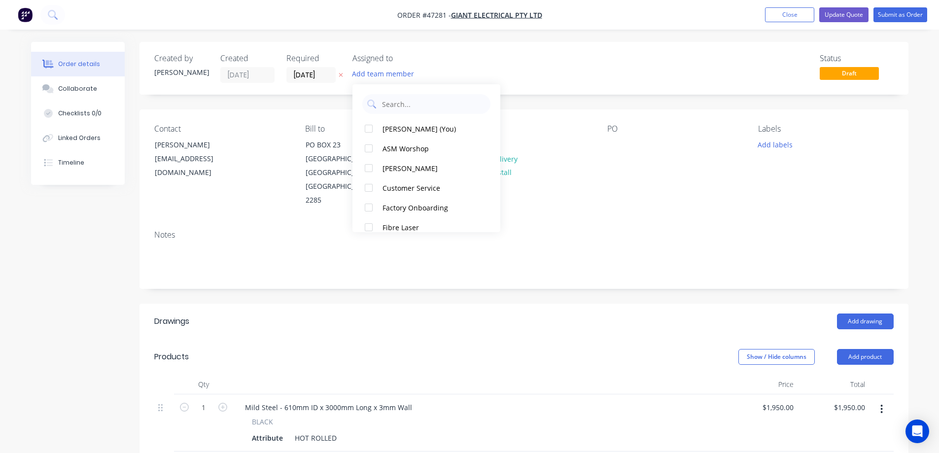
click at [545, 103] on div "Created by [PERSON_NAME] Created [DATE] Required [DATE] Assigned to Add team me…" at bounding box center [523, 399] width 769 height 714
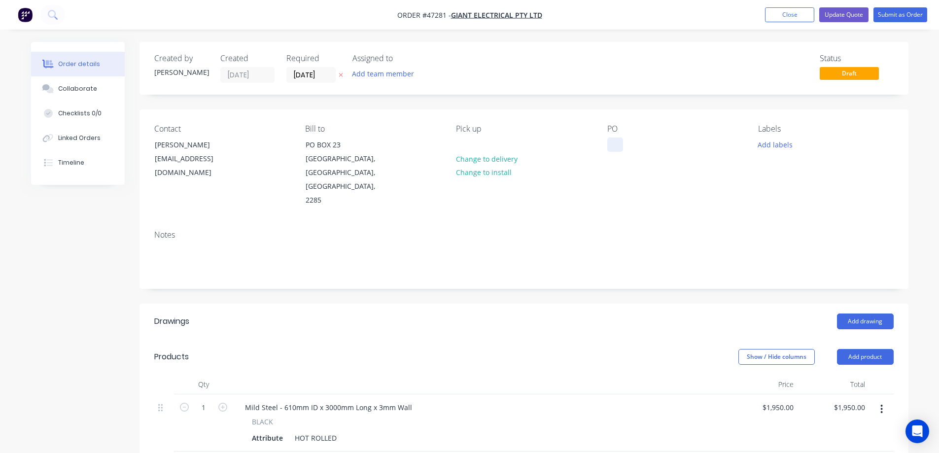
click at [610, 145] on div at bounding box center [615, 144] width 16 height 14
paste div
click at [782, 143] on button "Add labels" at bounding box center [775, 143] width 45 height 13
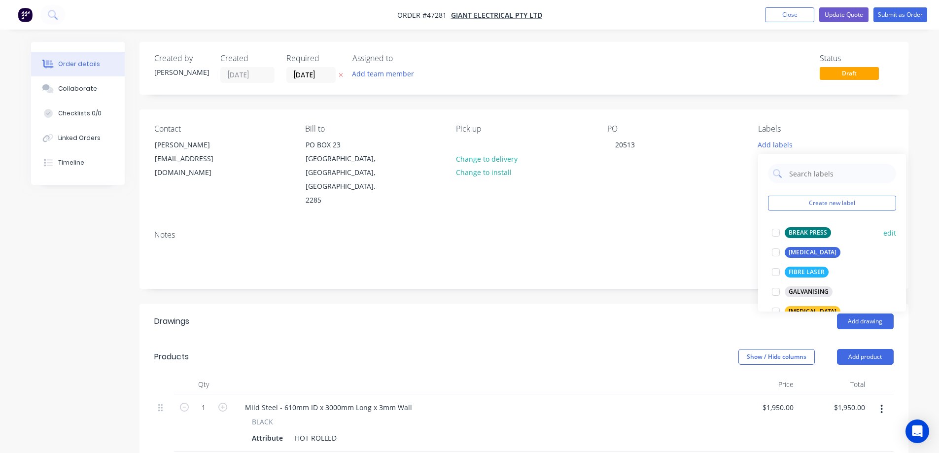
click at [776, 234] on div at bounding box center [776, 233] width 20 height 20
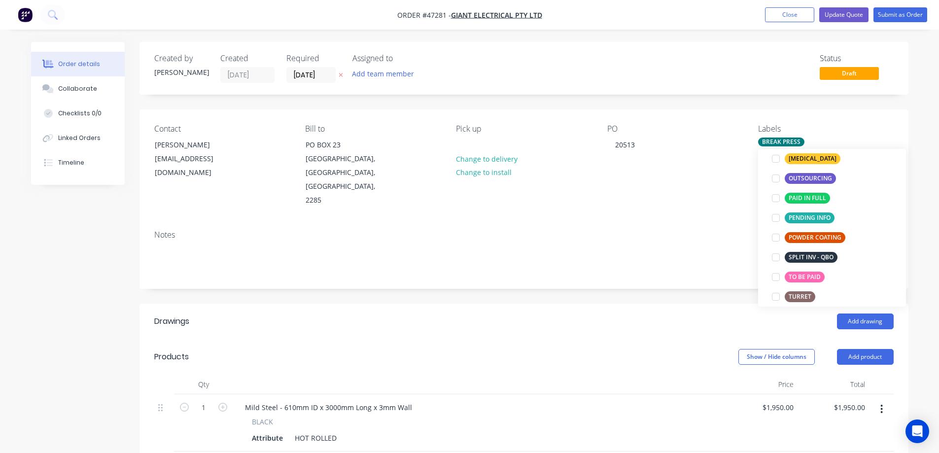
scroll to position [197, 0]
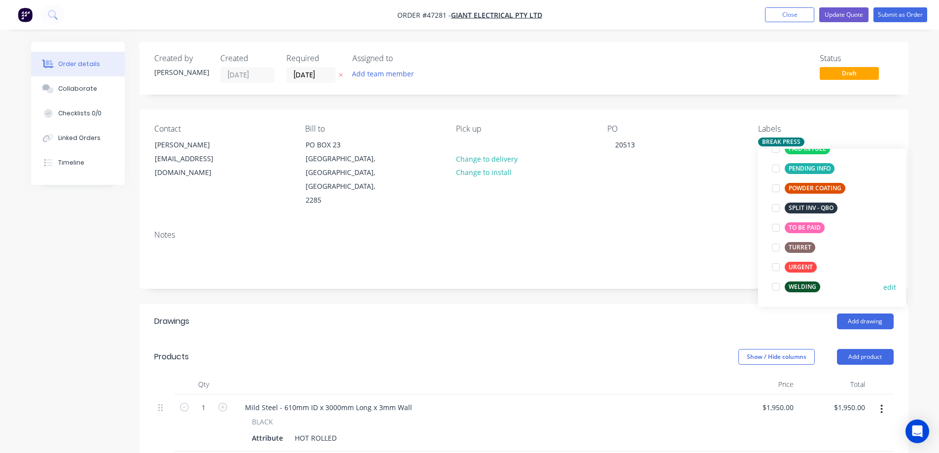
click at [777, 289] on div at bounding box center [776, 287] width 20 height 20
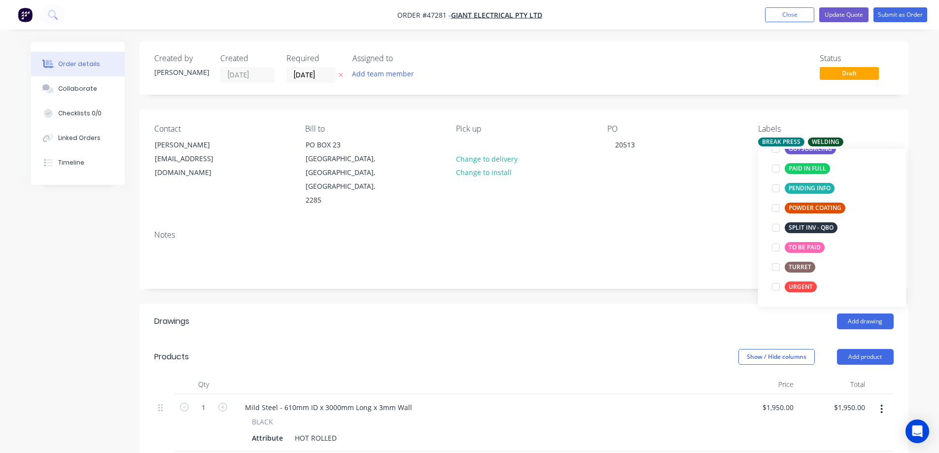
scroll to position [0, 0]
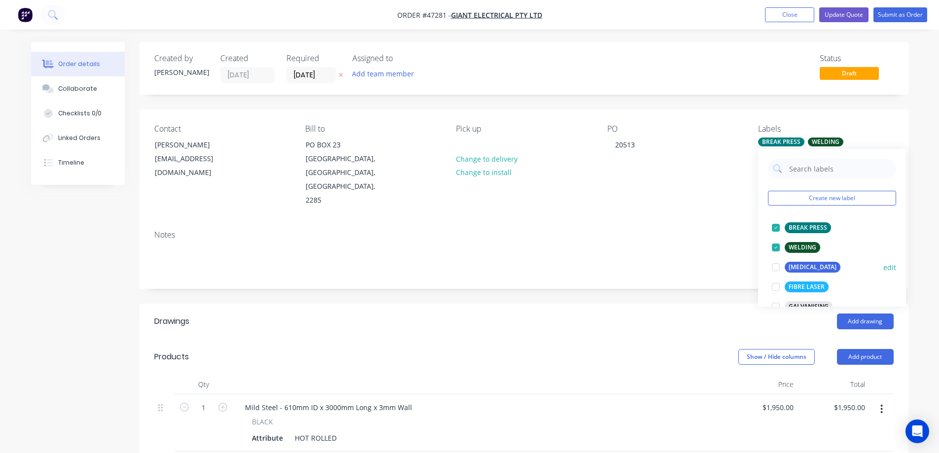
click at [779, 267] on div at bounding box center [776, 267] width 20 height 20
click at [699, 304] on header "Drawings Add drawing" at bounding box center [523, 321] width 769 height 35
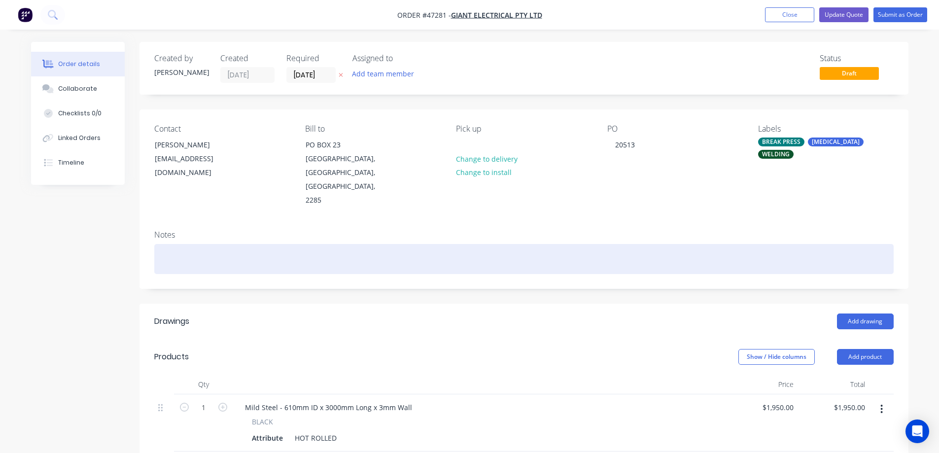
click at [185, 244] on div at bounding box center [523, 259] width 739 height 30
click at [222, 244] on div "610mm" at bounding box center [523, 259] width 739 height 30
click at [251, 244] on div "610mm required by" at bounding box center [523, 259] width 739 height 30
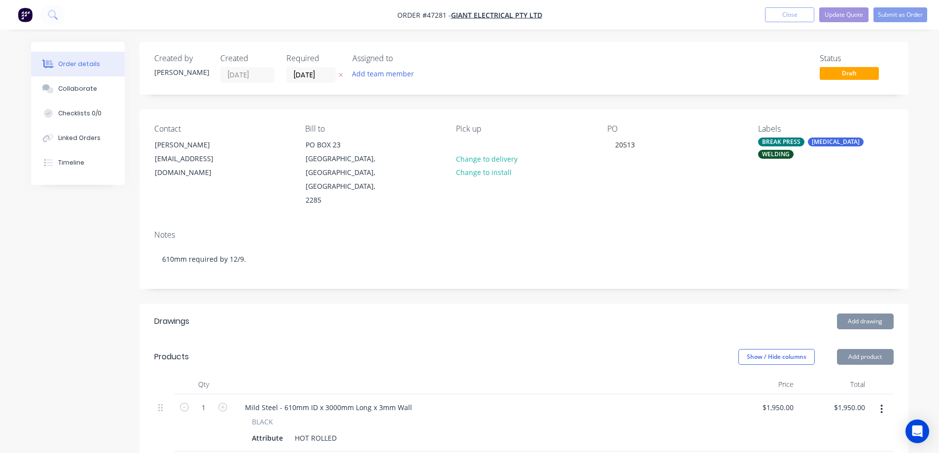
click at [763, 67] on div "Status Draft" at bounding box center [672, 68] width 443 height 29
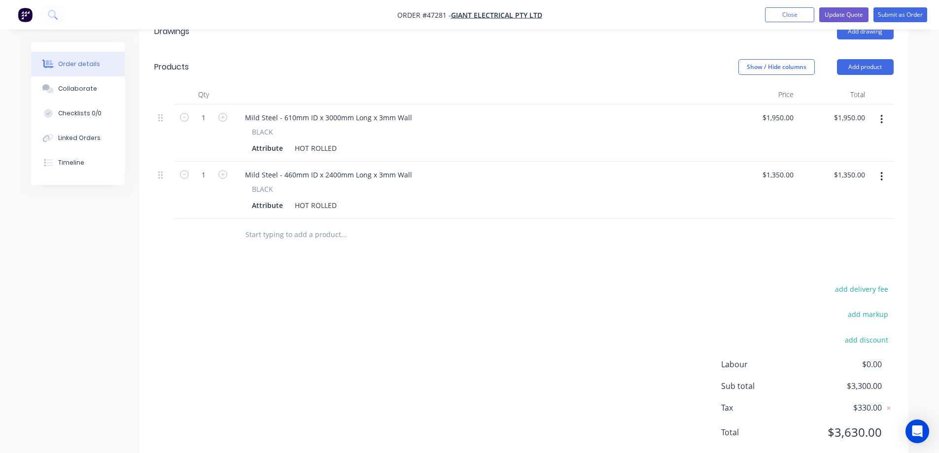
click at [391, 294] on div "add delivery fee add markup add discount Labour $0.00 Sub total $3,300.00 Tax $…" at bounding box center [523, 366] width 739 height 169
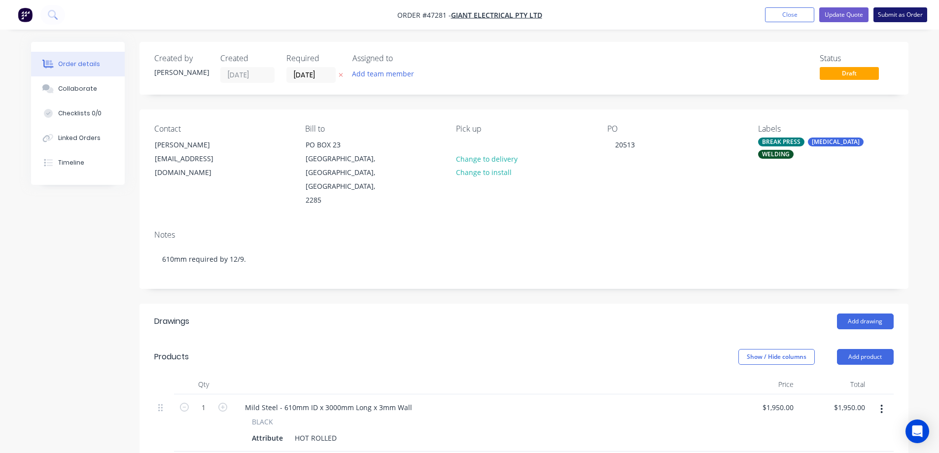
click at [915, 12] on button "Submit as Order" at bounding box center [900, 14] width 54 height 15
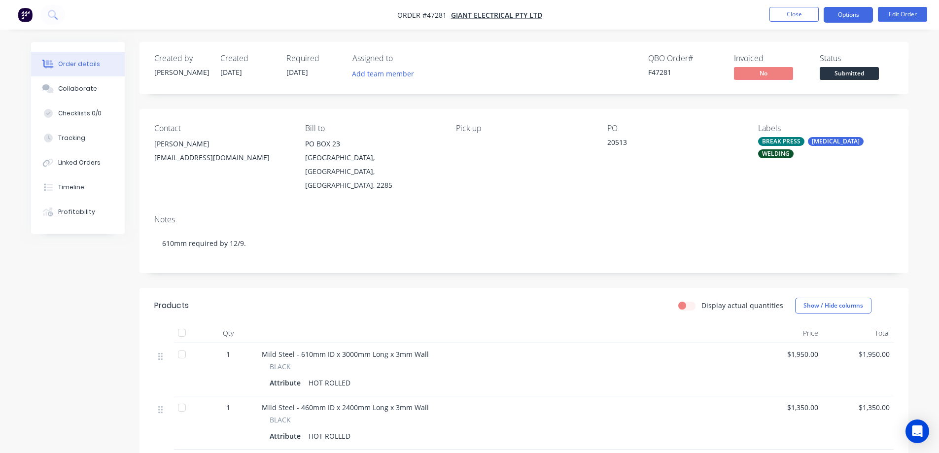
click at [839, 11] on button "Options" at bounding box center [847, 15] width 49 height 16
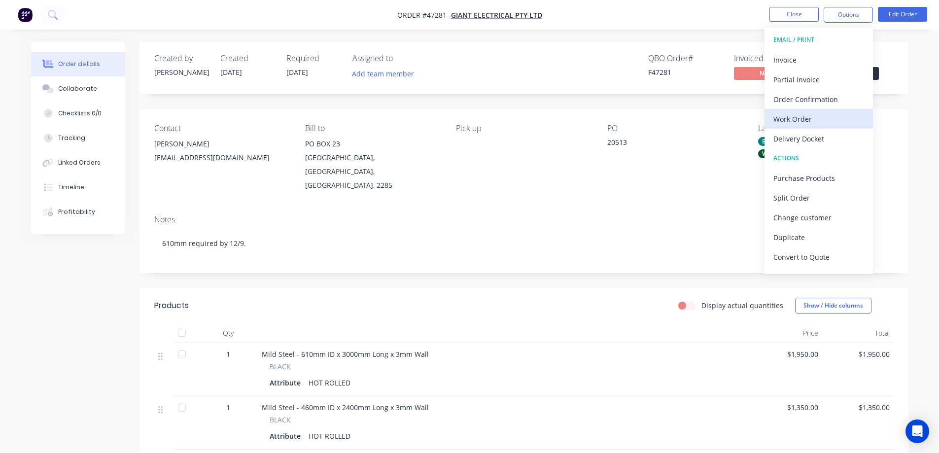
click at [805, 117] on div "Work Order" at bounding box center [818, 119] width 91 height 14
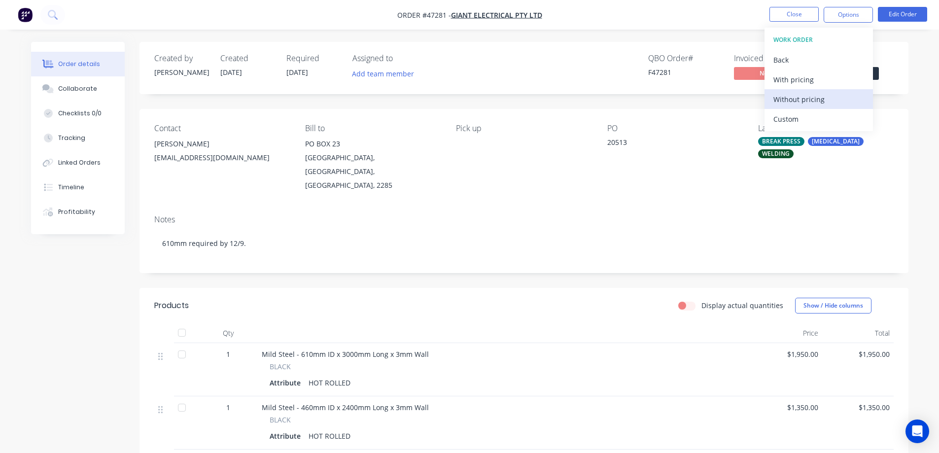
click at [804, 95] on div "Without pricing" at bounding box center [818, 99] width 91 height 14
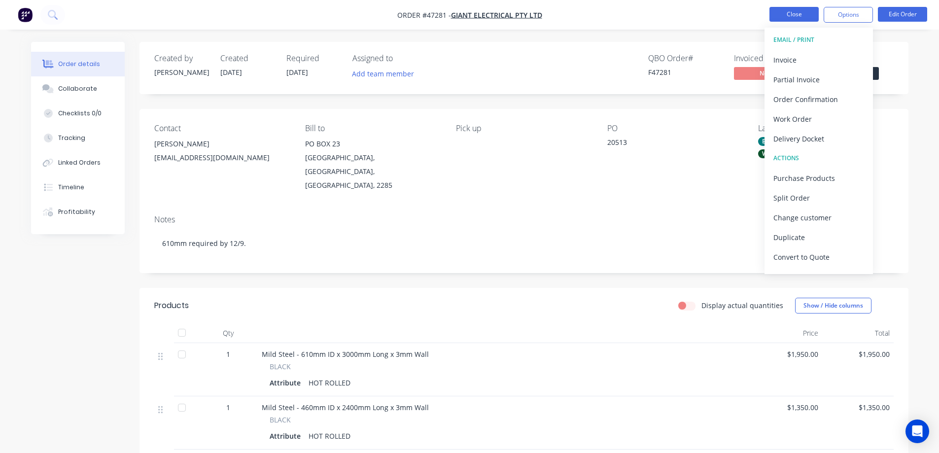
click at [795, 9] on button "Close" at bounding box center [793, 14] width 49 height 15
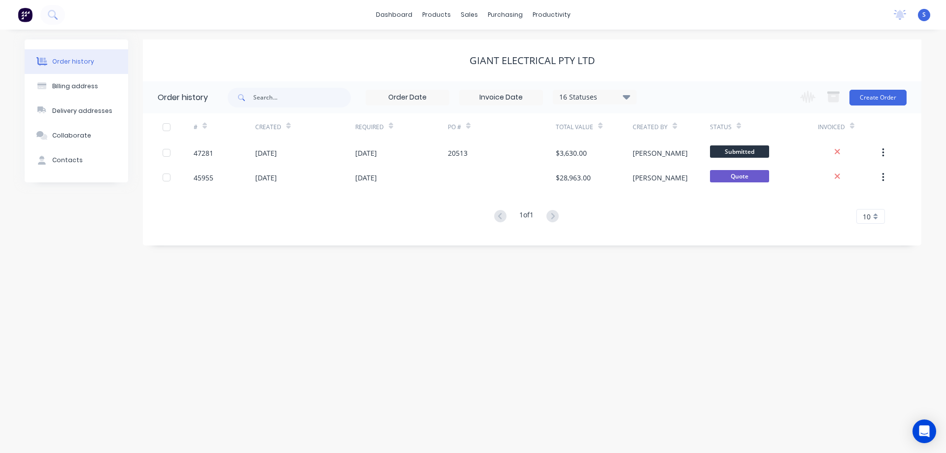
click at [133, 168] on div "Order history Billing address Delivery addresses Collaborate Contacts GIANT ELE…" at bounding box center [473, 142] width 897 height 206
click at [583, 47] on link "Workflow" at bounding box center [589, 47] width 131 height 20
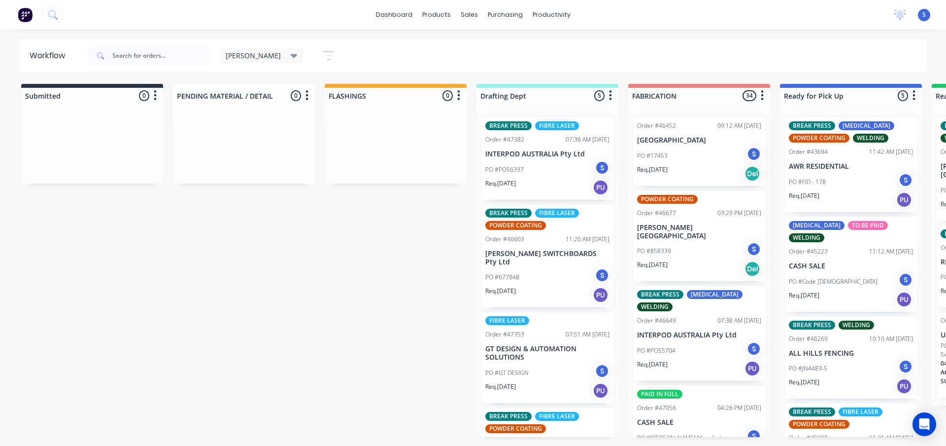
click at [262, 282] on div "Submitted 0 Sort By Created date Required date Order number Customer name Most …" at bounding box center [815, 260] width 1644 height 353
click at [500, 44] on div "Sales Orders" at bounding box center [505, 47] width 40 height 9
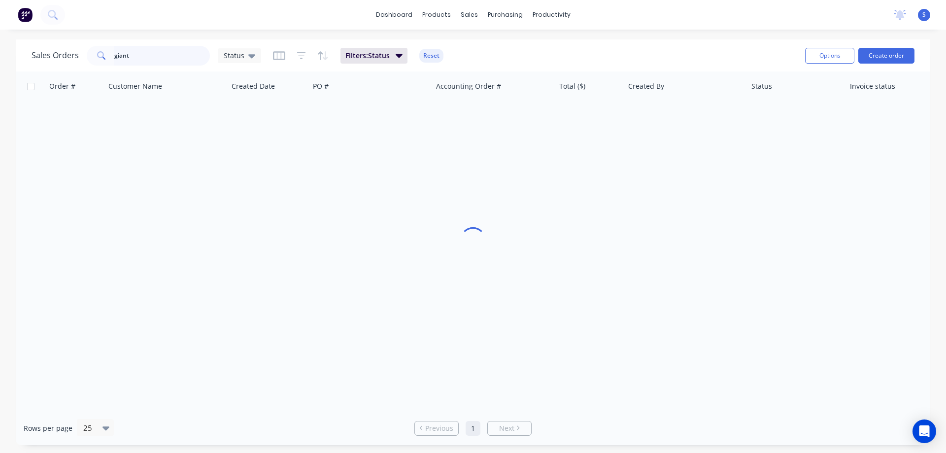
click at [171, 58] on input "giant" at bounding box center [162, 56] width 96 height 20
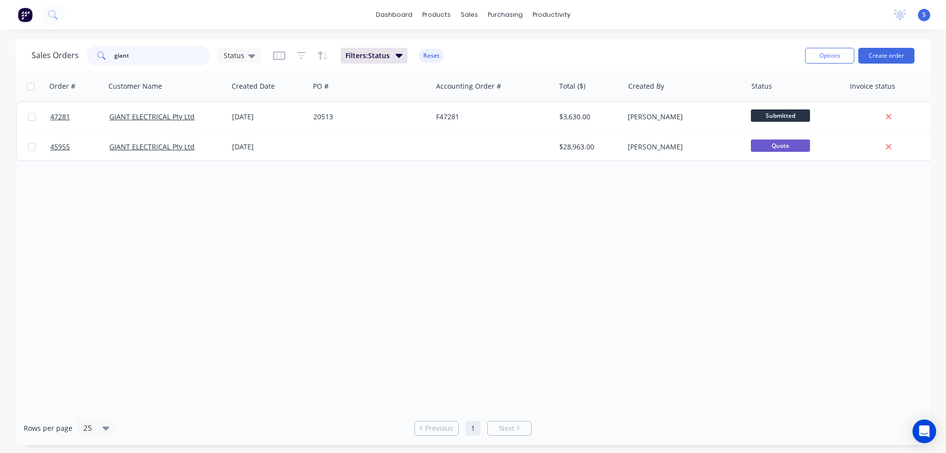
click at [171, 58] on input "giant" at bounding box center [162, 56] width 96 height 20
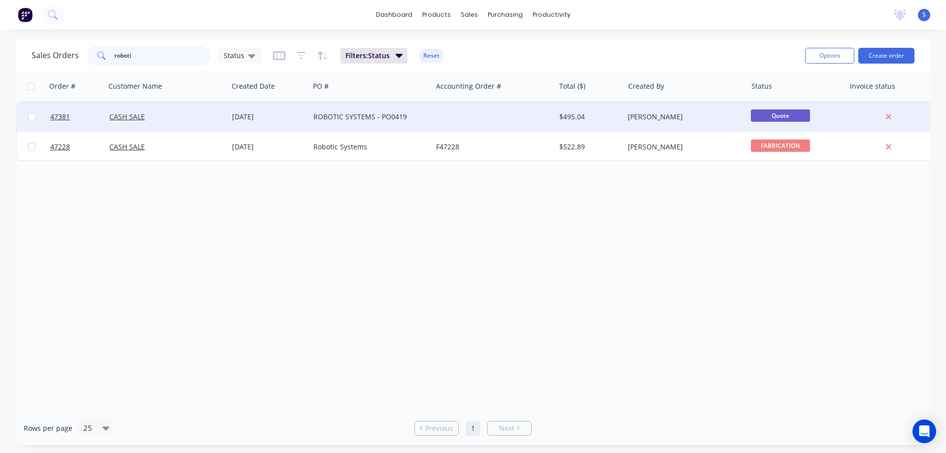
type input "roboti"
click at [426, 112] on div "ROBOTIC SYSTEMS - PO0419" at bounding box center [370, 117] width 115 height 10
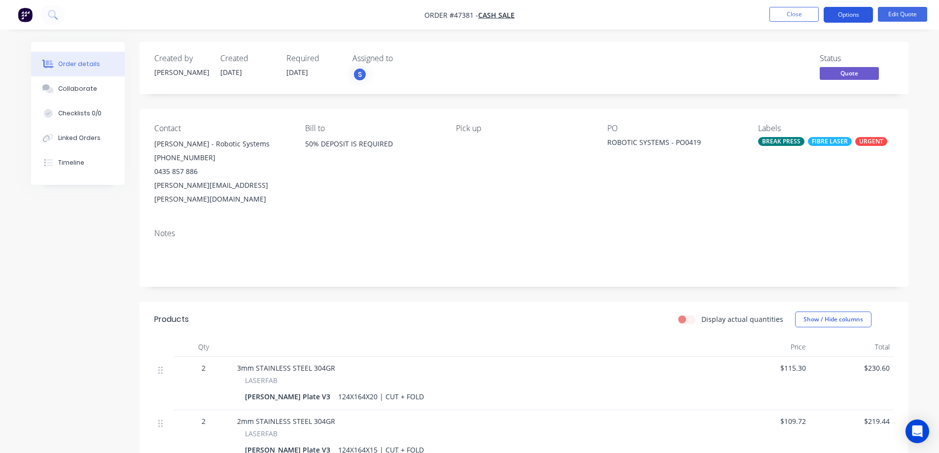
click at [851, 11] on button "Options" at bounding box center [847, 15] width 49 height 16
click at [899, 15] on button "Edit Quote" at bounding box center [902, 14] width 49 height 15
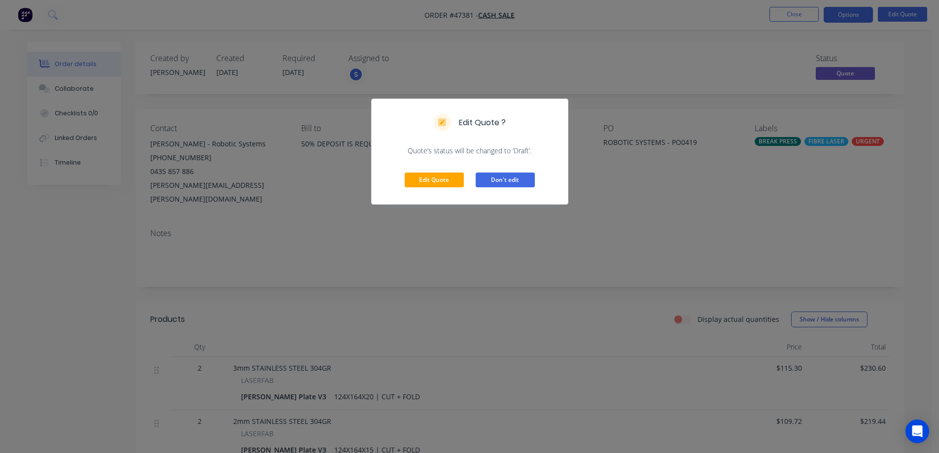
click at [522, 178] on button "Don't edit" at bounding box center [505, 179] width 59 height 15
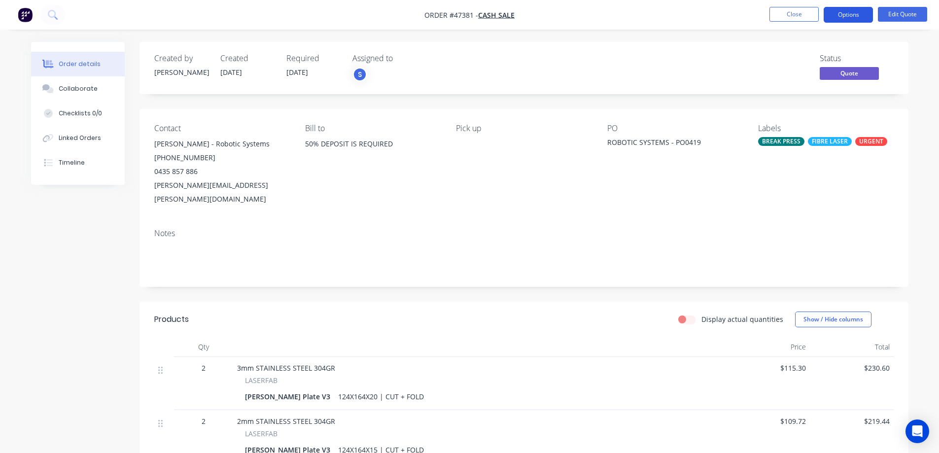
click at [836, 15] on button "Options" at bounding box center [847, 15] width 49 height 16
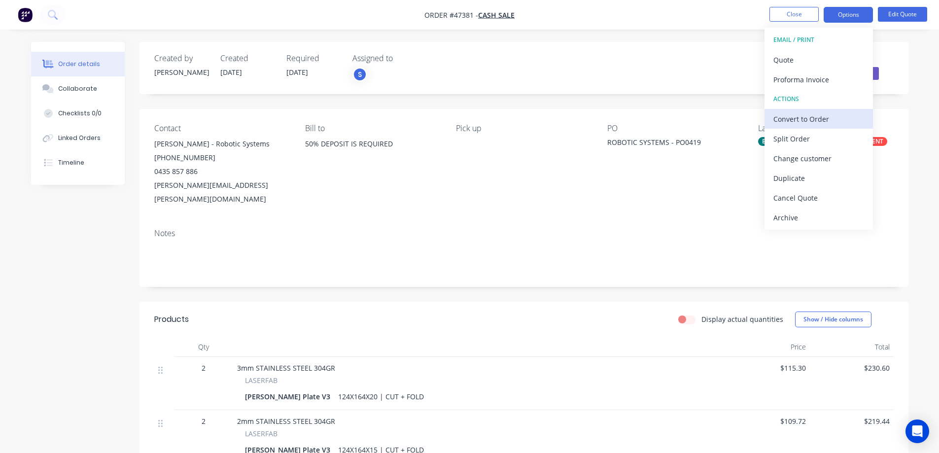
click at [807, 121] on div "Convert to Order" at bounding box center [818, 119] width 91 height 14
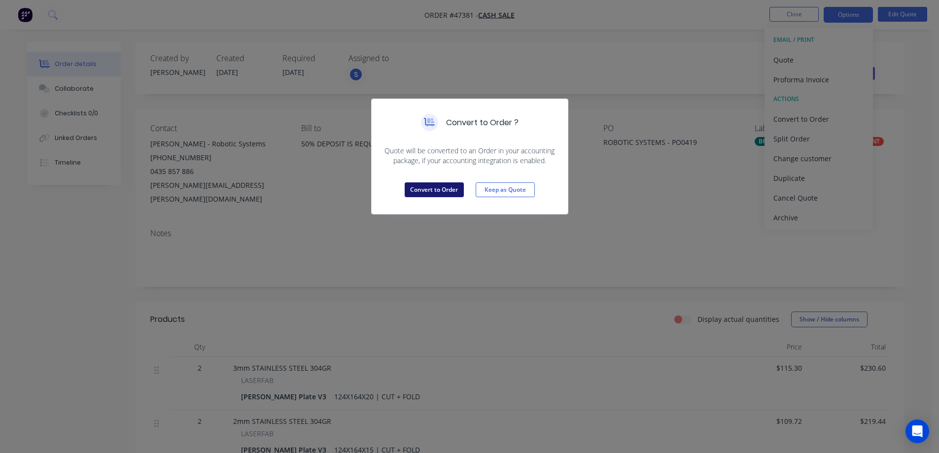
click at [440, 193] on button "Convert to Order" at bounding box center [434, 189] width 59 height 15
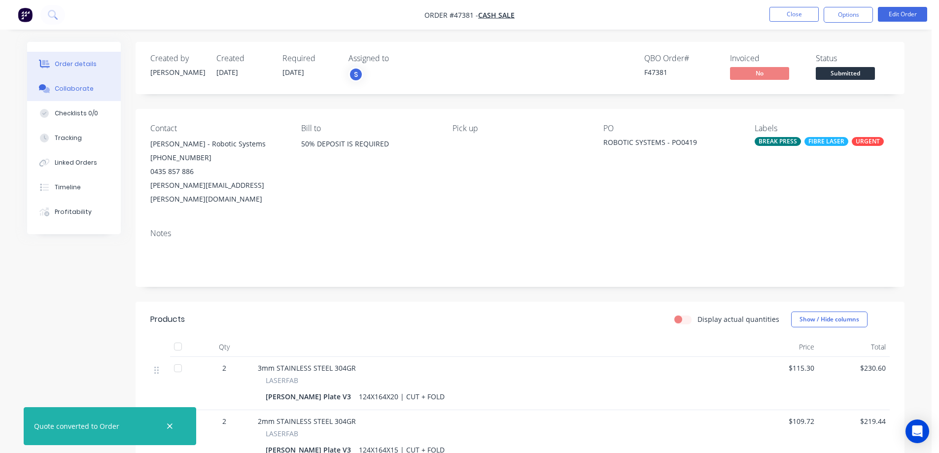
click at [77, 86] on div "Collaborate" at bounding box center [74, 88] width 39 height 9
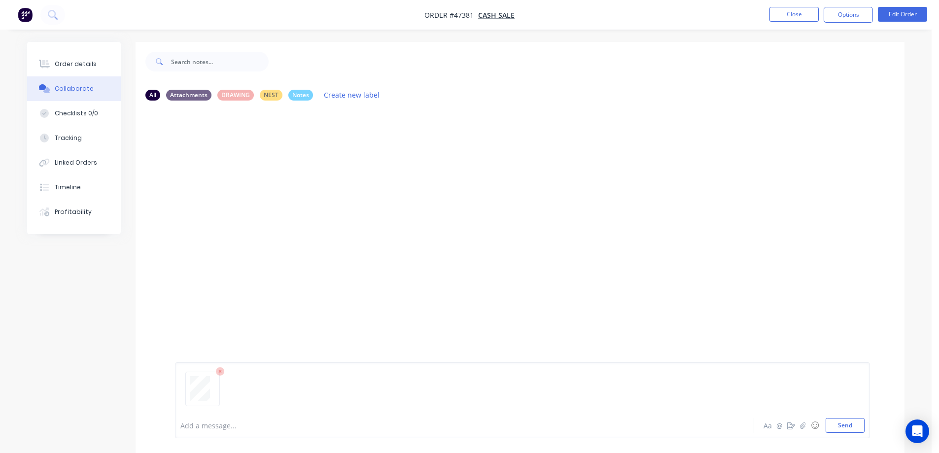
click at [215, 425] on div at bounding box center [437, 425] width 513 height 10
click at [76, 69] on button "Order details" at bounding box center [74, 64] width 94 height 25
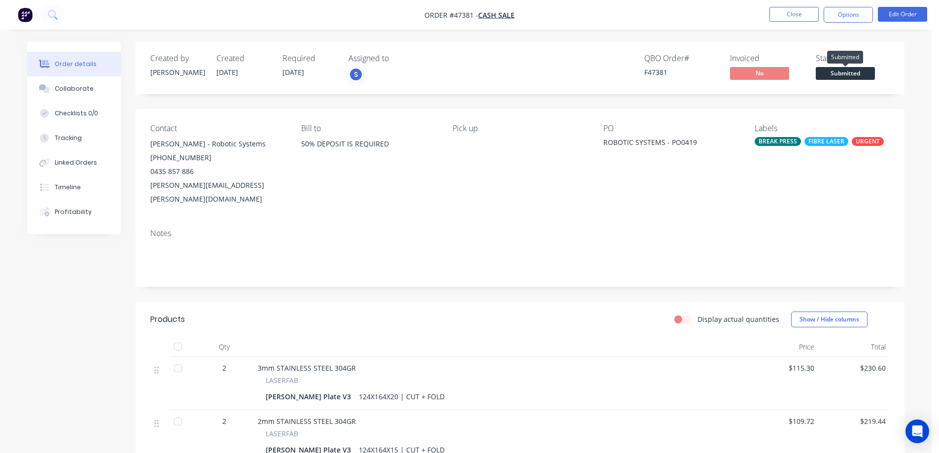
click at [849, 74] on span "Submitted" at bounding box center [845, 73] width 59 height 12
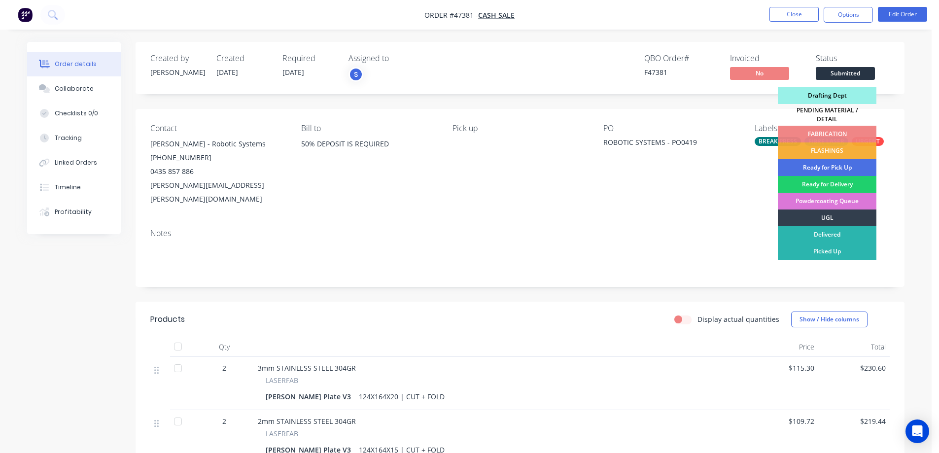
click at [828, 93] on div "Drafting Dept" at bounding box center [827, 95] width 99 height 17
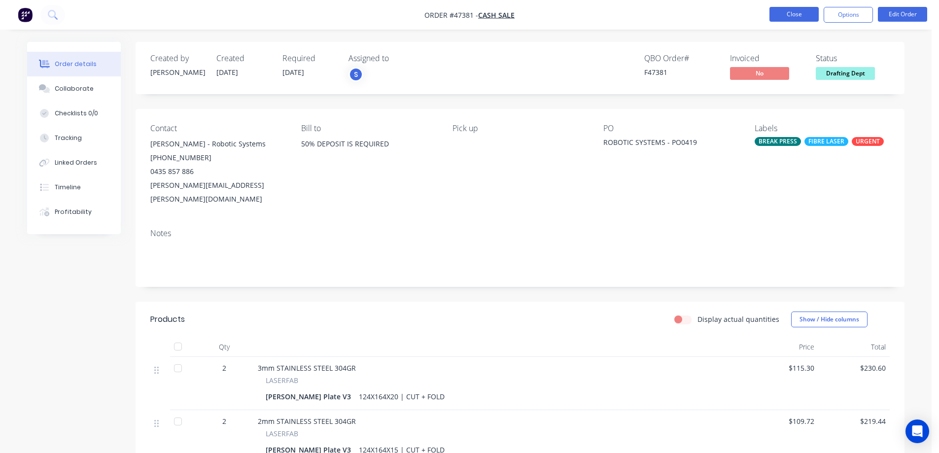
click at [802, 17] on button "Close" at bounding box center [793, 14] width 49 height 15
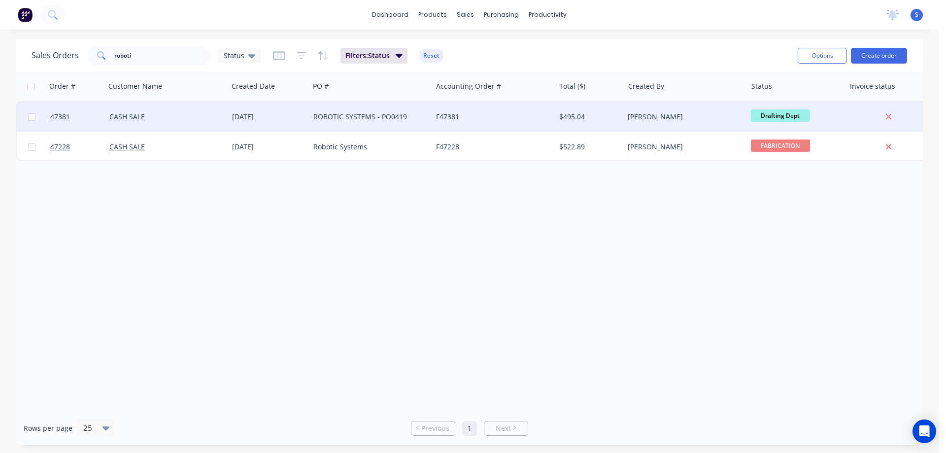
click at [682, 108] on div "[PERSON_NAME]" at bounding box center [685, 117] width 123 height 30
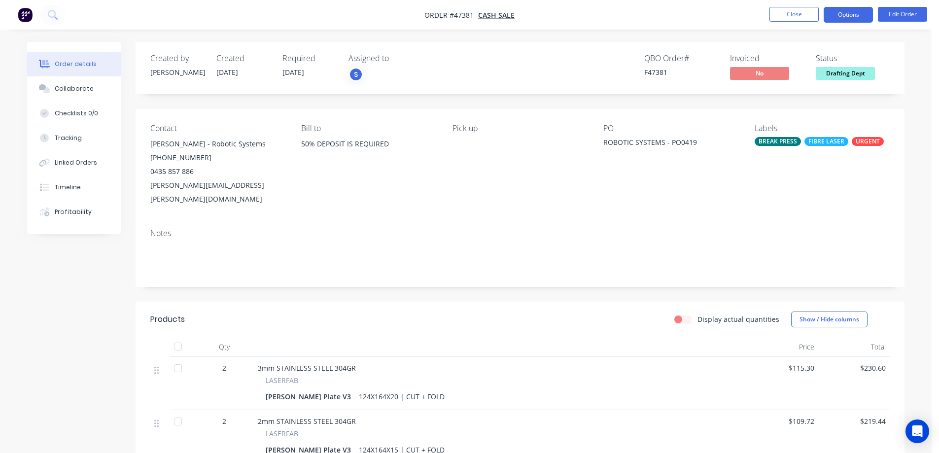
click at [866, 13] on button "Options" at bounding box center [847, 15] width 49 height 16
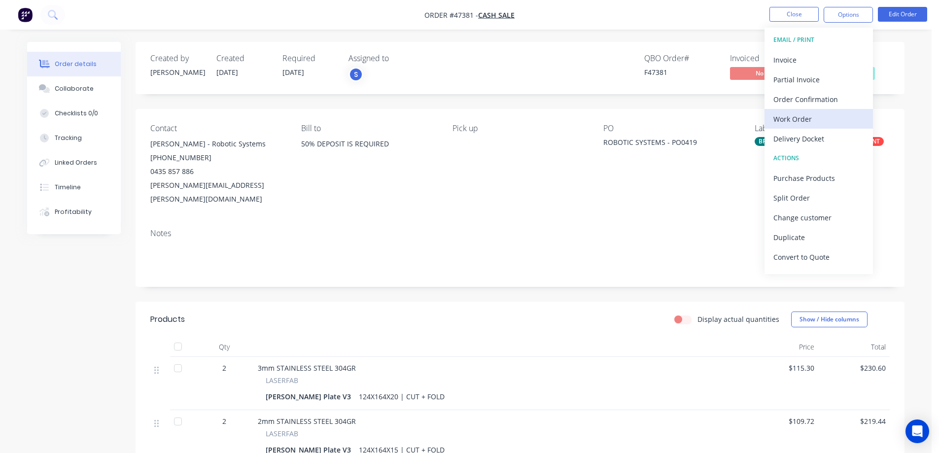
click at [801, 114] on div "Work Order" at bounding box center [818, 119] width 91 height 14
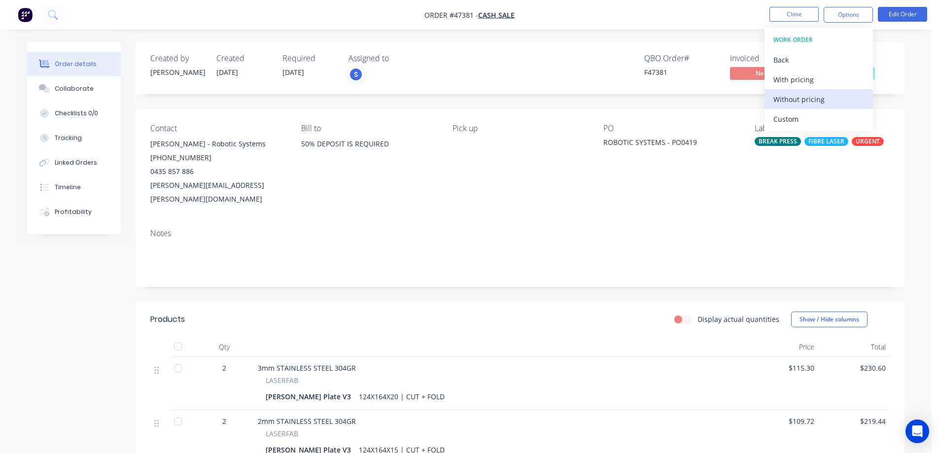
click at [788, 96] on div "Without pricing" at bounding box center [818, 99] width 91 height 14
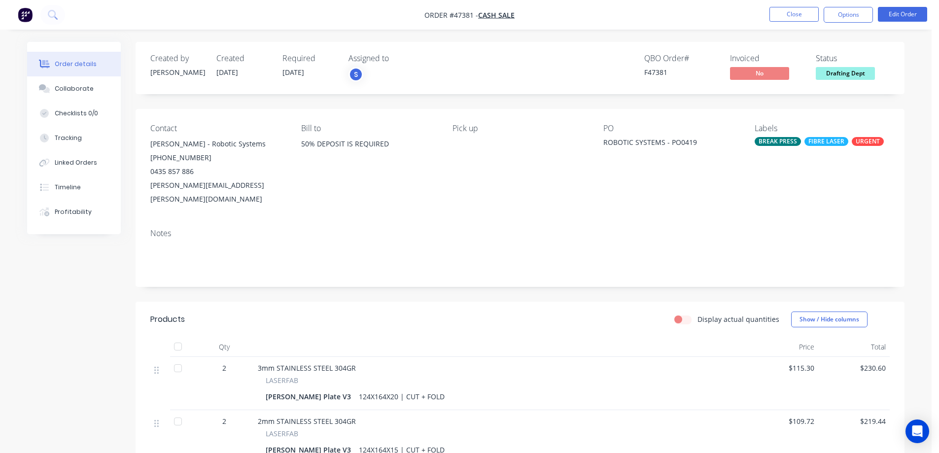
click at [926, 201] on div "Order details Collaborate Checklists 0/0 Tracking Linked Orders Timeline Profit…" at bounding box center [465, 308] width 931 height 617
click at [98, 321] on div "Created by [PERSON_NAME] Created [DATE] Required [DATE] Assigned to S QBO Order…" at bounding box center [465, 329] width 877 height 575
click at [790, 11] on button "Close" at bounding box center [793, 14] width 49 height 15
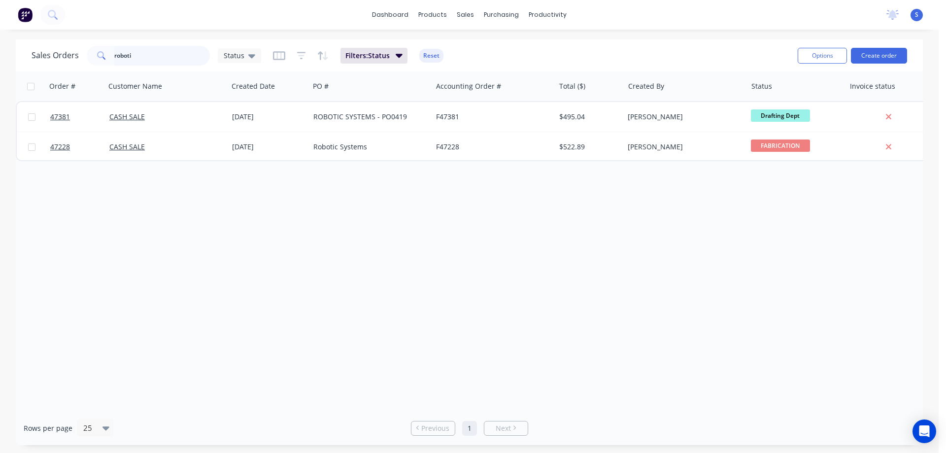
click at [159, 53] on input "roboti" at bounding box center [162, 56] width 96 height 20
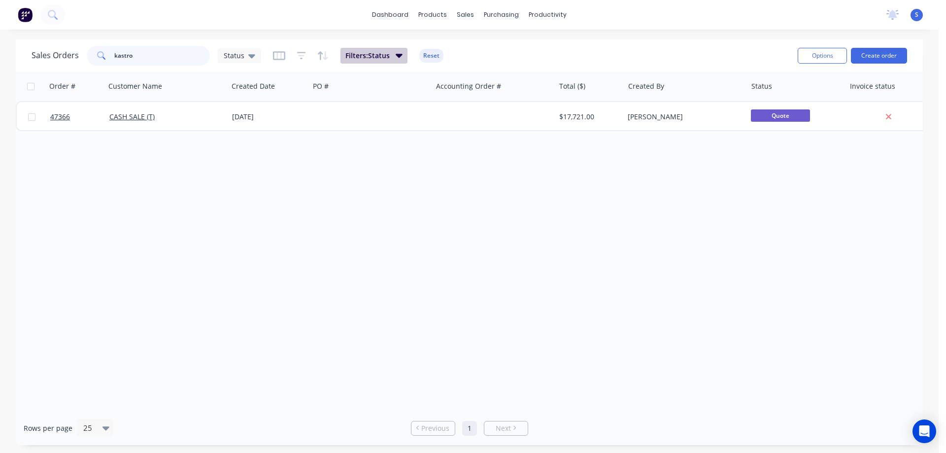
type input "kastro"
click at [391, 55] on button "Filters: Status" at bounding box center [374, 56] width 67 height 16
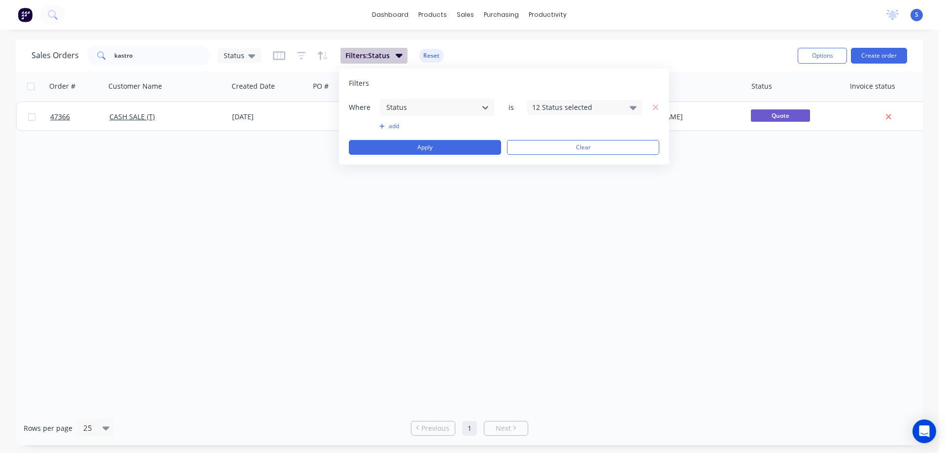
click at [391, 55] on button "Filters: Status" at bounding box center [374, 56] width 67 height 16
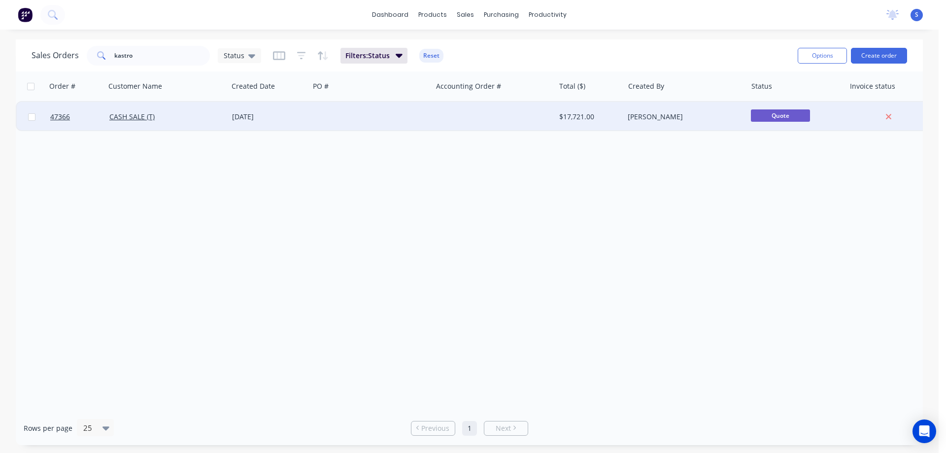
click at [372, 117] on div at bounding box center [370, 117] width 123 height 30
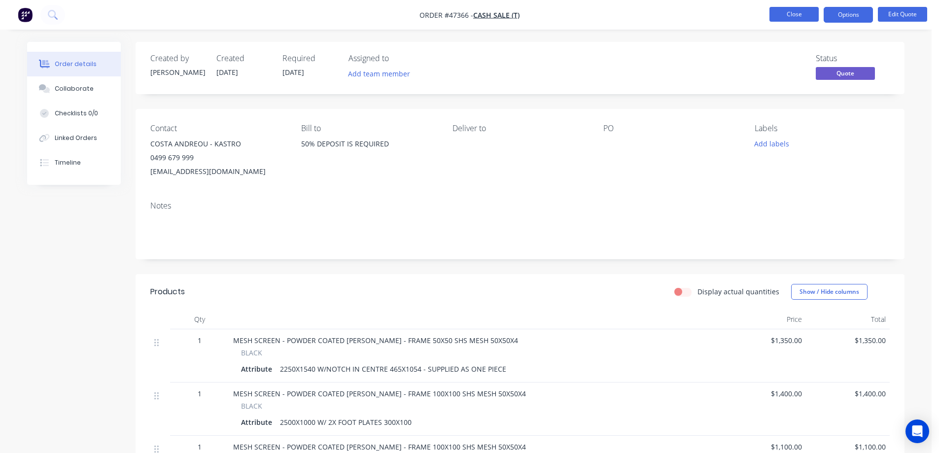
click at [781, 17] on button "Close" at bounding box center [793, 14] width 49 height 15
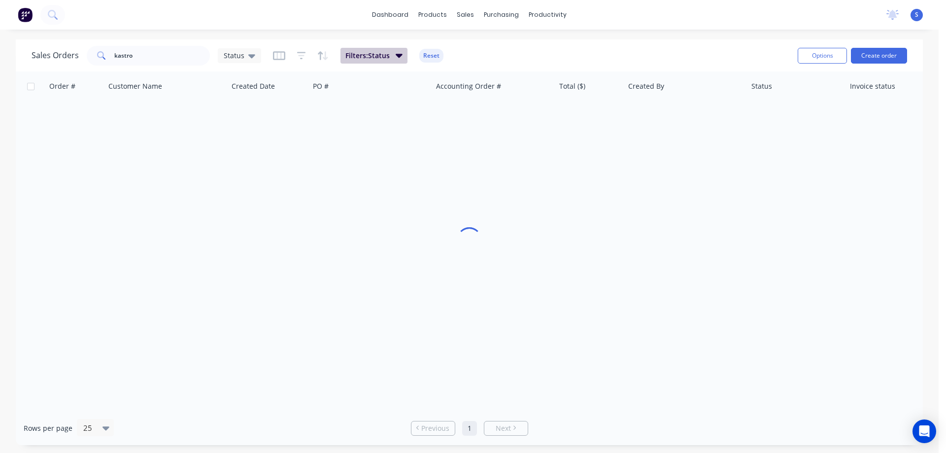
click at [393, 54] on button "Filters: Status" at bounding box center [374, 56] width 67 height 16
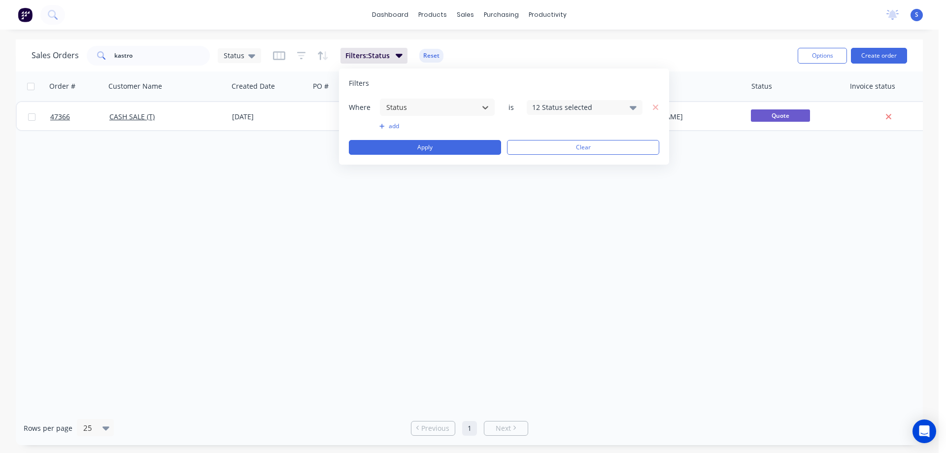
click at [577, 105] on div "12 Status selected" at bounding box center [576, 107] width 89 height 10
click at [539, 184] on div at bounding box center [543, 181] width 20 height 20
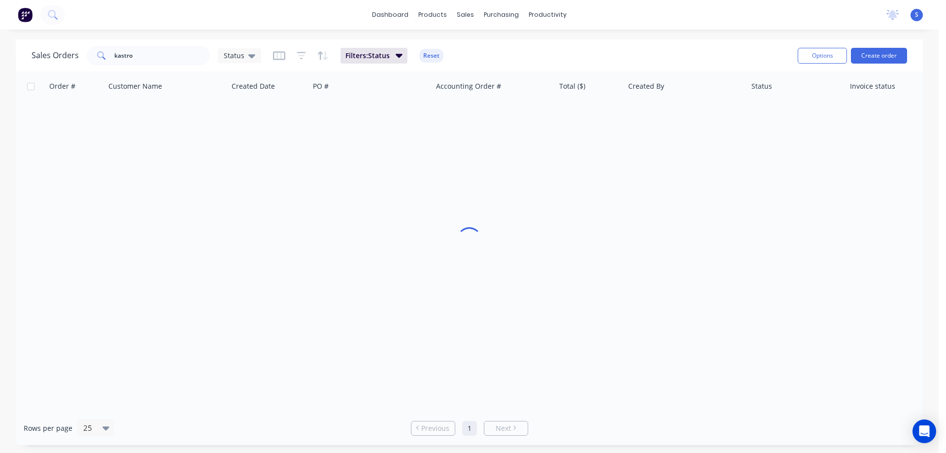
click at [676, 52] on div "Sales Orders kastro Status Filters: Status Reset" at bounding box center [411, 55] width 758 height 24
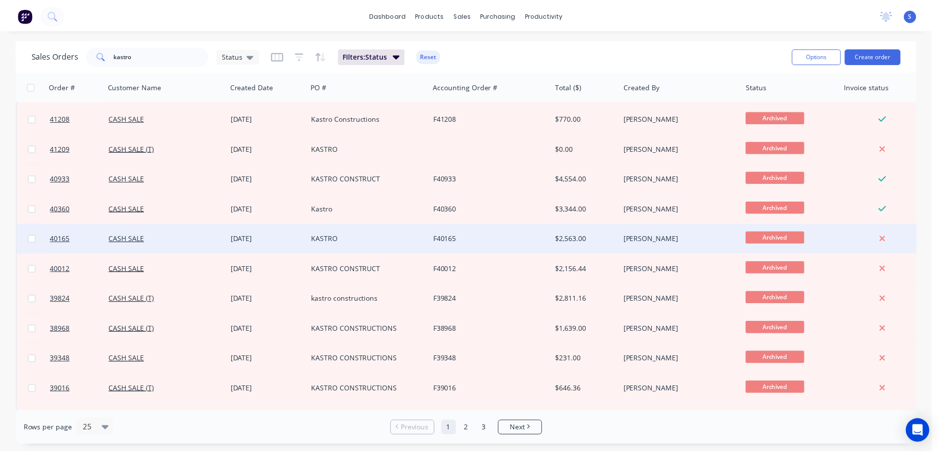
scroll to position [299, 0]
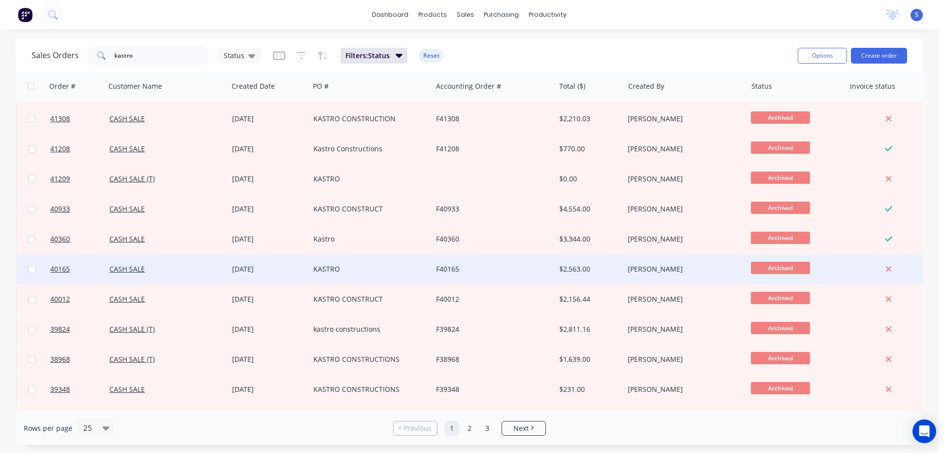
click at [371, 265] on div "KASTRO" at bounding box center [367, 269] width 109 height 10
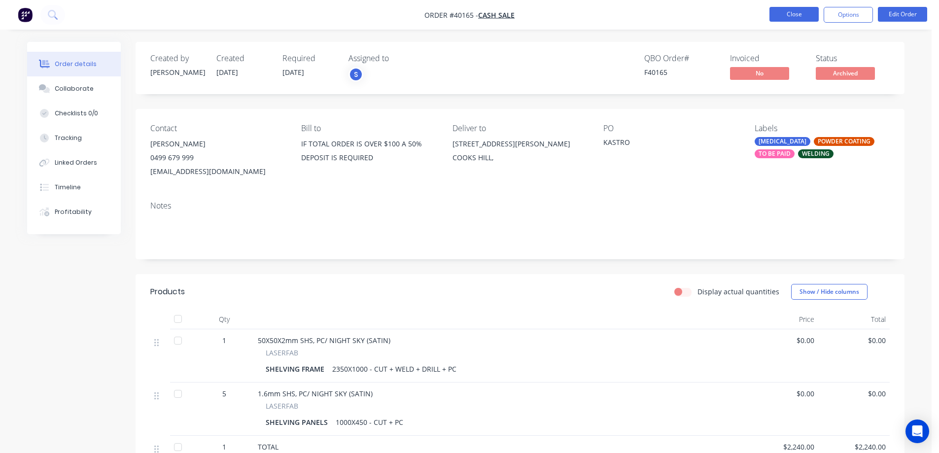
click at [798, 15] on button "Close" at bounding box center [793, 14] width 49 height 15
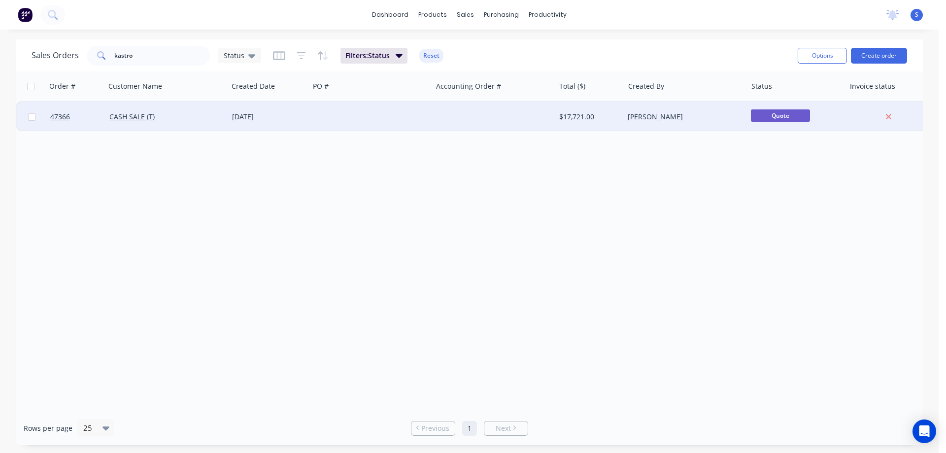
click at [262, 112] on div "[DATE]" at bounding box center [268, 117] width 73 height 10
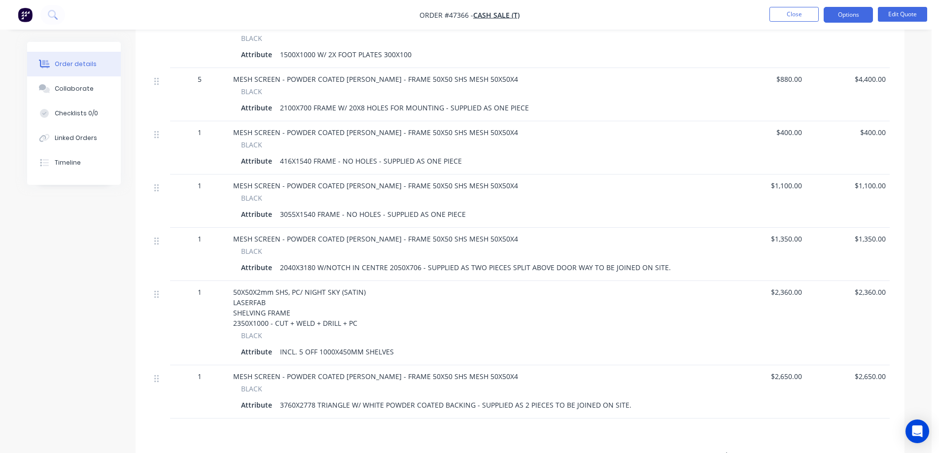
scroll to position [444, 0]
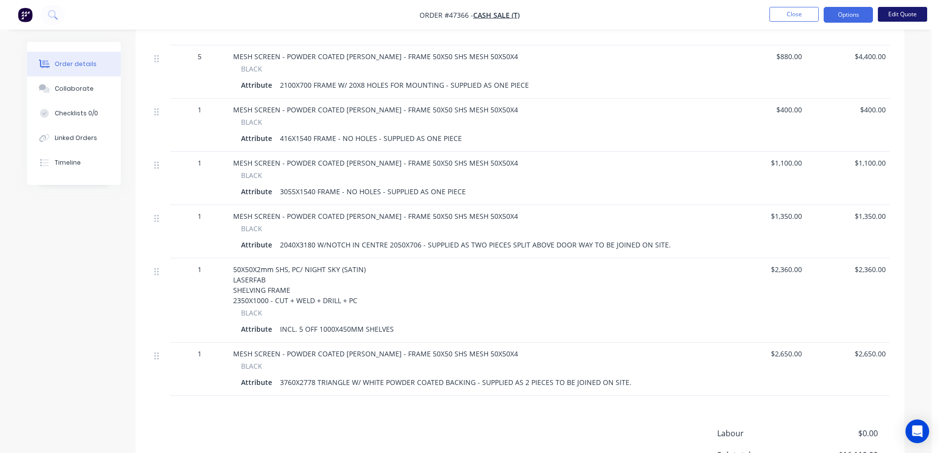
click at [910, 13] on button "Edit Quote" at bounding box center [902, 14] width 49 height 15
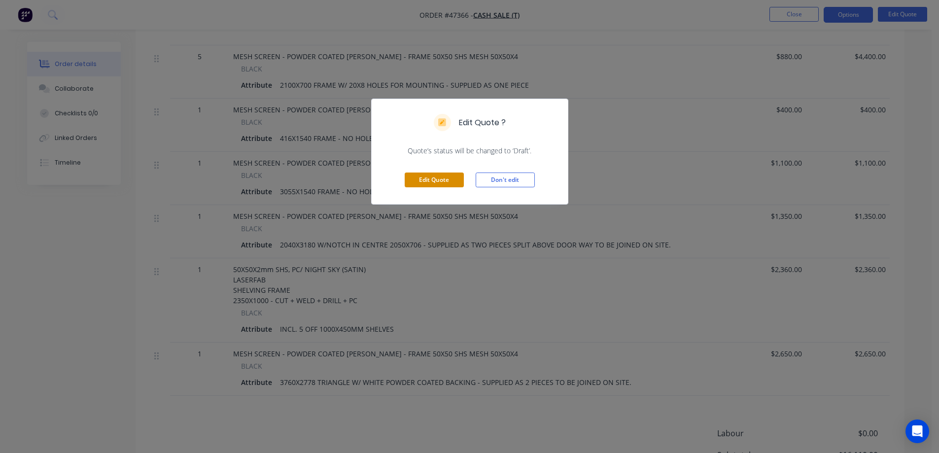
click at [443, 181] on button "Edit Quote" at bounding box center [434, 179] width 59 height 15
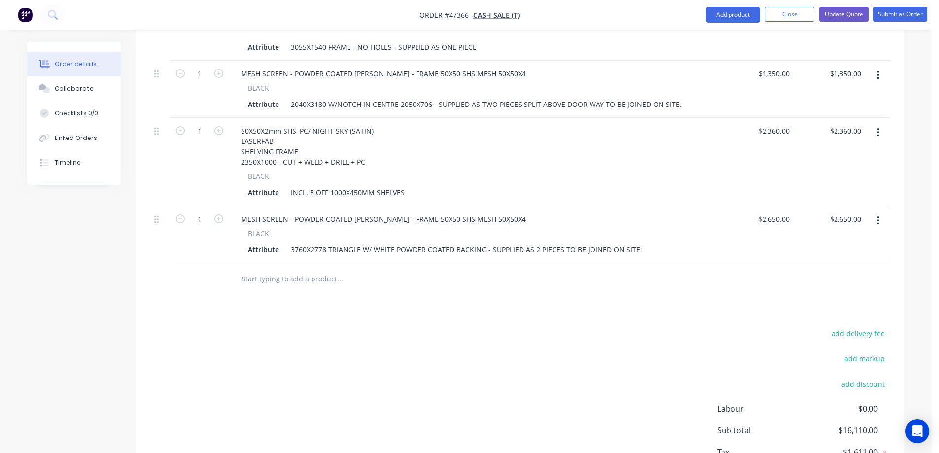
scroll to position [690, 0]
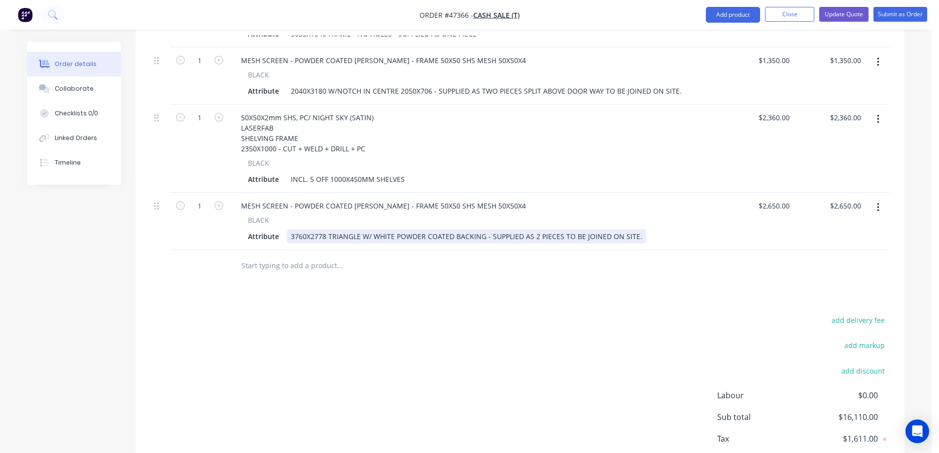
click at [638, 229] on div "3760X2778 TRIANGLE W/ WHITE POWDER COATED BACKING - SUPPLIED AS 2 PIECES TO BE …" at bounding box center [466, 236] width 359 height 14
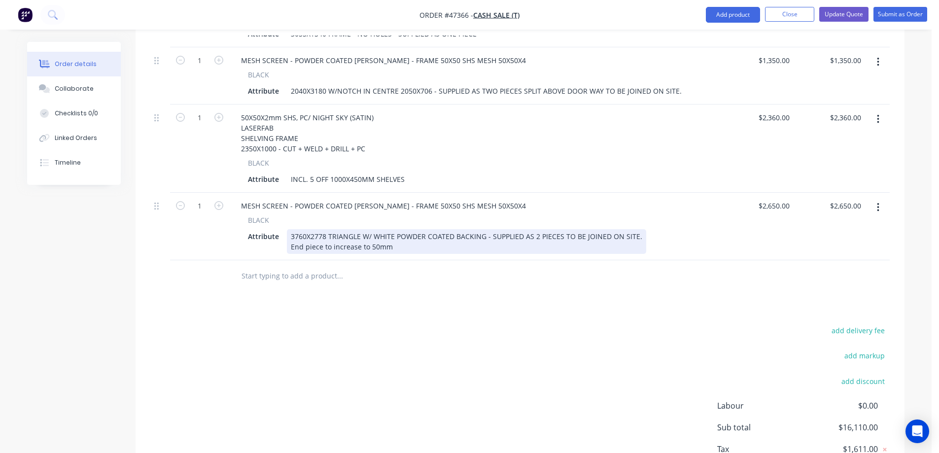
click at [399, 235] on div "3760X2778 TRIANGLE W/ WHITE POWDER COATED BACKING - SUPPLIED AS 2 PIECES TO BE …" at bounding box center [466, 241] width 359 height 25
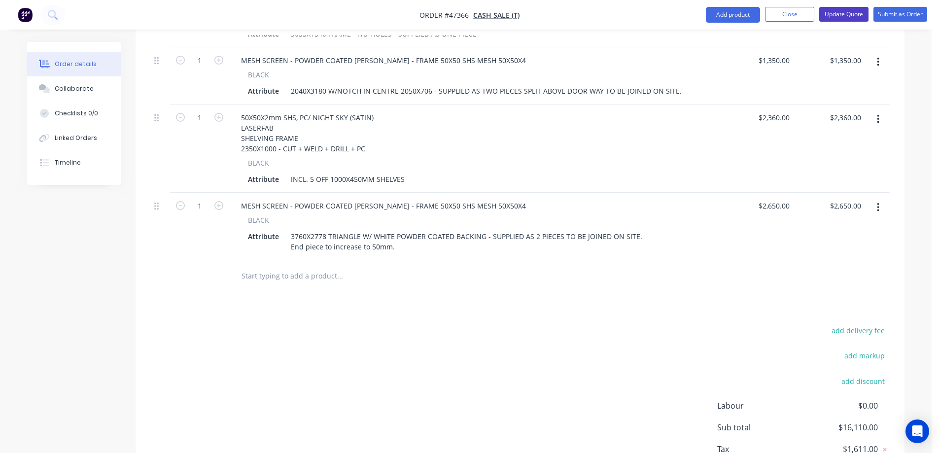
click at [841, 14] on button "Update Quote" at bounding box center [843, 14] width 49 height 15
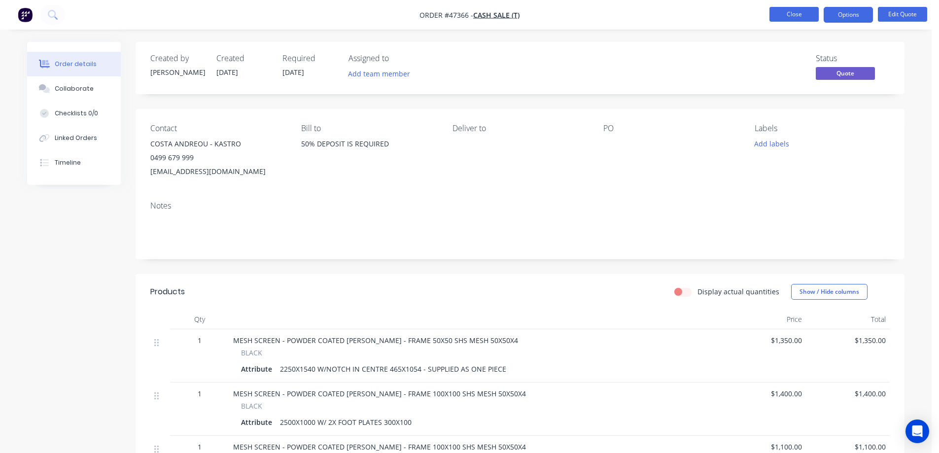
click at [800, 10] on button "Close" at bounding box center [793, 14] width 49 height 15
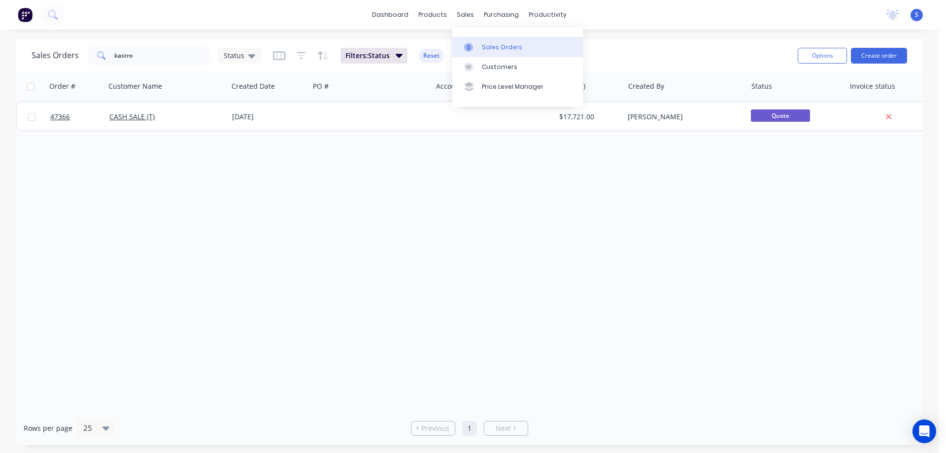
click at [493, 52] on link "Sales Orders" at bounding box center [517, 47] width 131 height 20
click at [143, 56] on input "kastro" at bounding box center [162, 56] width 96 height 20
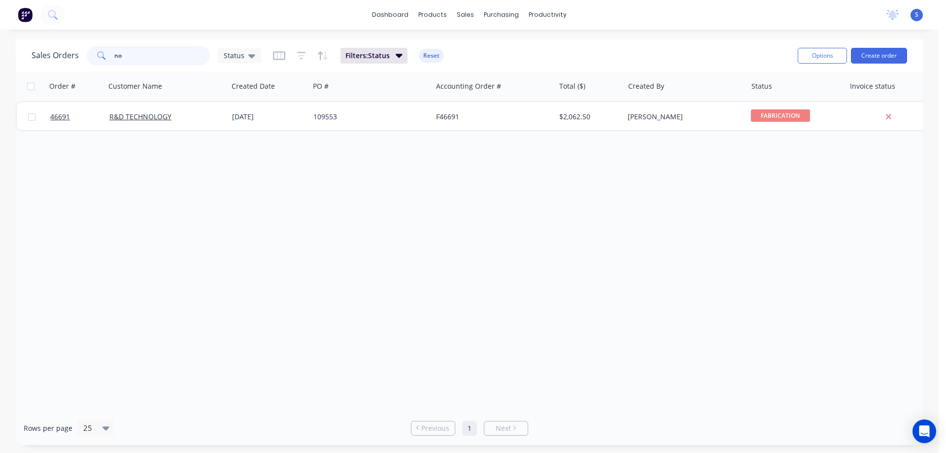
type input "n"
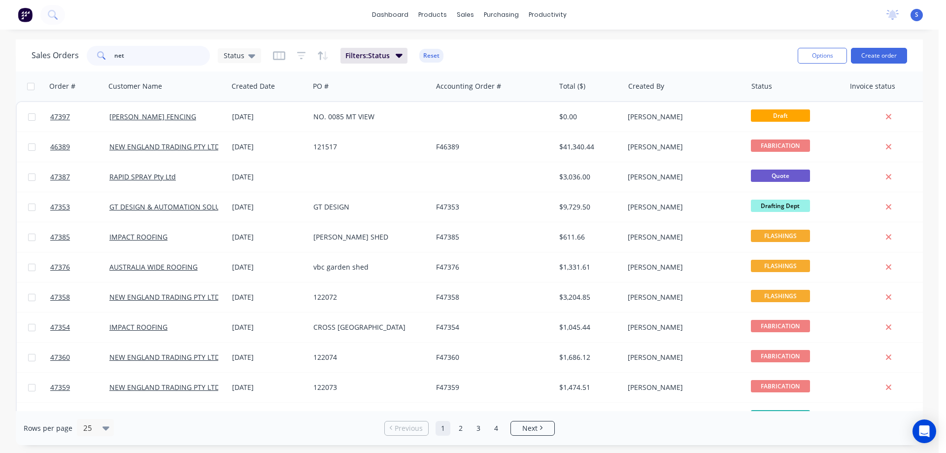
drag, startPoint x: 149, startPoint y: 58, endPoint x: 0, endPoint y: 77, distance: 150.6
click at [28, 75] on div "Sales Orders net Status Filters: Status Reset Options Create order Order # Cust…" at bounding box center [469, 242] width 907 height 406
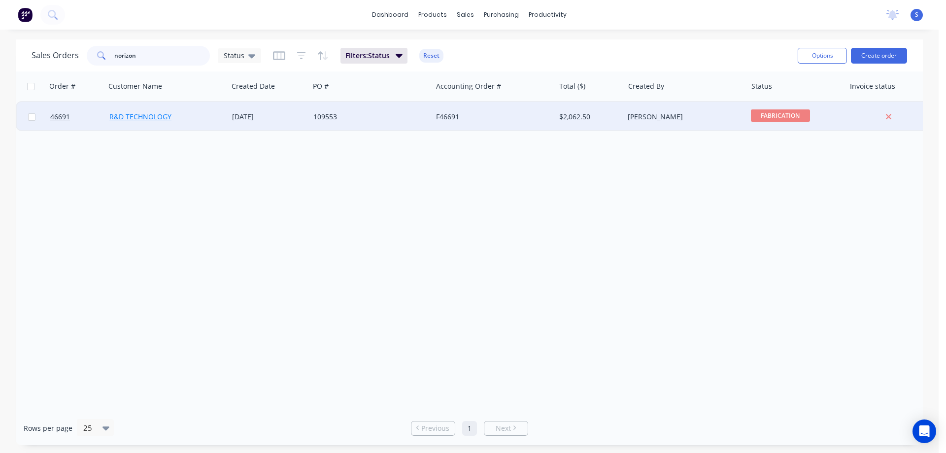
type input "norizon"
click at [149, 114] on link "R&D TECHNOLOGY" at bounding box center [140, 116] width 62 height 9
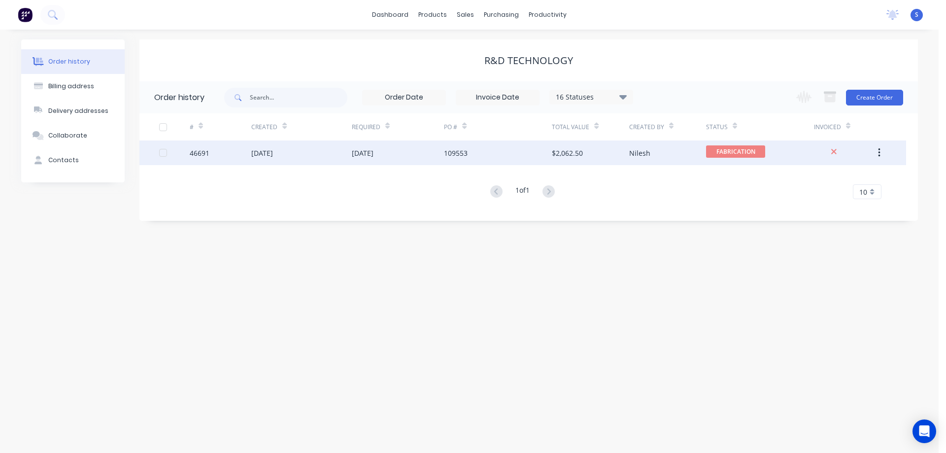
click at [425, 150] on div "[DATE]" at bounding box center [398, 152] width 93 height 25
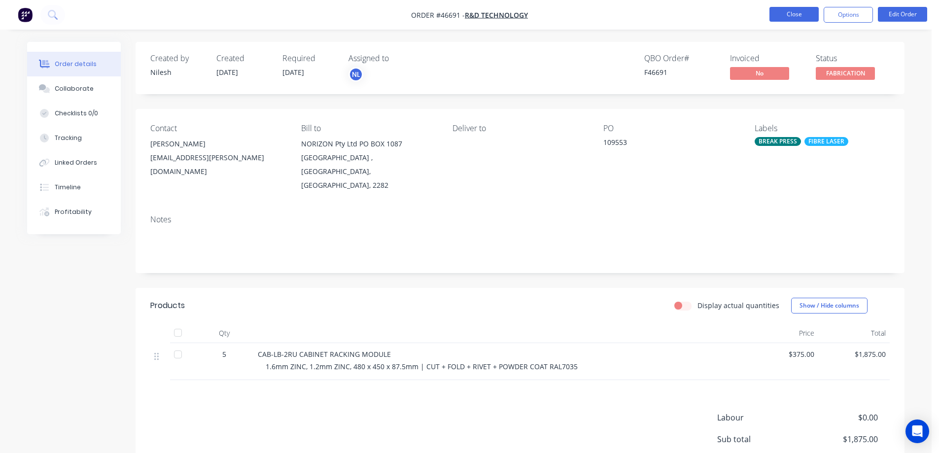
click at [808, 18] on button "Close" at bounding box center [793, 14] width 49 height 15
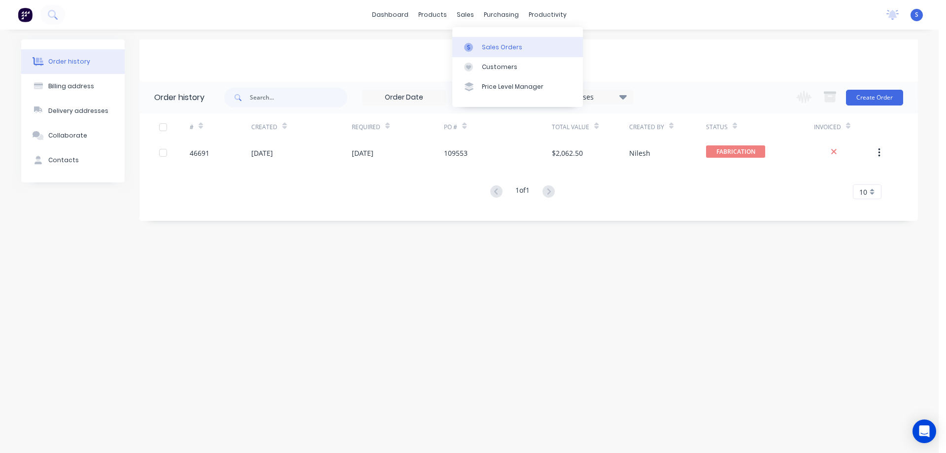
click at [496, 50] on div "Sales Orders" at bounding box center [502, 47] width 40 height 9
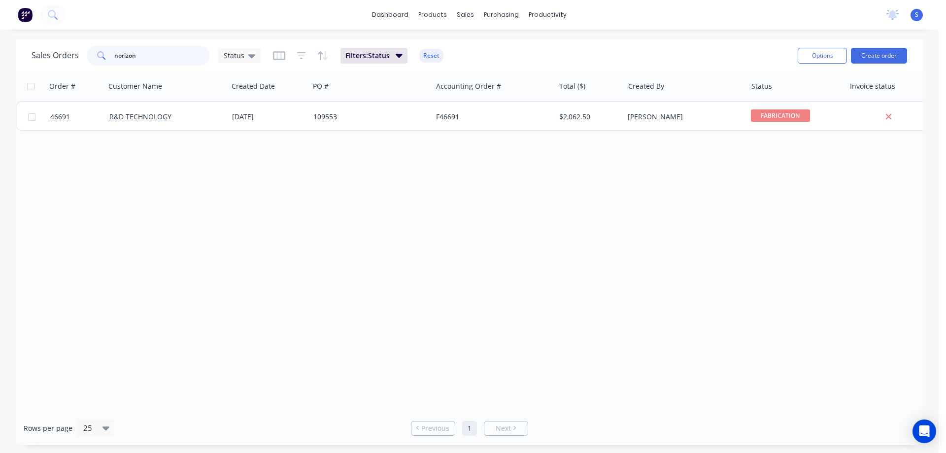
click at [142, 49] on input "norizon" at bounding box center [162, 56] width 96 height 20
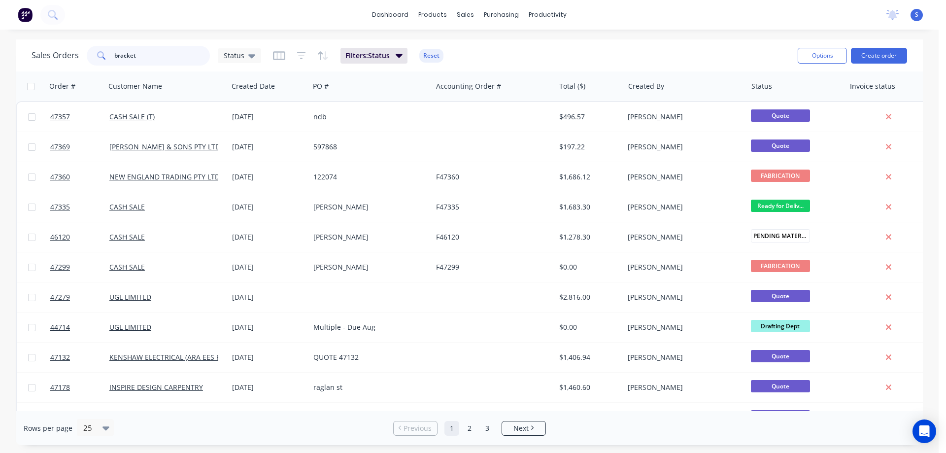
drag, startPoint x: 163, startPoint y: 55, endPoint x: -8, endPoint y: 54, distance: 171.0
click at [0, 54] on html "dashboard products sales purchasing productivity dashboard products Product Cat…" at bounding box center [473, 226] width 946 height 453
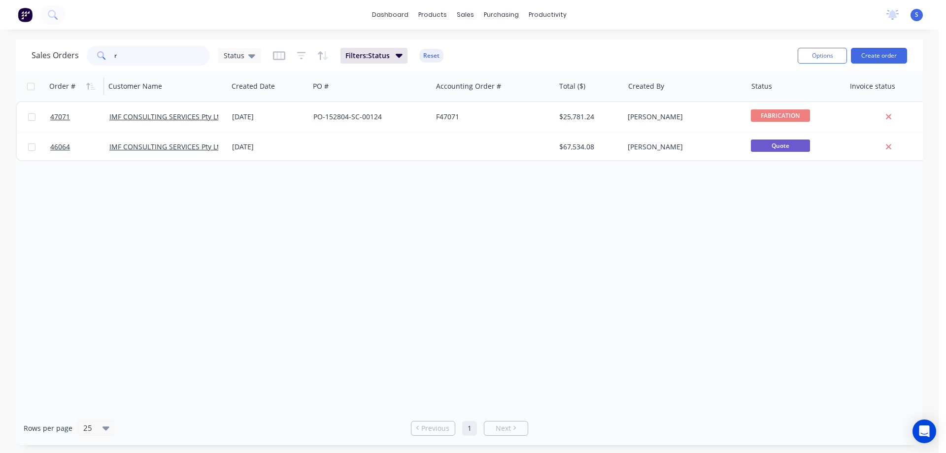
type input "r"
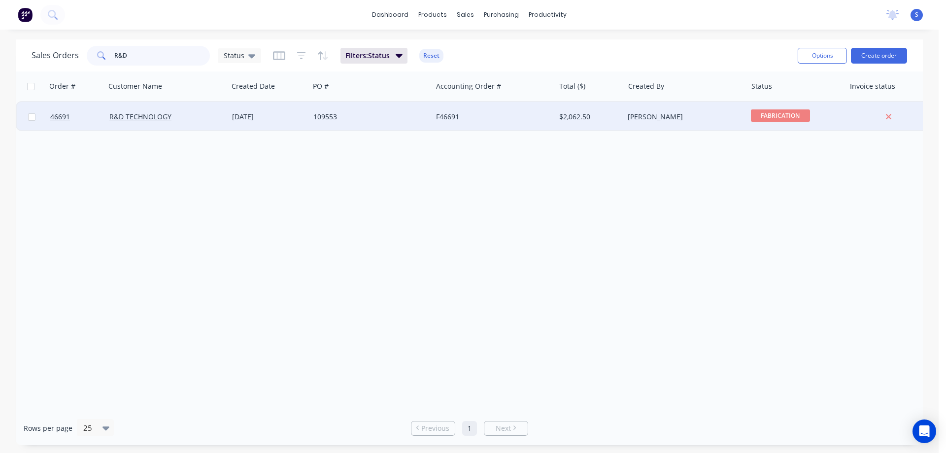
type input "R&D"
click at [192, 116] on div "R&D TECHNOLOGY" at bounding box center [163, 117] width 109 height 10
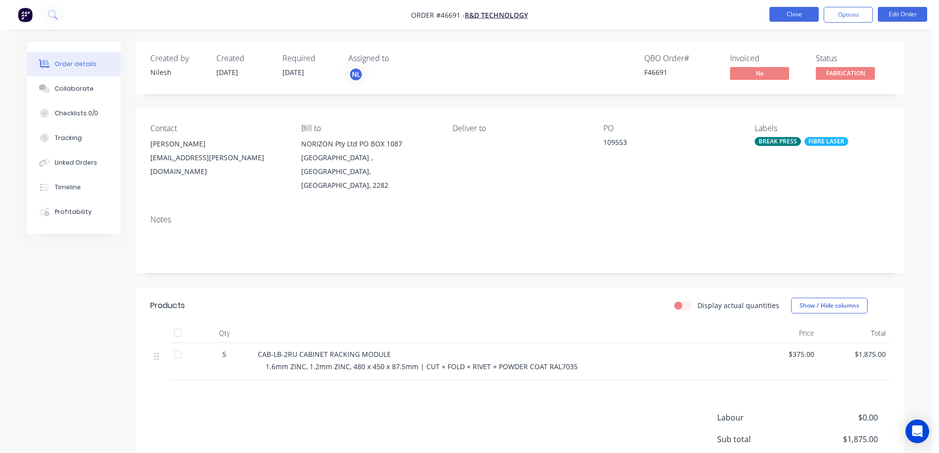
click at [786, 11] on button "Close" at bounding box center [793, 14] width 49 height 15
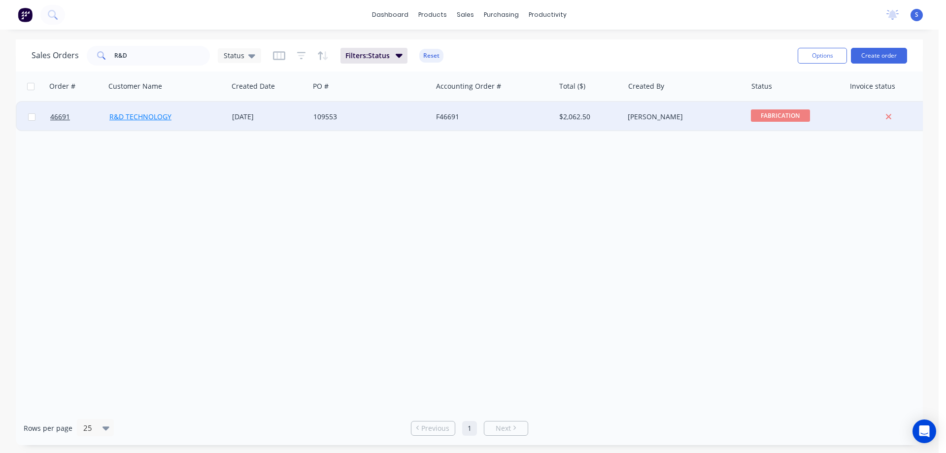
click at [158, 117] on link "R&D TECHNOLOGY" at bounding box center [140, 116] width 62 height 9
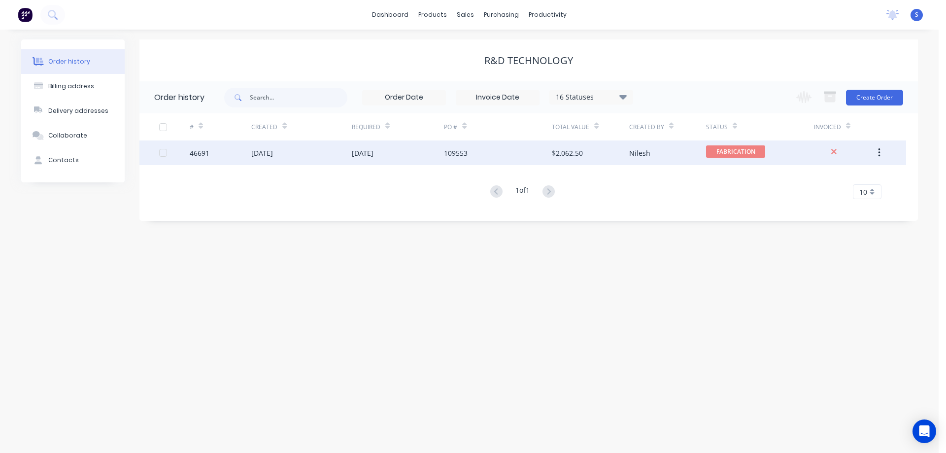
click at [338, 152] on div "[DATE]" at bounding box center [301, 152] width 100 height 25
